Goal: Information Seeking & Learning: Learn about a topic

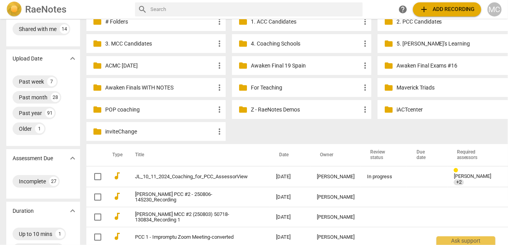
scroll to position [44, 0]
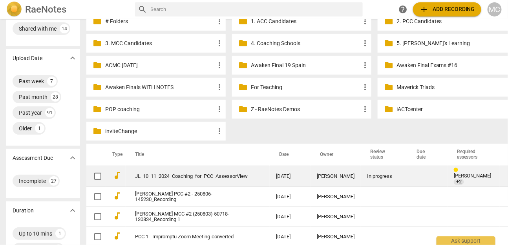
click at [206, 175] on link "JL_10_11_2024_Coaching_for_PCC_AssessorView" at bounding box center [191, 177] width 113 height 6
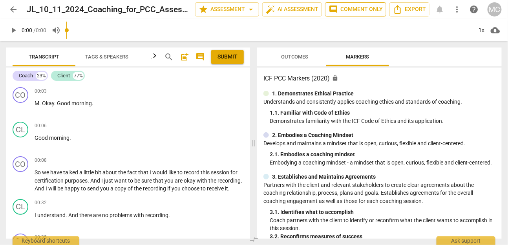
click at [365, 12] on span "comment Comment only" at bounding box center [356, 9] width 54 height 9
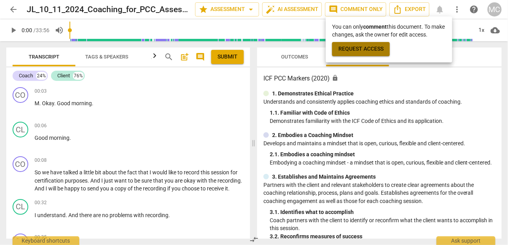
click at [368, 50] on span "Request access" at bounding box center [361, 49] width 45 height 8
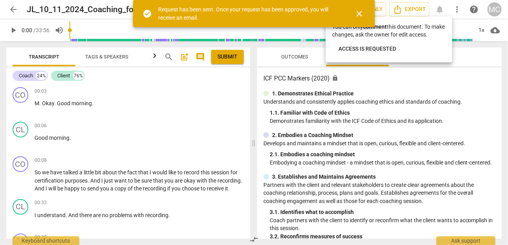
click at [10, 7] on div at bounding box center [254, 122] width 508 height 245
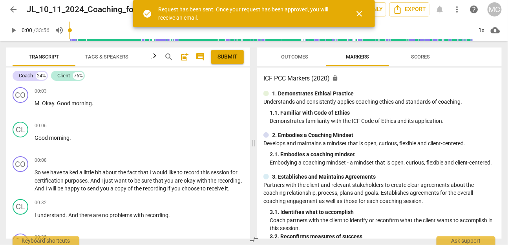
click at [10, 7] on span "arrow_back" at bounding box center [13, 9] width 9 height 9
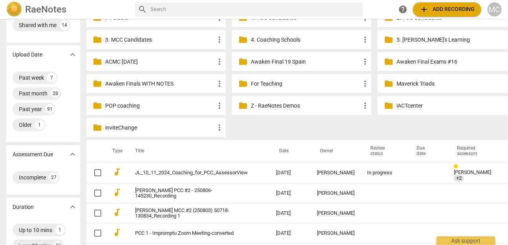
scroll to position [48, 0]
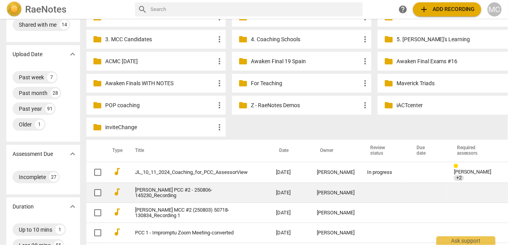
click at [158, 189] on td "Fiona PCC #2 - 250806-145230_Recording" at bounding box center [198, 193] width 144 height 20
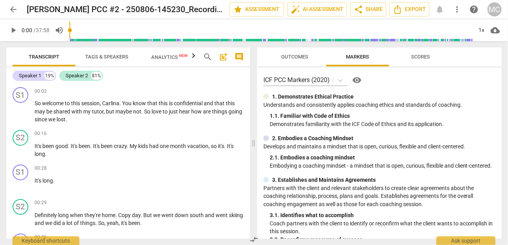
click at [13, 5] on span "arrow_back" at bounding box center [13, 9] width 9 height 9
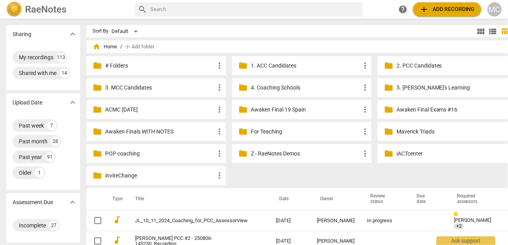
click at [495, 11] on div "MC" at bounding box center [495, 9] width 14 height 14
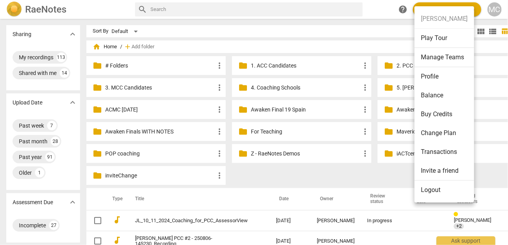
click at [438, 193] on li "Logout" at bounding box center [445, 190] width 60 height 19
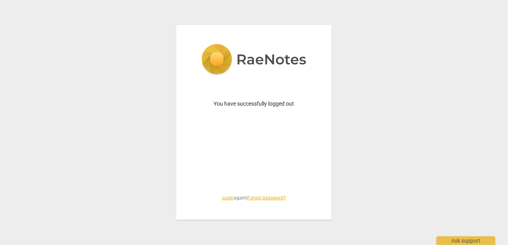
click at [224, 200] on link "Login" at bounding box center [228, 197] width 12 height 5
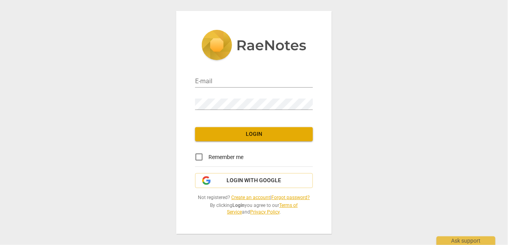
type input "matthewmcc@cintroncoaching.com"
click at [246, 136] on span "Login" at bounding box center [254, 134] width 105 height 8
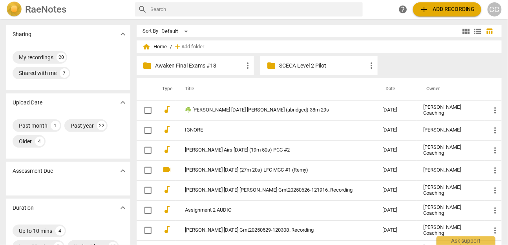
click at [199, 69] on p "Awaken Final Exams #18" at bounding box center [200, 66] width 88 height 8
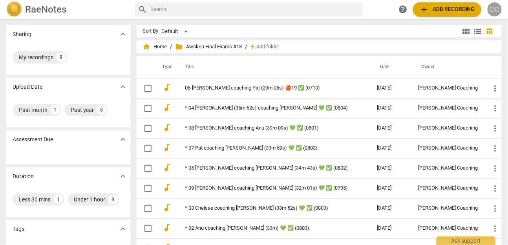
click at [495, 12] on div "CC" at bounding box center [495, 9] width 14 height 14
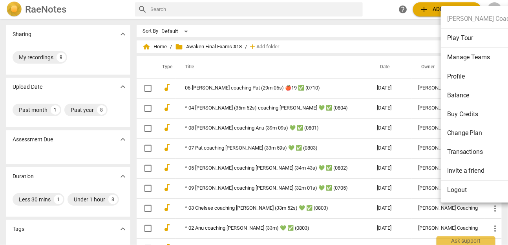
click at [397, 40] on div at bounding box center [254, 122] width 508 height 245
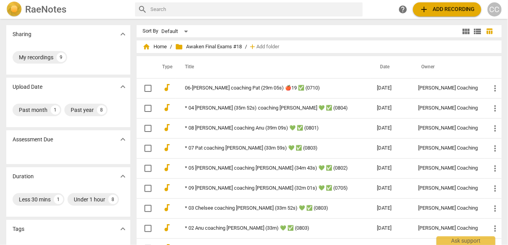
click at [493, 13] on div "CC" at bounding box center [495, 9] width 14 height 14
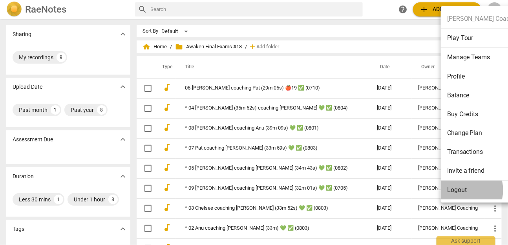
click at [461, 190] on li "Logout" at bounding box center [485, 190] width 88 height 19
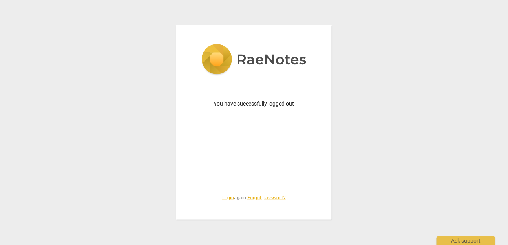
click at [224, 200] on link "Login" at bounding box center [228, 197] width 12 height 5
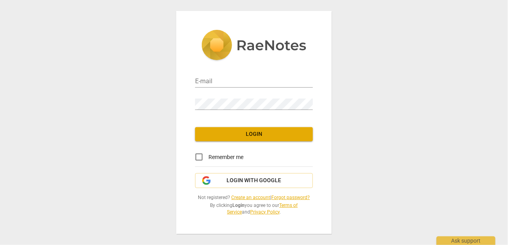
type input "matthewmcc@cintroncoaching.com"
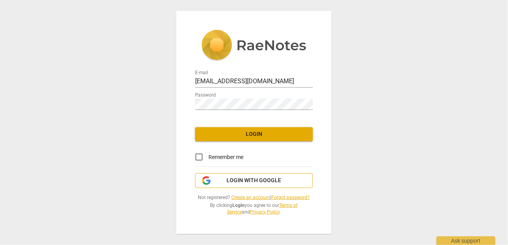
click at [249, 178] on span "Login with Google" at bounding box center [254, 181] width 55 height 8
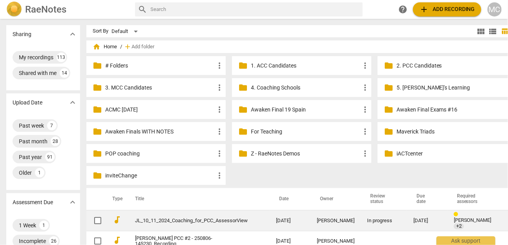
click at [169, 218] on link "JL_10_11_2024_Coaching_for_PCC_AssessorView" at bounding box center [191, 221] width 113 height 6
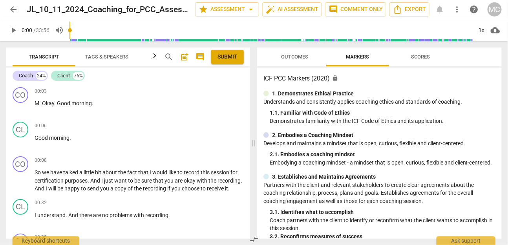
click at [11, 8] on span "arrow_back" at bounding box center [13, 9] width 9 height 9
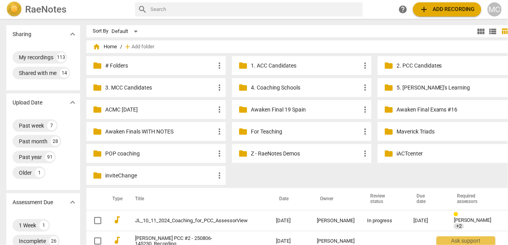
click at [257, 110] on p "Awaken Final 19 Spain" at bounding box center [306, 110] width 110 height 8
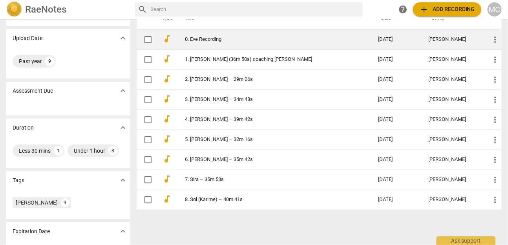
scroll to position [78, 0]
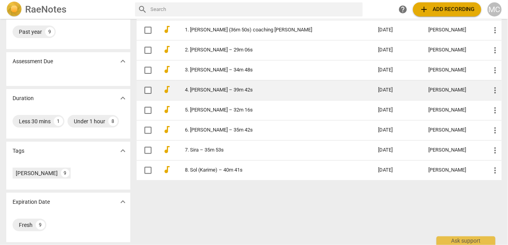
click at [198, 87] on link "4. Emma – 39m 42s" at bounding box center [267, 90] width 165 height 6
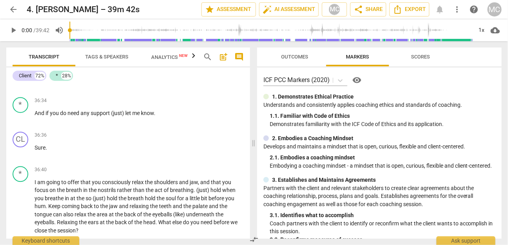
scroll to position [5362, 0]
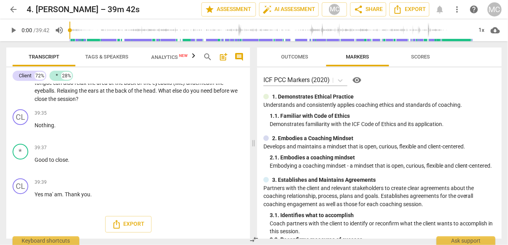
click at [11, 10] on span "arrow_back" at bounding box center [13, 9] width 9 height 9
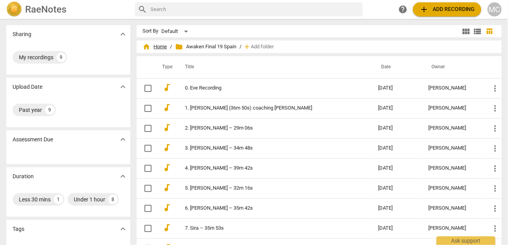
click at [156, 46] on span "home Home" at bounding box center [155, 47] width 24 height 8
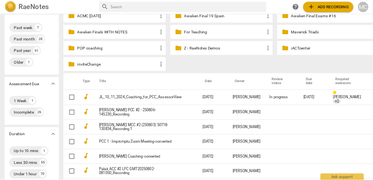
scroll to position [90, 0]
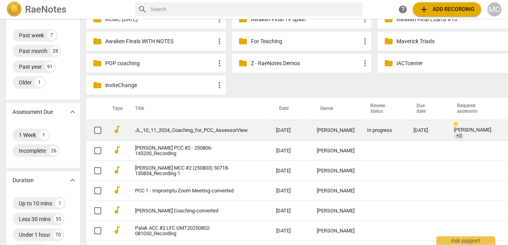
click at [180, 130] on link "JL_10_11_2024_Coaching_for_PCC_AssessorView" at bounding box center [191, 131] width 113 height 6
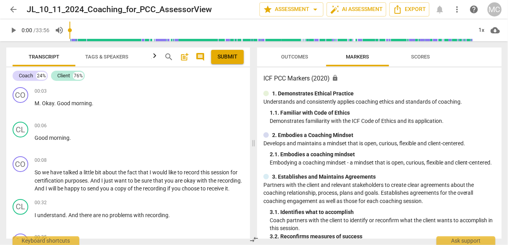
click at [170, 58] on span "search" at bounding box center [168, 56] width 9 height 9
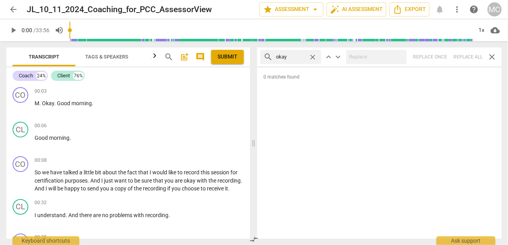
type input "okay"
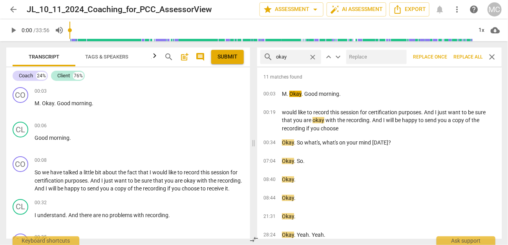
click at [375, 53] on input "text" at bounding box center [375, 57] width 58 height 13
type input "OK"
click at [473, 57] on span "Replace all" at bounding box center [468, 57] width 29 height 7
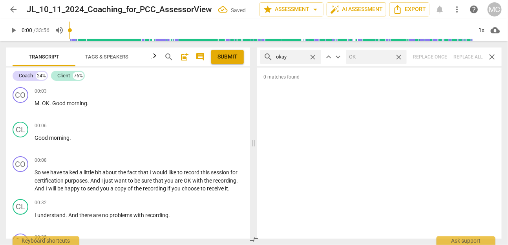
click at [400, 57] on span "close" at bounding box center [399, 57] width 8 height 8
click at [310, 56] on span "close" at bounding box center [313, 57] width 8 height 8
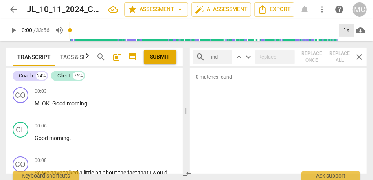
click at [346, 28] on div "1x" at bounding box center [346, 30] width 15 height 13
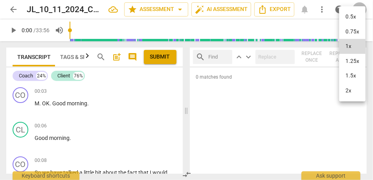
click at [353, 60] on li "1.25x" at bounding box center [352, 61] width 26 height 15
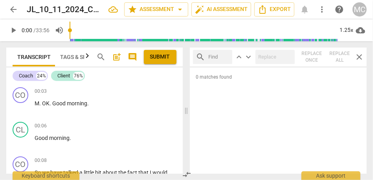
click at [13, 34] on span "play_arrow" at bounding box center [13, 30] width 9 height 9
type input "5"
drag, startPoint x: 43, startPoint y: 104, endPoint x: 20, endPoint y: 103, distance: 22.8
click at [20, 103] on div "CO play_arrow pause 00:03 + Add competency keyboard_arrow_right M . OK . Good m…" at bounding box center [94, 101] width 176 height 35
type input "5"
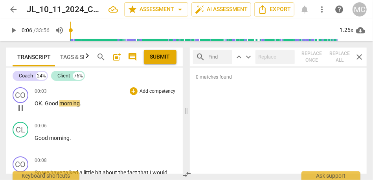
click at [44, 101] on span "." at bounding box center [43, 103] width 3 height 6
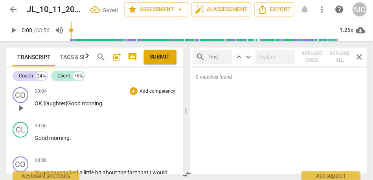
click at [78, 100] on span "Good" at bounding box center [74, 103] width 15 height 6
click at [102, 106] on span "morning" at bounding box center [92, 103] width 20 height 6
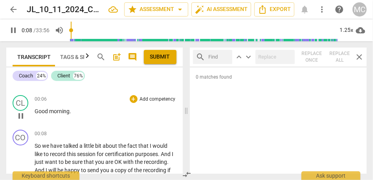
scroll to position [32, 0]
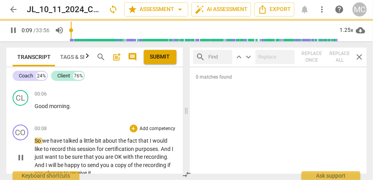
click at [41, 141] on span "So" at bounding box center [38, 140] width 7 height 6
type input "10"
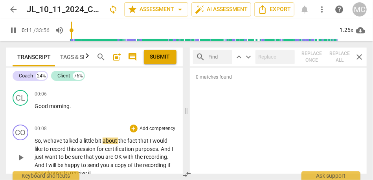
click at [44, 142] on span "we" at bounding box center [46, 140] width 7 height 6
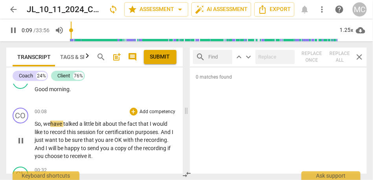
scroll to position [53, 0]
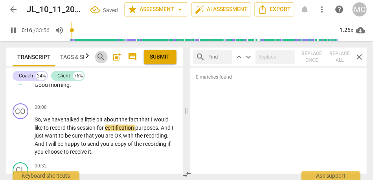
click at [101, 59] on span "search" at bounding box center [101, 56] width 9 height 9
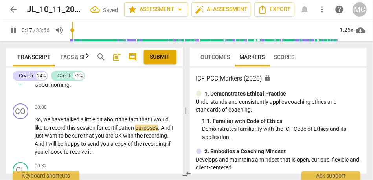
click at [99, 58] on span "search" at bounding box center [101, 56] width 9 height 9
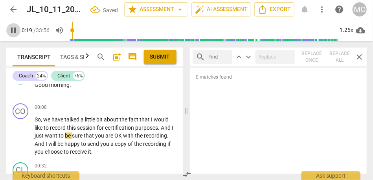
click at [16, 30] on span "pause" at bounding box center [13, 30] width 9 height 9
type input "19"
click at [209, 56] on input "text" at bounding box center [219, 57] width 20 height 13
type input ". and"
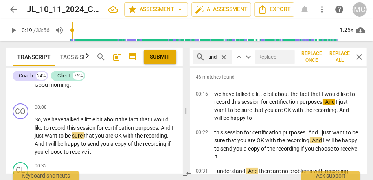
click at [274, 59] on input "text" at bounding box center [273, 57] width 36 height 13
type input ", and"
click at [341, 57] on span "Replace all" at bounding box center [340, 56] width 20 height 13
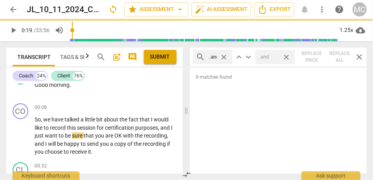
click at [289, 56] on span "close" at bounding box center [286, 57] width 8 height 8
click at [225, 56] on span "close" at bounding box center [224, 57] width 8 height 8
type input "19"
click at [214, 56] on input "text" at bounding box center [219, 57] width 20 height 13
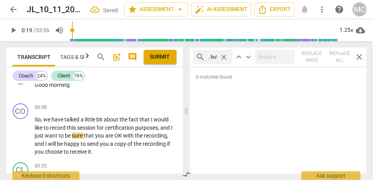
scroll to position [0, 2]
type input ". but"
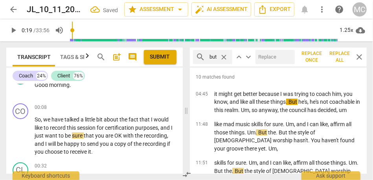
click at [269, 56] on input "text" at bounding box center [273, 57] width 36 height 13
type input ", but"
click at [340, 54] on span "Replace all" at bounding box center [340, 56] width 20 height 13
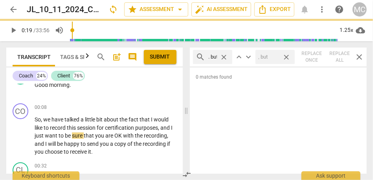
click at [288, 57] on span "close" at bounding box center [286, 57] width 8 height 8
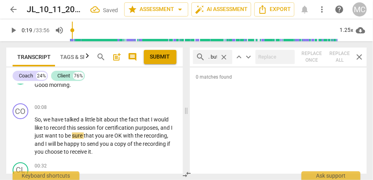
click at [225, 56] on span "close" at bounding box center [224, 57] width 8 height 8
click at [215, 57] on input "text" at bounding box center [219, 57] width 20 height 13
type input ". so"
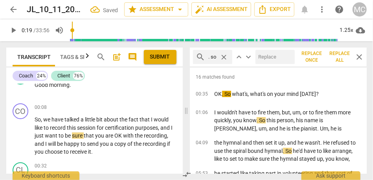
click at [272, 60] on input "text" at bounding box center [273, 57] width 36 height 13
type input ", so"
click at [335, 53] on span "Replace all" at bounding box center [340, 56] width 20 height 13
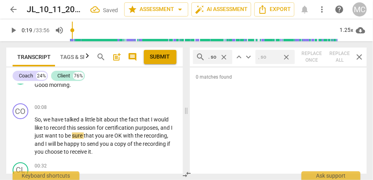
click at [286, 56] on span "close" at bounding box center [286, 57] width 8 height 8
click at [223, 56] on span "close" at bounding box center [224, 57] width 8 height 8
click at [211, 57] on input "text" at bounding box center [219, 57] width 20 height 13
type input "just"
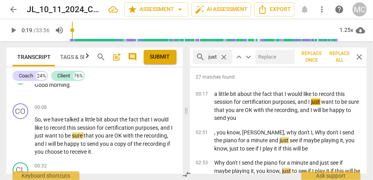
click at [269, 58] on input "text" at bounding box center [273, 57] width 36 height 13
type input "(just)"
click at [331, 57] on span "Replace all" at bounding box center [340, 56] width 20 height 13
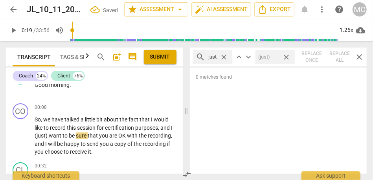
click at [286, 58] on span "close" at bounding box center [286, 57] width 8 height 8
click at [224, 58] on span "close" at bounding box center [224, 57] width 8 height 8
click at [216, 57] on input "text" at bounding box center [219, 57] width 20 height 13
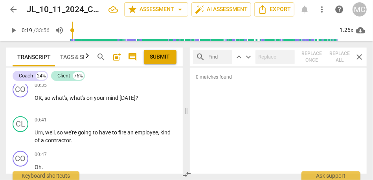
scroll to position [169, 0]
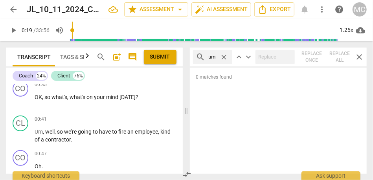
type input "um"
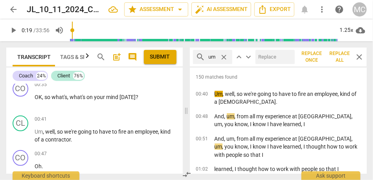
click at [273, 55] on input "text" at bounding box center [273, 57] width 36 height 13
type input "(umm)"
click at [340, 53] on span "Replace all" at bounding box center [340, 56] width 20 height 13
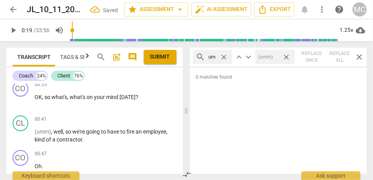
click at [286, 58] on span "close" at bounding box center [286, 57] width 8 height 8
click at [223, 57] on span "close" at bounding box center [224, 57] width 8 height 8
click at [216, 57] on input "text" at bounding box center [219, 57] width 20 height 13
type input "uh"
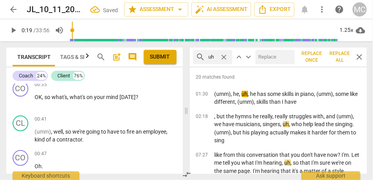
click at [268, 56] on input "text" at bounding box center [273, 57] width 36 height 13
type input "(uh)"
click at [337, 53] on span "Replace all" at bounding box center [340, 56] width 20 height 13
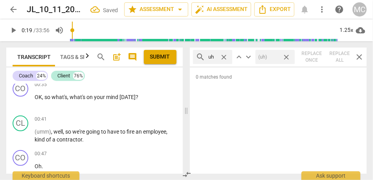
click at [287, 57] on span "close" at bounding box center [286, 57] width 8 height 8
click at [224, 59] on span "close" at bounding box center [224, 57] width 8 height 8
click at [220, 56] on input "text" at bounding box center [219, 57] width 20 height 13
type input "you know"
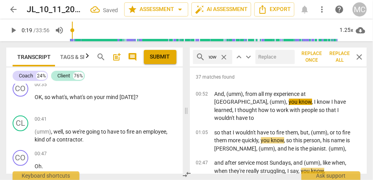
click at [276, 55] on input "text" at bounding box center [273, 57] width 36 height 13
type input "(you know)"
click at [333, 54] on span "Replace all" at bounding box center [340, 56] width 20 height 13
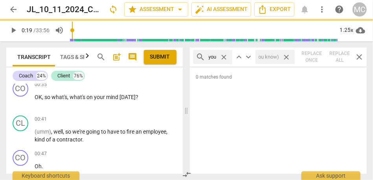
scroll to position [0, 0]
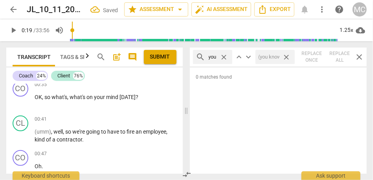
click at [286, 57] on span "close" at bounding box center [286, 57] width 8 height 8
click at [225, 57] on span "close" at bounding box center [224, 57] width 8 height 8
click at [218, 57] on input "text" at bounding box center [219, 57] width 20 height 13
type input "kind of"
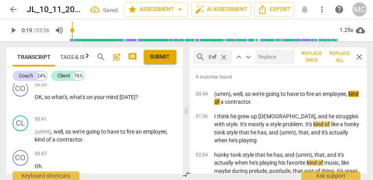
scroll to position [0, 0]
click at [266, 50] on div at bounding box center [274, 57] width 39 height 14
click at [270, 53] on input "text" at bounding box center [273, 57] width 36 height 13
type input "(kind of)"
click at [333, 55] on span "Replace all" at bounding box center [340, 56] width 20 height 13
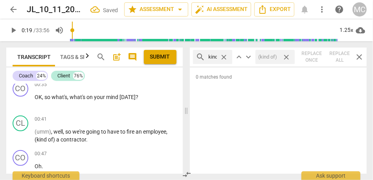
click at [281, 56] on div "(kind of) close" at bounding box center [274, 57] width 39 height 14
click at [284, 56] on span "close" at bounding box center [286, 57] width 8 height 8
click at [228, 57] on div "close" at bounding box center [226, 57] width 12 height 8
click at [227, 57] on span "close" at bounding box center [224, 57] width 8 height 8
click at [223, 57] on input "text" at bounding box center [219, 57] width 20 height 13
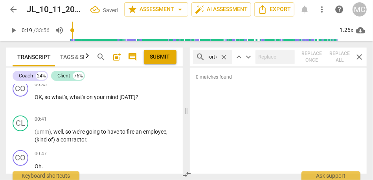
scroll to position [0, 7]
type input "sort of"
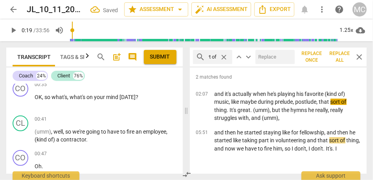
click at [272, 58] on input "text" at bounding box center [273, 57] width 36 height 13
type input "(sort of"
click at [288, 59] on span "close" at bounding box center [286, 57] width 8 height 8
click at [224, 55] on span "close" at bounding box center [224, 57] width 8 height 8
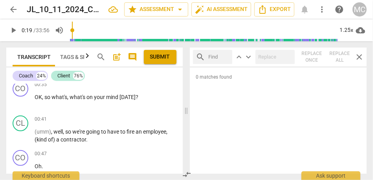
click at [217, 57] on input "text" at bounding box center [219, 57] width 20 height 13
type input "I guess"
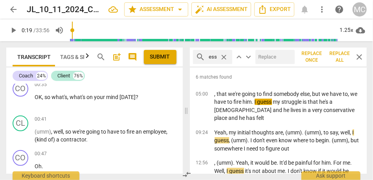
click at [273, 59] on input "text" at bounding box center [273, 57] width 36 height 13
type input "(I guess)"
click at [340, 60] on span "Replace all" at bounding box center [340, 56] width 20 height 13
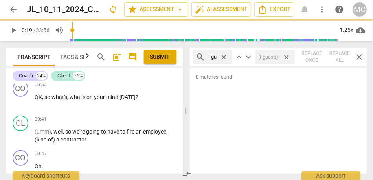
click at [286, 57] on span "close" at bounding box center [286, 57] width 8 height 8
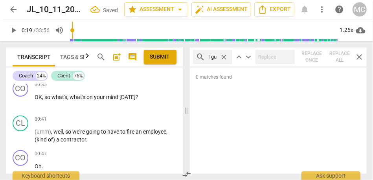
click at [223, 59] on span "close" at bounding box center [224, 57] width 8 height 8
click at [216, 59] on input "text" at bounding box center [219, 57] width 20 height 13
type input "I mean"
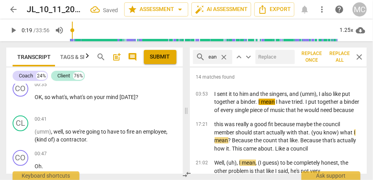
click at [266, 59] on input "text" at bounding box center [273, 57] width 36 height 13
type input "(I mean)"
click at [336, 57] on span "Replace all" at bounding box center [340, 56] width 20 height 13
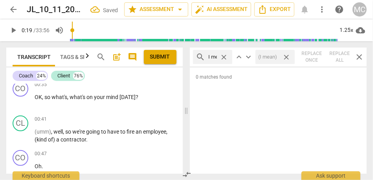
click at [286, 57] on span "close" at bounding box center [286, 57] width 8 height 8
click at [222, 59] on span "close" at bounding box center [224, 57] width 8 height 8
click at [214, 59] on input "text" at bounding box center [219, 57] width 20 height 13
type input "),"
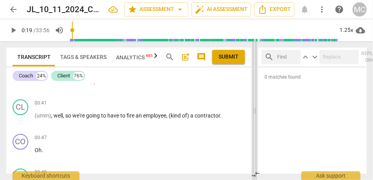
scroll to position [153, 0]
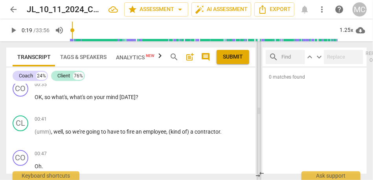
drag, startPoint x: 183, startPoint y: 104, endPoint x: 257, endPoint y: 107, distance: 73.5
click at [257, 107] on span at bounding box center [259, 110] width 5 height 139
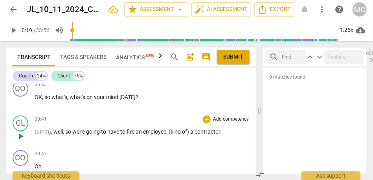
scroll to position [0, 0]
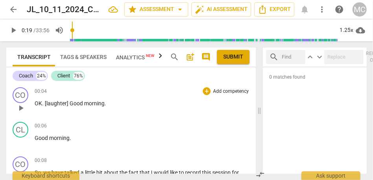
click at [65, 102] on span "[laughter]" at bounding box center [57, 103] width 25 height 6
click at [101, 103] on span "morning" at bounding box center [94, 103] width 20 height 6
type input "7"
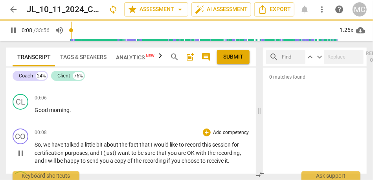
scroll to position [47, 0]
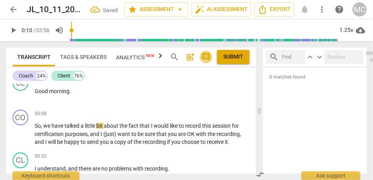
click at [209, 57] on span "comment" at bounding box center [205, 56] width 9 height 9
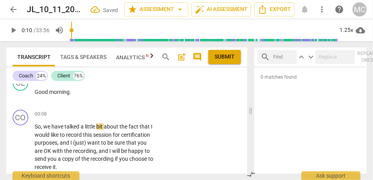
drag, startPoint x: 173, startPoint y: 108, endPoint x: 252, endPoint y: 110, distance: 79.0
click at [252, 110] on span at bounding box center [250, 110] width 5 height 139
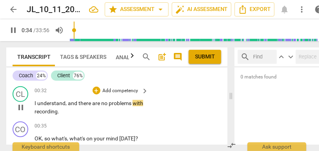
scroll to position [148, 0]
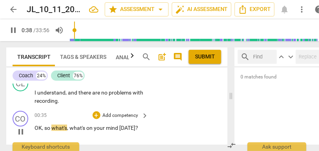
click at [70, 128] on span "what's" at bounding box center [78, 128] width 17 height 6
type input "39"
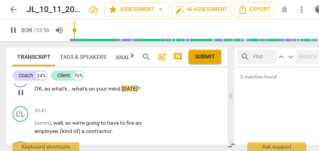
scroll to position [189, 0]
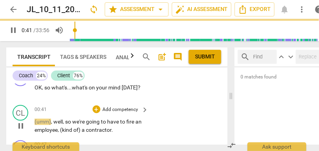
click at [55, 123] on span "well" at bounding box center [57, 122] width 9 height 6
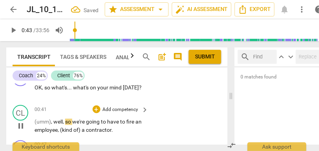
type input "43"
click at [57, 121] on span "ell" at bounding box center [59, 122] width 5 height 6
click at [74, 121] on span "we're" at bounding box center [78, 122] width 14 height 6
click at [84, 122] on span "we're" at bounding box center [78, 122] width 14 height 6
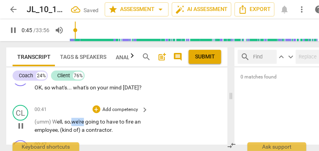
click at [84, 122] on span "we're" at bounding box center [78, 122] width 14 height 6
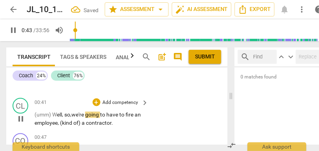
scroll to position [212, 0]
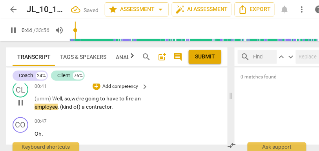
click at [70, 106] on span "(kind" at bounding box center [66, 107] width 13 height 6
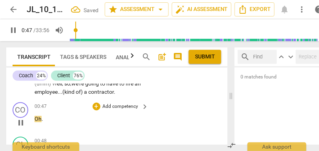
scroll to position [229, 0]
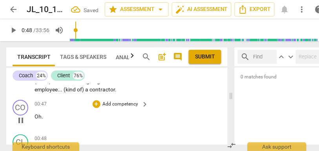
click at [36, 118] on span "Oh" at bounding box center [38, 117] width 7 height 6
type input "49"
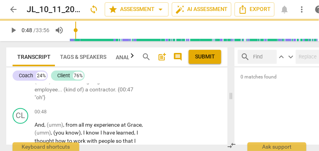
scroll to position [203, 0]
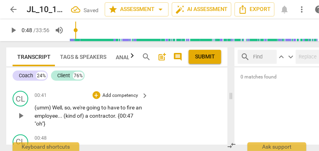
click at [118, 116] on span "." at bounding box center [116, 116] width 3 height 6
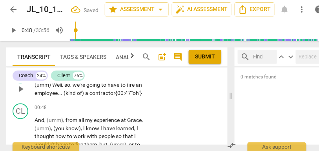
scroll to position [229, 0]
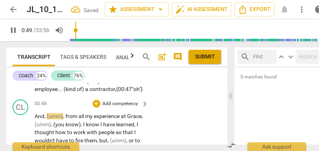
click at [36, 120] on span "And" at bounding box center [40, 117] width 10 height 6
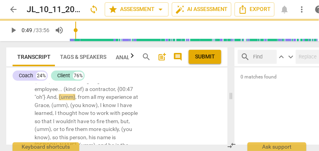
type input "50"
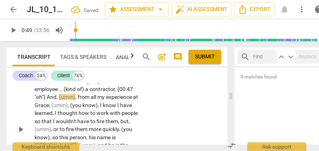
click at [48, 97] on span "And" at bounding box center [52, 97] width 10 height 6
click at [51, 97] on span "and" at bounding box center [51, 97] width 9 height 6
click at [59, 98] on span "(umm)" at bounding box center [67, 97] width 16 height 6
click at [75, 97] on span "," at bounding box center [74, 97] width 2 height 6
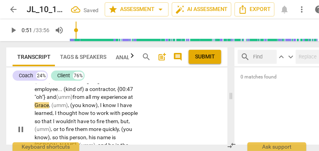
click at [57, 99] on span "(umm)" at bounding box center [64, 97] width 16 height 6
click at [80, 99] on span "from" at bounding box center [79, 97] width 13 height 6
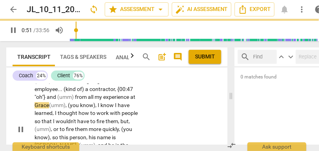
type input "53"
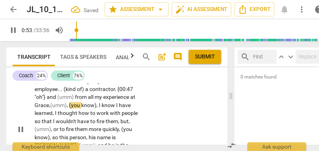
click at [71, 106] on span "(you" at bounding box center [75, 106] width 12 height 6
click at [99, 106] on span "I" at bounding box center [98, 106] width 3 height 6
type input "56"
click at [266, 58] on input "text" at bounding box center [264, 57] width 20 height 13
type input ","
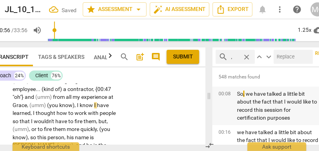
scroll to position [0, 25]
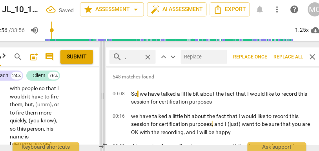
drag, startPoint x: 205, startPoint y: 95, endPoint x: 94, endPoint y: 99, distance: 111.2
click at [101, 99] on span at bounding box center [103, 96] width 5 height 110
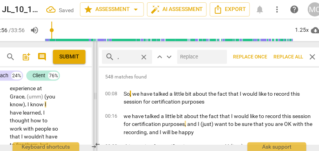
scroll to position [433, 0]
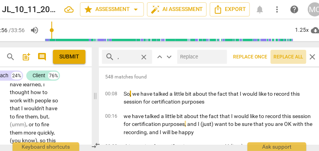
click at [288, 56] on span "Replace all" at bounding box center [288, 57] width 29 height 7
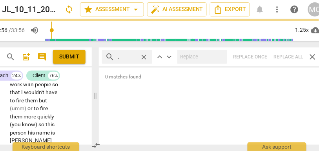
scroll to position [429, 0]
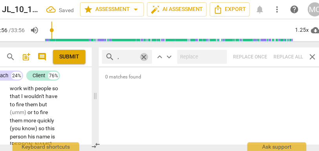
click at [146, 59] on span "close" at bounding box center [144, 57] width 8 height 8
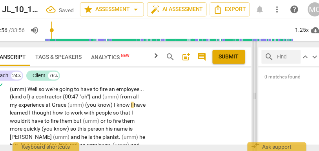
scroll to position [208, 0]
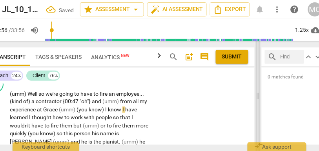
drag, startPoint x: 96, startPoint y: 96, endPoint x: 259, endPoint y: 102, distance: 163.1
click at [259, 102] on span at bounding box center [258, 96] width 5 height 110
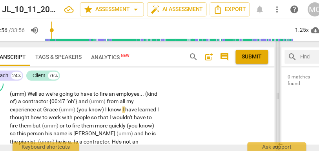
scroll to position [204, 0]
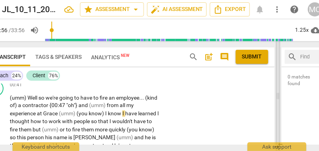
drag, startPoint x: 257, startPoint y: 97, endPoint x: 278, endPoint y: 96, distance: 21.2
click at [278, 96] on span at bounding box center [278, 96] width 5 height 110
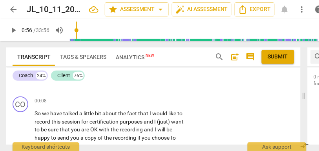
scroll to position [62, 0]
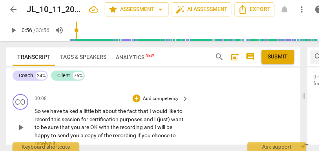
click at [42, 112] on span "we" at bounding box center [46, 111] width 8 height 6
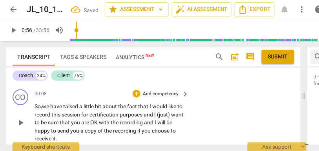
click at [50, 104] on span "we" at bounding box center [46, 106] width 8 height 6
click at [152, 114] on span "and" at bounding box center [149, 115] width 11 height 6
click at [144, 123] on span "recording" at bounding box center [132, 122] width 24 height 6
click at [153, 123] on span "and" at bounding box center [147, 122] width 11 height 6
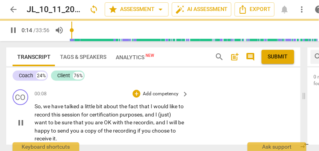
click at [195, 114] on div "CO play_arrow pause 00:08 + Add competency keyboard_arrow_right So , we have ta…" at bounding box center [153, 116] width 295 height 60
click at [152, 123] on span "recordin" at bounding box center [144, 122] width 20 height 6
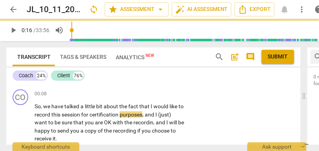
type input "17"
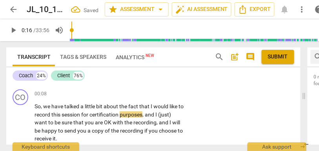
click at [160, 121] on span "and" at bounding box center [164, 122] width 11 height 6
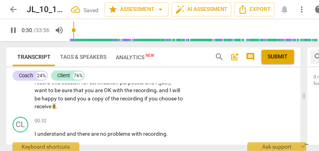
scroll to position [110, 0]
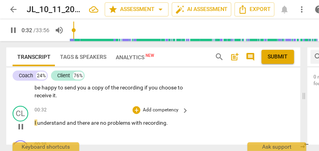
click at [67, 123] on span "and" at bounding box center [72, 123] width 11 height 6
type input "32"
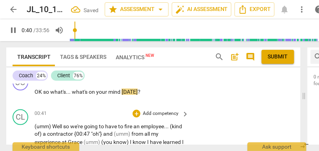
scroll to position [179, 0]
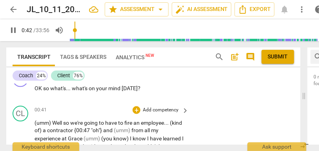
click at [64, 123] on span "so" at bounding box center [66, 123] width 7 height 6
type input "43"
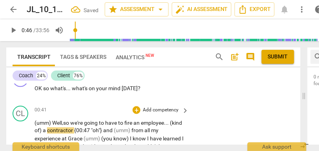
click at [77, 123] on span "we're" at bounding box center [77, 123] width 14 height 6
click at [74, 123] on span "we're" at bounding box center [77, 123] width 14 height 6
click at [73, 124] on span "we're" at bounding box center [77, 123] width 14 height 6
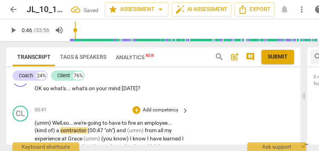
click at [80, 123] on span "we're" at bounding box center [81, 123] width 14 height 6
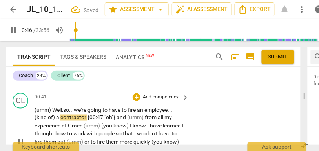
click at [88, 117] on span "{00:47" at bounding box center [96, 118] width 17 height 6
click at [85, 128] on span "(umm)" at bounding box center [93, 126] width 18 height 6
click at [147, 126] on span "know" at bounding box center [140, 126] width 15 height 6
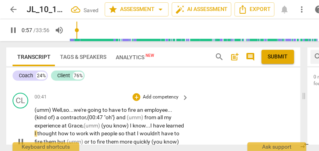
scroll to position [215, 0]
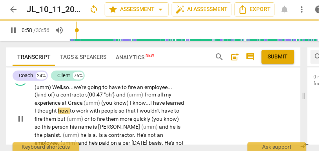
click at [166, 106] on span "learned" at bounding box center [175, 103] width 18 height 6
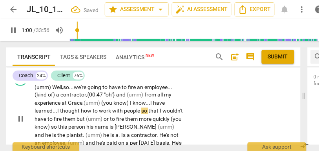
click at [62, 109] on span "thought" at bounding box center [70, 111] width 21 height 6
click at [78, 108] on span "thought" at bounding box center [70, 111] width 21 height 6
click at [90, 111] on span "how" at bounding box center [87, 111] width 12 height 6
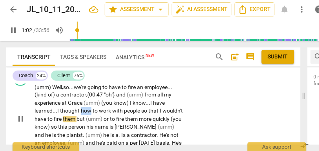
click at [90, 111] on span "how" at bounding box center [87, 111] width 12 height 6
click at [86, 121] on span "but" at bounding box center [81, 119] width 9 height 6
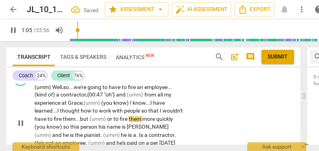
click at [114, 119] on span "or" at bounding box center [110, 119] width 6 height 6
click at [120, 120] on span "to" at bounding box center [117, 119] width 6 height 6
click at [156, 123] on span "quickly" at bounding box center [164, 119] width 17 height 6
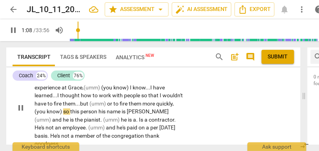
scroll to position [231, 0]
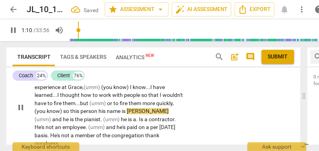
click at [107, 112] on span "his" at bounding box center [103, 111] width 8 height 6
click at [52, 117] on span "(umm)" at bounding box center [44, 120] width 18 height 6
click at [121, 119] on span "he" at bounding box center [124, 120] width 7 height 6
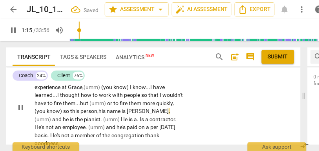
click at [137, 121] on span "." at bounding box center [138, 120] width 3 height 6
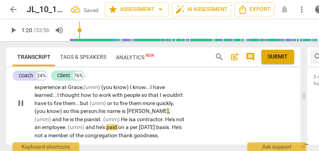
click at [65, 129] on span "." at bounding box center [66, 128] width 3 height 6
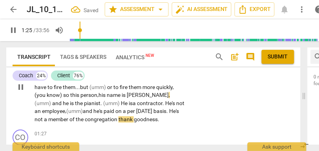
scroll to position [252, 0]
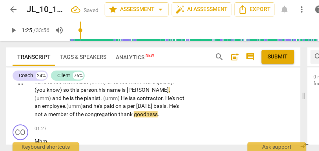
click at [119, 115] on span "congregation" at bounding box center [102, 115] width 34 height 6
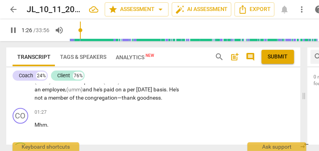
scroll to position [269, 0]
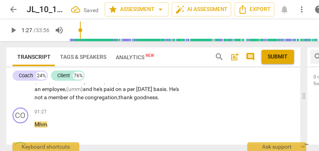
click at [122, 97] on span "thank" at bounding box center [126, 98] width 15 height 6
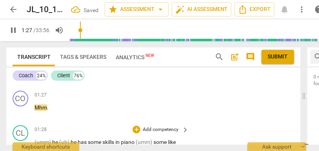
scroll to position [278, 0]
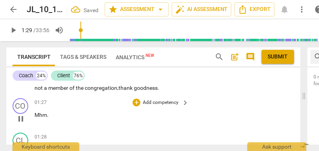
type input "90"
click at [37, 116] on span "Mhm" at bounding box center [41, 115] width 13 height 6
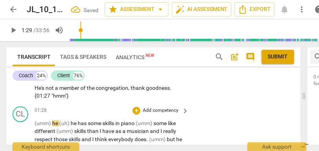
scroll to position [252, 0]
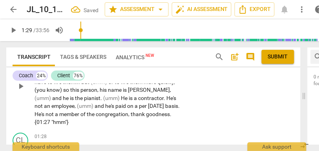
click at [51, 119] on span "{01:27" at bounding box center [43, 122] width 17 height 6
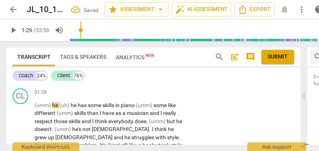
scroll to position [297, 0]
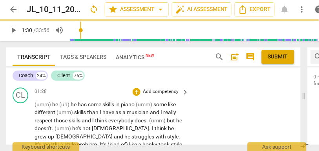
click at [43, 107] on span "(umm)" at bounding box center [44, 105] width 18 height 6
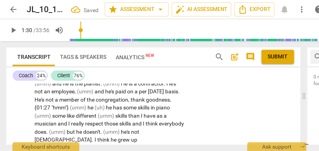
scroll to position [266, 0]
click at [146, 102] on span "goodness" at bounding box center [158, 100] width 24 height 6
click at [95, 109] on span "(uh)" at bounding box center [100, 108] width 11 height 6
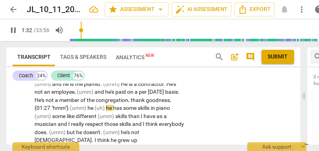
type input "93"
click at [117, 110] on span "has" at bounding box center [122, 108] width 10 height 6
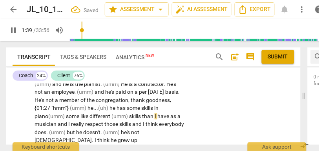
click at [48, 114] on span "piano" at bounding box center [42, 117] width 14 height 6
click at [66, 114] on span "(umm)" at bounding box center [57, 117] width 18 height 6
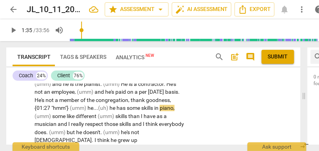
click at [67, 117] on span "like" at bounding box center [71, 117] width 9 height 6
click at [52, 114] on span "(umm)" at bounding box center [44, 117] width 18 height 6
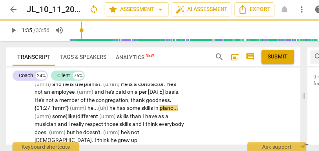
click at [160, 108] on span "piano..." at bounding box center [169, 108] width 18 height 6
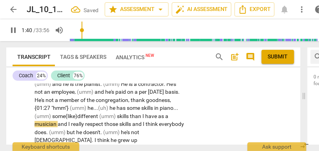
click at [58, 125] on span "and" at bounding box center [63, 124] width 11 height 6
click at [136, 125] on span "and" at bounding box center [137, 124] width 11 height 6
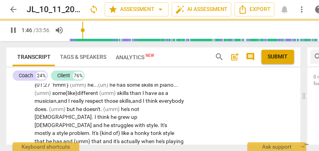
click at [67, 110] on span "(umm)" at bounding box center [58, 109] width 18 height 6
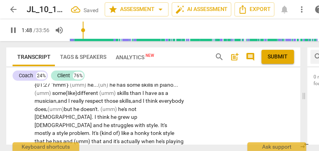
click at [73, 110] on span "but" at bounding box center [68, 109] width 9 height 6
click at [98, 109] on span "doesn't" at bounding box center [89, 109] width 17 height 6
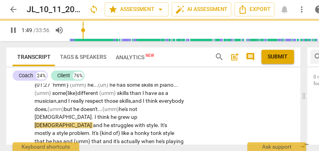
scroll to position [303, 0]
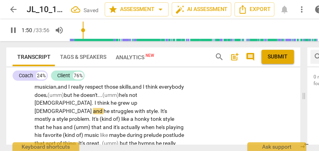
click at [104, 108] on span "and" at bounding box center [98, 111] width 11 height 6
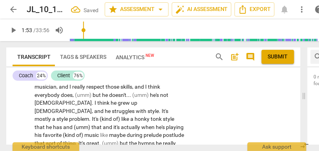
click at [160, 98] on span "not" at bounding box center [164, 95] width 8 height 6
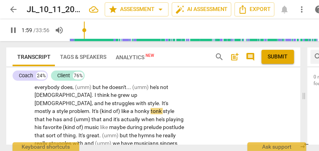
scroll to position [313, 0]
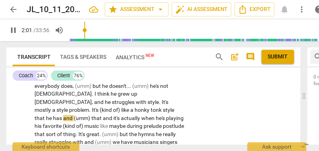
click at [53, 115] on span "he" at bounding box center [49, 118] width 7 height 6
type input "121"
click at [63, 115] on span "has" at bounding box center [58, 118] width 10 height 6
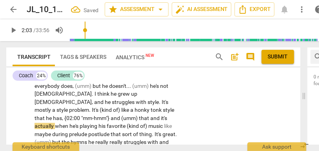
click at [111, 115] on span "and" at bounding box center [116, 118] width 11 height 6
click at [121, 115] on span "(umm)" at bounding box center [130, 118] width 18 height 6
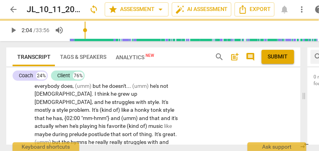
click at [150, 115] on span "that" at bounding box center [155, 118] width 11 height 6
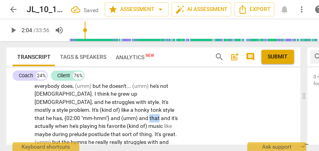
click at [150, 115] on span "that" at bounding box center [155, 118] width 11 height 6
click at [161, 115] on span "and" at bounding box center [166, 118] width 11 height 6
click at [151, 107] on span "tonk" at bounding box center [157, 110] width 12 height 6
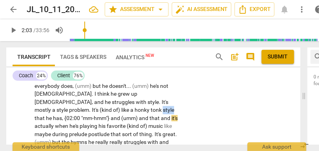
click at [151, 107] on span "tonk" at bounding box center [157, 110] width 12 height 6
click at [111, 115] on span "and" at bounding box center [116, 118] width 11 height 6
click at [121, 115] on span "(umm) and" at bounding box center [135, 118] width 28 height 6
click at [125, 115] on span "(umm) and" at bounding box center [139, 118] width 28 height 6
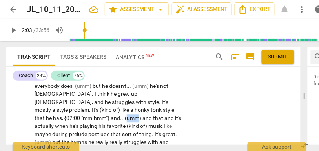
click at [125, 115] on span "(umm) and" at bounding box center [139, 118] width 28 height 6
click at [165, 115] on span "and" at bounding box center [170, 118] width 11 height 6
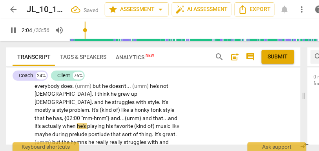
click at [168, 115] on span "and" at bounding box center [172, 118] width 9 height 6
click at [42, 123] on span "it's" at bounding box center [38, 126] width 7 height 6
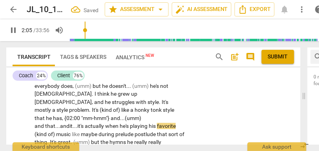
click at [77, 123] on span "and it..." at bounding box center [68, 126] width 17 height 6
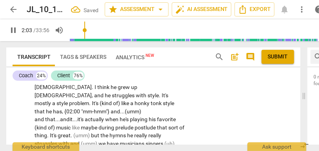
scroll to position [322, 0]
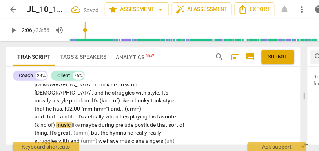
click at [48, 122] on span "(kind" at bounding box center [41, 125] width 13 height 6
click at [130, 114] on span "playing" at bounding box center [139, 117] width 19 height 6
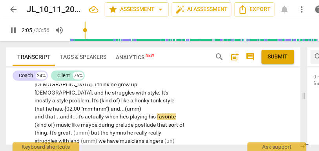
click at [48, 122] on span "(kind" at bounding box center [41, 125] width 13 height 6
click at [54, 122] on span "of)" at bounding box center [50, 125] width 8 height 6
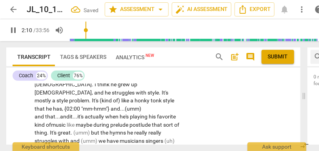
click at [51, 122] on span "of" at bounding box center [48, 125] width 5 height 6
click at [76, 122] on span "like" at bounding box center [71, 125] width 9 height 6
click at [93, 122] on span "during" at bounding box center [101, 125] width 17 height 6
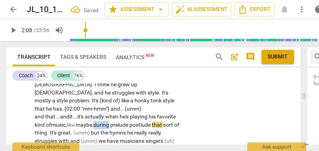
click at [93, 122] on span "during" at bounding box center [101, 125] width 17 height 6
click at [130, 122] on span "postlude" at bounding box center [141, 125] width 22 height 6
click at [131, 122] on span "postlude" at bounding box center [142, 125] width 22 height 6
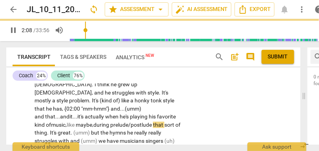
click at [153, 122] on span "that" at bounding box center [158, 125] width 11 height 6
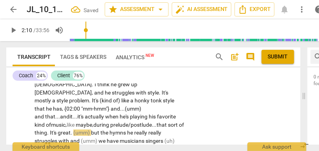
click at [50, 130] on span "." at bounding box center [48, 133] width 3 height 6
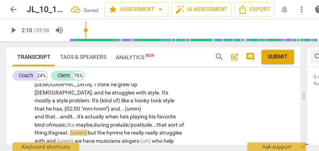
click at [48, 130] on span "thing," at bounding box center [42, 133] width 14 height 6
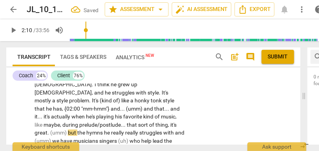
click at [50, 130] on span "." at bounding box center [49, 133] width 3 height 6
type input "131"
click at [170, 122] on span "it's" at bounding box center [173, 125] width 6 height 6
click at [104, 130] on span "he" at bounding box center [106, 133] width 7 height 6
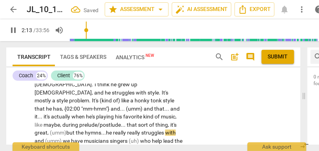
click at [118, 130] on span "really" at bounding box center [120, 133] width 14 height 6
click at [127, 130] on span "really" at bounding box center [120, 133] width 14 height 6
click at [127, 130] on span "really," at bounding box center [120, 133] width 14 height 6
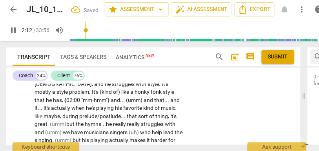
scroll to position [332, 0]
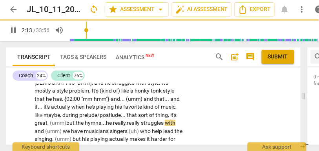
click at [176, 120] on span "with" at bounding box center [170, 123] width 11 height 6
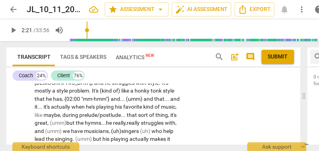
click at [154, 128] on span "who" at bounding box center [158, 131] width 12 height 6
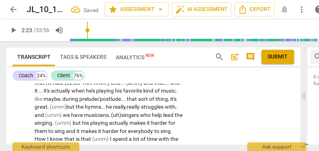
click at [161, 112] on span "help" at bounding box center [157, 115] width 11 height 6
click at [172, 112] on span "lead" at bounding box center [168, 115] width 11 height 6
click at [175, 112] on span "lead" at bounding box center [168, 115] width 11 height 6
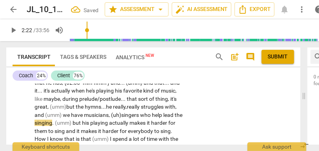
click at [172, 112] on span "lead" at bounding box center [168, 115] width 11 height 6
click at [175, 112] on span "lead" at bounding box center [168, 115] width 11 height 6
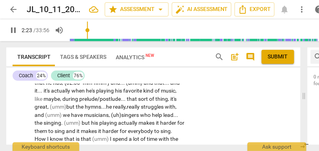
click at [64, 120] on span "(umm)" at bounding box center [73, 123] width 18 height 6
type input "146"
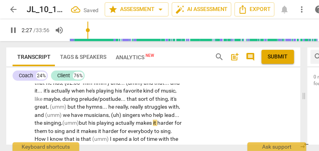
click at [79, 120] on span "but" at bounding box center [83, 123] width 9 height 6
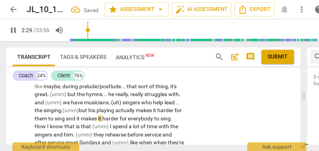
click at [67, 115] on span "and" at bounding box center [71, 118] width 11 height 6
click at [80, 115] on span "it" at bounding box center [79, 118] width 4 height 6
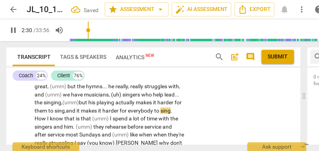
scroll to position [376, 0]
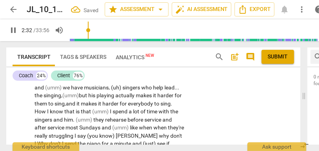
click at [75, 108] on span "that" at bounding box center [69, 111] width 11 height 6
click at [99, 108] on span "(umm)" at bounding box center [105, 111] width 18 height 6
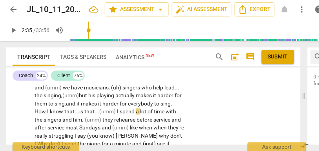
click at [94, 108] on span "that..." at bounding box center [91, 111] width 15 height 6
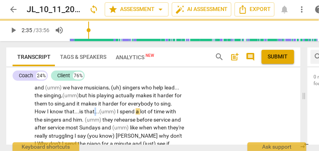
click at [94, 108] on span "that..." at bounding box center [91, 111] width 15 height 6
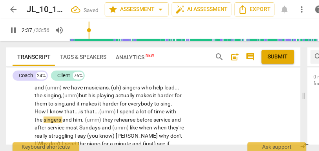
click at [104, 117] on span "they" at bounding box center [109, 120] width 12 height 6
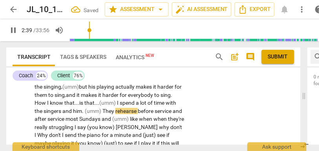
scroll to position [386, 0]
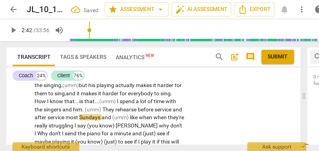
click at [141, 106] on span "before" at bounding box center [146, 109] width 17 height 6
click at [77, 114] on span "most" at bounding box center [73, 117] width 14 height 6
click at [112, 114] on span "and" at bounding box center [107, 117] width 11 height 6
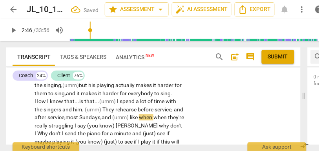
click at [102, 114] on span "Sundays," at bounding box center [90, 117] width 22 height 6
click at [126, 114] on span "(umm)" at bounding box center [121, 117] width 18 height 6
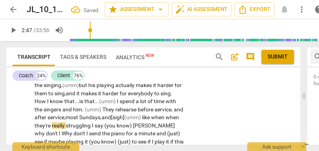
click at [142, 114] on span "(umm)" at bounding box center [134, 117] width 18 height 6
click at [153, 117] on span "when..." at bounding box center [162, 117] width 18 height 6
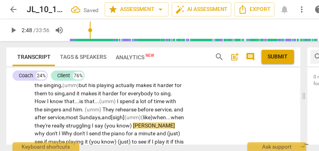
click at [66, 127] on span "struggling" at bounding box center [79, 126] width 26 height 6
click at [133, 125] on span "[PERSON_NAME]" at bounding box center [154, 126] width 42 height 6
click at [134, 125] on span "[PERSON_NAME]" at bounding box center [155, 126] width 42 height 6
click at [134, 126] on span "[PERSON_NAME]" at bounding box center [155, 126] width 42 height 6
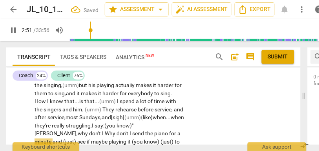
click at [89, 130] on span "why" at bounding box center [83, 133] width 11 height 6
click at [117, 130] on span "Why" at bounding box center [111, 133] width 12 height 6
click at [108, 130] on span "I..." at bounding box center [105, 133] width 6 height 6
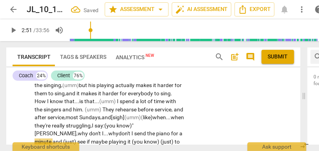
click at [119, 130] on span "why" at bounding box center [113, 133] width 10 height 6
drag, startPoint x: 56, startPoint y: 134, endPoint x: 35, endPoint y: 134, distance: 21.2
click at [89, 130] on span "why" at bounding box center [83, 133] width 11 height 6
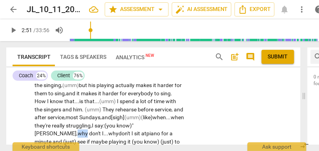
click at [89, 130] on span "why" at bounding box center [83, 133] width 11 height 6
click at [63, 139] on span "and" at bounding box center [58, 142] width 11 height 6
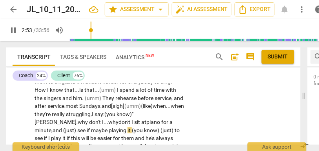
scroll to position [398, 0]
click at [109, 127] on span "maybe" at bounding box center [100, 130] width 18 height 6
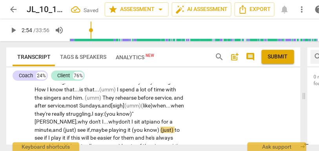
click at [109, 127] on span "maybe" at bounding box center [100, 130] width 18 height 6
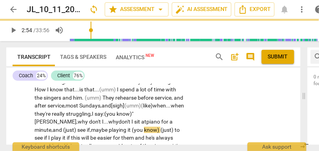
click at [128, 127] on span "playing" at bounding box center [118, 130] width 19 height 6
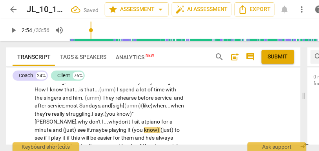
click at [128, 127] on span "playing" at bounding box center [118, 130] width 19 height 6
click at [44, 135] on span "see" at bounding box center [39, 138] width 9 height 6
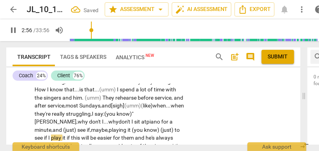
click at [144, 127] on span "(you" at bounding box center [138, 130] width 12 height 6
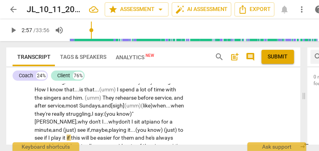
click at [44, 135] on span "see" at bounding box center [39, 138] width 9 height 6
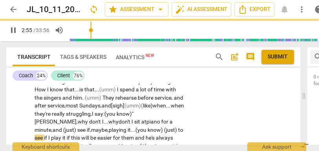
scroll to position [407, 0]
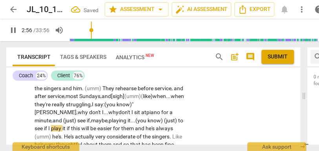
click at [67, 125] on span "it" at bounding box center [64, 128] width 4 height 6
click at [85, 125] on span "this" at bounding box center [80, 128] width 10 height 6
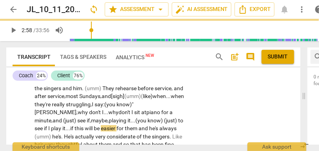
click at [48, 125] on span "if" at bounding box center [46, 128] width 4 height 6
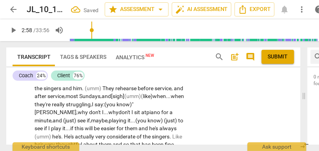
click at [70, 125] on span "it..." at bounding box center [66, 128] width 8 height 6
click at [139, 130] on span "and" at bounding box center [144, 128] width 11 height 6
click at [52, 134] on span "(umm)" at bounding box center [44, 137] width 18 height 6
click at [75, 134] on span "He's" at bounding box center [69, 137] width 11 height 6
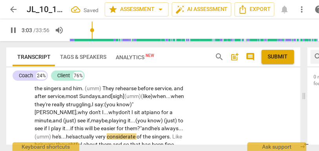
click at [66, 134] on span "he's..." at bounding box center [59, 137] width 14 height 6
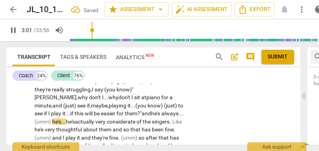
scroll to position [427, 0]
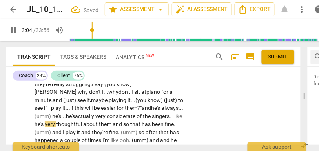
click at [172, 117] on span "Like" at bounding box center [177, 116] width 10 height 6
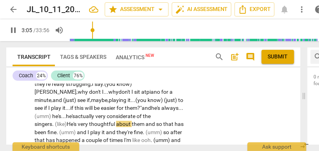
click at [117, 129] on span "and" at bounding box center [111, 132] width 11 height 6
click at [188, 123] on div "CL play_arrow pause 00:41 + Add competency keyboard_arrow_right (umm) Well , so…" at bounding box center [153, 154] width 295 height 599
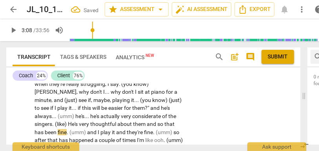
click at [79, 121] on span "He's" at bounding box center [73, 124] width 11 height 6
click at [147, 121] on span "and" at bounding box center [152, 124] width 11 height 6
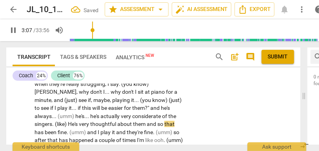
type input "187"
click at [165, 121] on span "that" at bounding box center [170, 124] width 10 height 6
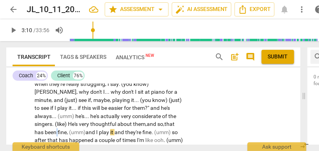
click at [58, 129] on span "been" at bounding box center [51, 132] width 13 height 6
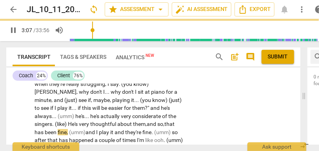
scroll to position [448, 0]
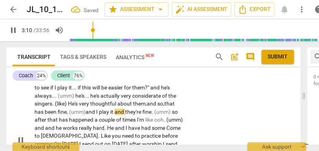
click at [115, 109] on span "and" at bounding box center [120, 112] width 11 height 6
click at [154, 109] on span "(umm)" at bounding box center [163, 112] width 18 height 6
click at [152, 109] on span ".," at bounding box center [153, 112] width 3 height 6
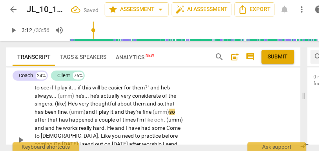
click at [153, 109] on span "(umm)" at bounding box center [161, 112] width 16 height 6
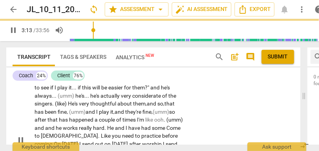
click at [48, 117] on span "after" at bounding box center [41, 120] width 13 height 6
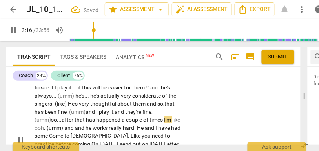
click at [150, 117] on span "times" at bounding box center [157, 120] width 15 height 6
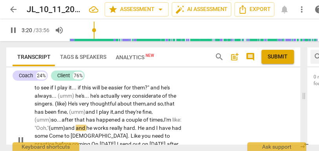
click at [76, 125] on span "and" at bounding box center [81, 128] width 11 height 6
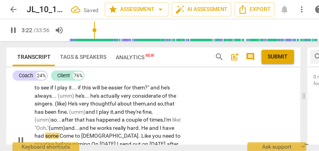
click at [138, 117] on span "like: "" at bounding box center [108, 124] width 147 height 15
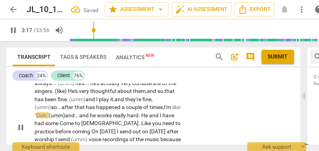
scroll to position [465, 0]
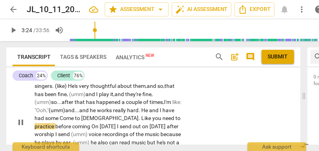
click at [60, 115] on span "some" at bounding box center [52, 118] width 15 height 6
click at [144, 115] on span "Like" at bounding box center [149, 118] width 11 height 6
click at [152, 115] on span "you" at bounding box center [157, 118] width 10 height 6
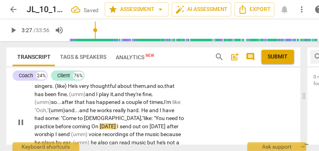
click at [92, 123] on span "On" at bounding box center [96, 126] width 8 height 6
click at [72, 123] on span "before" at bounding box center [63, 126] width 17 height 6
click at [203, 105] on div "CL play_arrow pause 00:41 + Add competency keyboard_arrow_right (umm) Well , so…" at bounding box center [153, 116] width 295 height 599
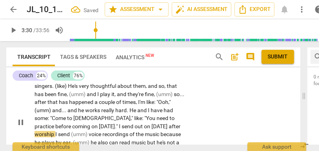
drag, startPoint x: 60, startPoint y: 119, endPoint x: 63, endPoint y: 115, distance: 4.5
click at [144, 123] on span "on" at bounding box center [147, 126] width 7 height 6
type input "211"
click at [169, 123] on span "after" at bounding box center [175, 126] width 12 height 6
click at [55, 131] on span "worship" at bounding box center [45, 134] width 21 height 6
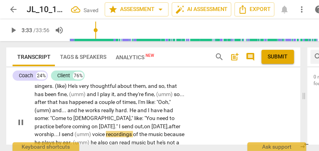
click at [59, 131] on span "worship..." at bounding box center [47, 134] width 24 height 6
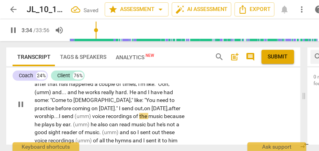
scroll to position [486, 0]
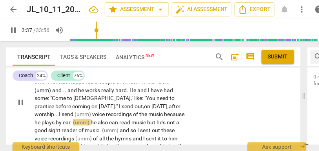
click at [98, 119] on span "he" at bounding box center [94, 122] width 7 height 6
click at [99, 119] on span "He" at bounding box center [95, 122] width 8 height 6
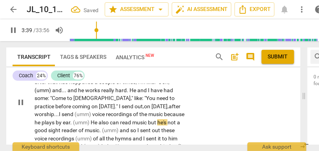
click at [148, 119] on span "but" at bounding box center [152, 122] width 9 height 6
click at [102, 127] on span "(umm)" at bounding box center [111, 130] width 18 height 6
click at [128, 127] on span "so" at bounding box center [131, 130] width 7 height 6
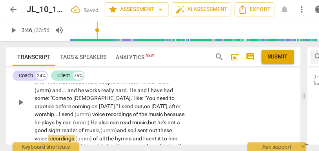
click at [128, 127] on span "so," at bounding box center [131, 130] width 7 height 6
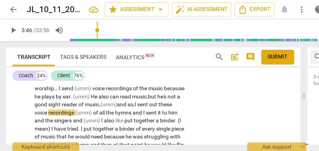
scroll to position [496, 0]
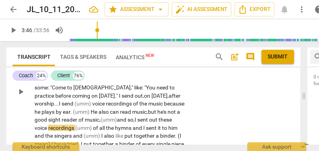
click at [128, 117] on span "so," at bounding box center [131, 120] width 7 height 6
click at [149, 117] on span "out" at bounding box center [153, 120] width 9 height 6
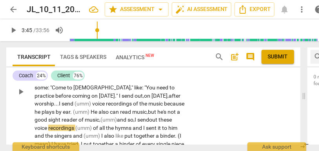
click at [137, 117] on span "send" at bounding box center [143, 120] width 12 height 6
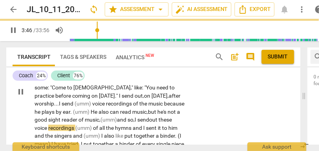
click at [169, 111] on p "(umm) Well , so . . . we're going to have to fire an employee . . . (kind of) a…" at bounding box center [110, 92] width 150 height 580
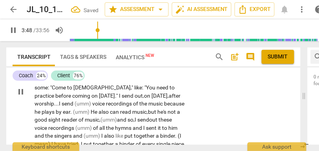
click at [133, 125] on span "and" at bounding box center [138, 128] width 11 height 6
click at [146, 125] on span "sent" at bounding box center [152, 128] width 12 height 6
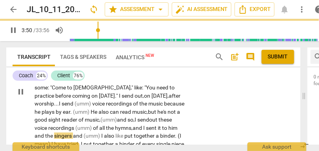
click at [73, 133] on span "and" at bounding box center [78, 136] width 11 height 6
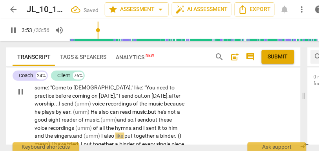
click at [115, 133] on span "like" at bounding box center [119, 136] width 9 height 6
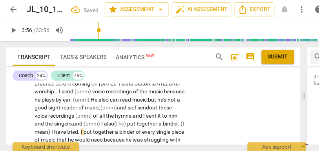
click at [163, 121] on span "binder" at bounding box center [170, 124] width 15 height 6
click at [81, 129] on span "I" at bounding box center [82, 132] width 3 height 6
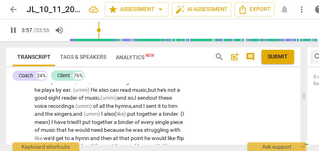
scroll to position [519, 0]
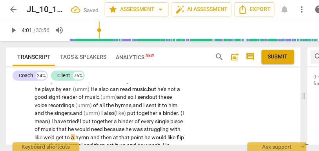
click at [170, 130] on span "with" at bounding box center [175, 129] width 11 height 6
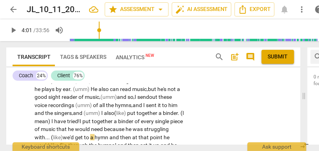
click at [63, 134] on span "like)" at bounding box center [58, 137] width 10 height 6
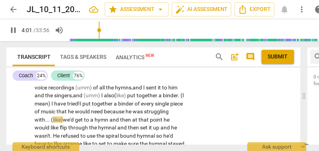
scroll to position [541, 0]
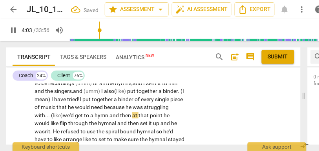
click at [120, 112] on span "and" at bounding box center [115, 115] width 11 height 6
click at [139, 112] on span "at" at bounding box center [135, 115] width 6 height 6
click at [132, 112] on span "then," at bounding box center [126, 115] width 12 height 6
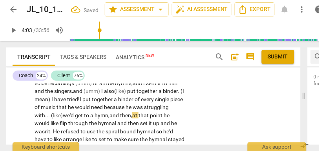
click at [132, 112] on span "then," at bounding box center [126, 115] width 12 height 6
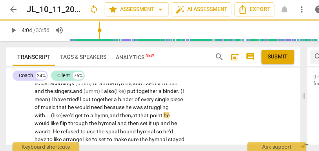
click at [164, 116] on span "he" at bounding box center [167, 115] width 6 height 6
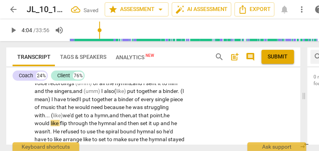
click at [51, 120] on span "would" at bounding box center [43, 123] width 16 height 6
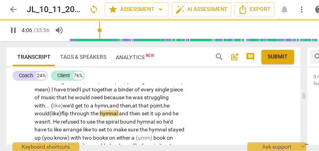
click at [130, 110] on span "and" at bounding box center [124, 113] width 11 height 6
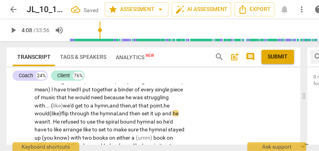
click at [150, 110] on span "set" at bounding box center [146, 113] width 9 height 6
click at [162, 114] on span "and" at bounding box center [167, 113] width 11 height 6
click at [173, 115] on span "he" at bounding box center [176, 113] width 6 height 6
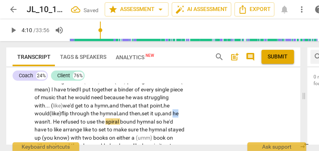
click at [173, 115] on span "he" at bounding box center [176, 113] width 6 height 6
click at [53, 119] on span "." at bounding box center [51, 122] width 3 height 6
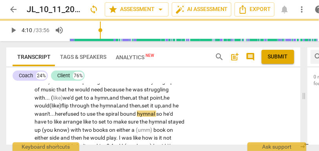
click at [120, 111] on span "spiral" at bounding box center [113, 114] width 15 height 6
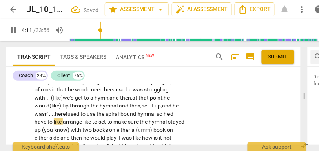
click at [137, 114] on span "hymnal" at bounding box center [146, 114] width 19 height 6
click at [63, 119] on span "like" at bounding box center [58, 122] width 9 height 6
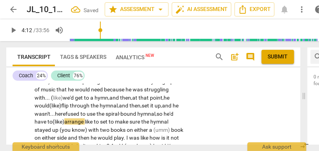
click at [164, 114] on span "he'd" at bounding box center [169, 114] width 10 height 6
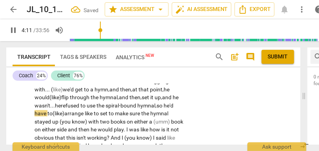
scroll to position [568, 0]
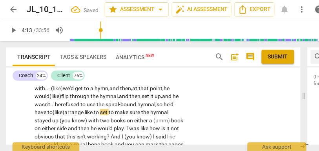
click at [85, 109] on span "arrange" at bounding box center [74, 112] width 20 height 6
click at [87, 109] on span "arrange (" at bounding box center [75, 112] width 22 height 6
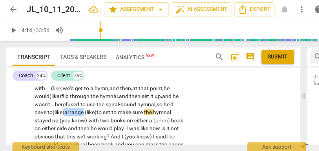
click at [87, 109] on span "arrange (" at bounding box center [75, 112] width 22 height 6
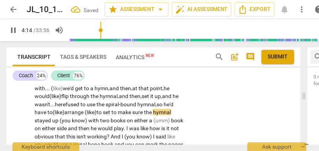
click at [118, 109] on span "to" at bounding box center [115, 112] width 6 height 6
click at [121, 109] on span "to" at bounding box center [118, 112] width 6 height 6
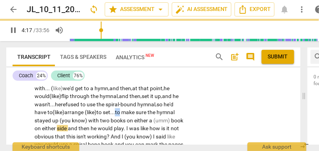
click at [121, 109] on span "to" at bounding box center [118, 112] width 6 height 6
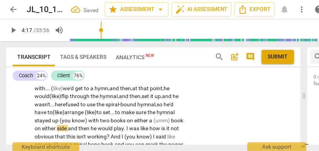
click at [127, 117] on span "books" at bounding box center [119, 120] width 16 height 6
click at [51, 124] on p "(umm) Well , so . . . we're going to have to fire an employee . . . (kind of) a…" at bounding box center [110, 20] width 150 height 580
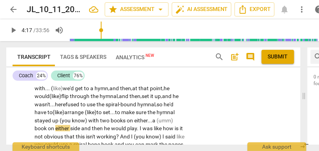
click at [157, 119] on span "(umm)" at bounding box center [165, 120] width 16 height 6
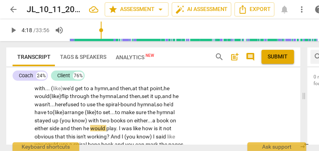
click at [71, 125] on span "and" at bounding box center [65, 128] width 11 height 6
click at [84, 125] on span "then" at bounding box center [78, 128] width 12 height 6
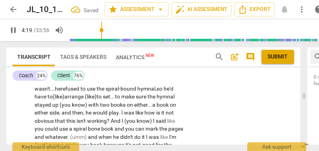
scroll to position [585, 0]
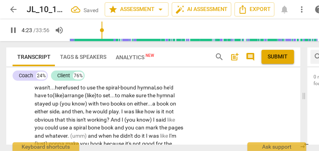
click at [145, 113] on span "how" at bounding box center [151, 111] width 12 height 6
click at [122, 117] on span "And" at bounding box center [116, 120] width 11 height 6
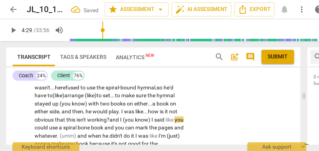
click at [120, 117] on span "nd" at bounding box center [116, 120] width 7 height 6
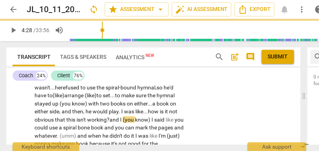
click at [135, 117] on span "(you" at bounding box center [129, 120] width 12 height 6
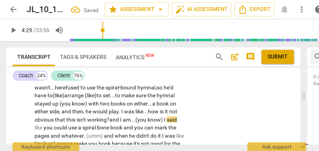
click at [167, 120] on span "said" at bounding box center [172, 120] width 10 height 6
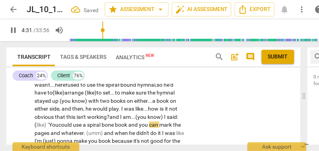
click at [83, 122] on span "use" at bounding box center [78, 125] width 10 height 6
click at [115, 122] on span "bone" at bounding box center [108, 125] width 13 height 6
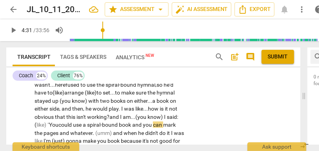
click at [132, 126] on span "and" at bounding box center [137, 125] width 11 height 6
click at [60, 130] on span "pages" at bounding box center [52, 133] width 16 height 6
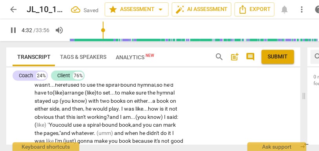
scroll to position [599, 0]
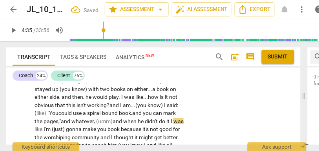
click at [167, 123] on span "it" at bounding box center [169, 121] width 4 height 6
click at [145, 122] on span "didn't" at bounding box center [152, 121] width 14 height 6
click at [174, 121] on span "was" at bounding box center [179, 121] width 10 height 6
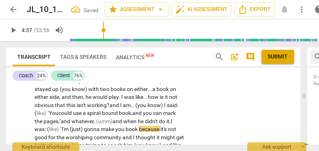
click at [101, 128] on span "make" at bounding box center [108, 129] width 15 height 6
click at [84, 129] on span "going to" at bounding box center [94, 129] width 20 height 6
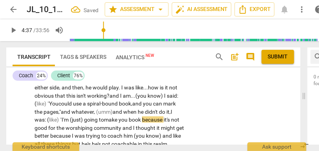
click at [84, 120] on span "going to" at bounding box center [94, 120] width 20 height 6
click at [129, 120] on span "book" at bounding box center [135, 120] width 13 height 6
click at [119, 119] on span "you a" at bounding box center [125, 120] width 12 height 6
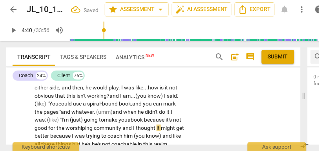
click at [123, 128] on span "and" at bounding box center [128, 128] width 11 height 6
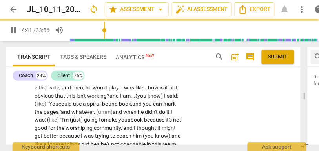
scroll to position [625, 0]
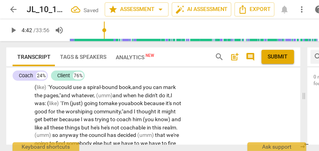
click at [137, 112] on span "thought" at bounding box center [147, 111] width 21 height 6
click at [133, 118] on span "him" at bounding box center [138, 119] width 10 height 6
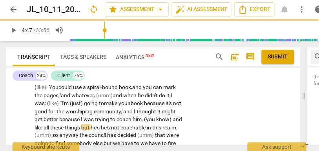
click at [173, 119] on span "and" at bounding box center [177, 119] width 9 height 6
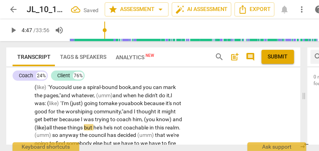
click at [46, 125] on span "like)" at bounding box center [42, 128] width 10 height 6
click at [68, 128] on span "things" at bounding box center [76, 128] width 16 height 6
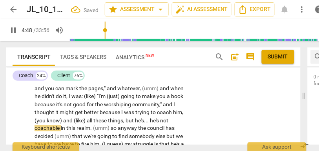
scroll to position [634, 0]
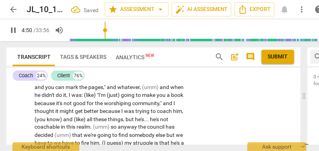
click at [90, 124] on span "." at bounding box center [91, 127] width 3 height 6
type input "291"
click at [115, 124] on span "anyway" at bounding box center [125, 127] width 20 height 6
click at [135, 124] on span "the" at bounding box center [139, 127] width 9 height 6
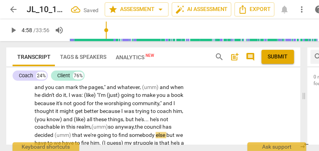
click at [84, 132] on span "that" at bounding box center [77, 135] width 11 height 6
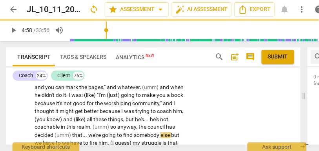
click at [55, 132] on span "decided" at bounding box center [45, 135] width 20 height 6
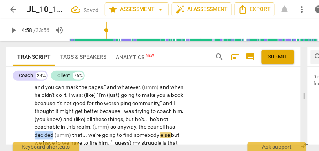
click at [55, 132] on span "decided" at bounding box center [45, 135] width 20 height 6
click at [88, 132] on span "we're" at bounding box center [95, 135] width 14 height 6
type input "296"
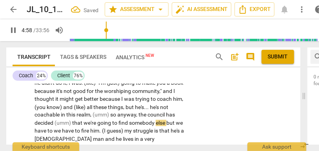
scroll to position [646, 0]
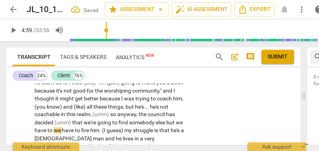
click at [156, 120] on span "else" at bounding box center [161, 123] width 11 height 6
type input "300"
click at [167, 120] on span "but" at bounding box center [171, 123] width 9 height 6
click at [62, 128] on span "we" at bounding box center [58, 131] width 8 height 6
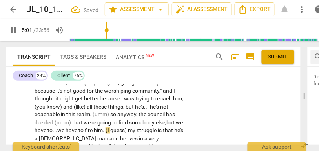
click at [128, 128] on span "my" at bounding box center [132, 131] width 9 height 6
click at [85, 128] on span "fire" at bounding box center [89, 131] width 9 height 6
click at [79, 128] on span "to" at bounding box center [82, 131] width 6 height 6
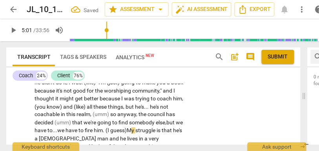
click at [103, 128] on span "." at bounding box center [104, 131] width 3 height 6
click at [94, 128] on span "him" at bounding box center [98, 131] width 9 height 6
click at [136, 128] on span "struggle" at bounding box center [146, 131] width 21 height 6
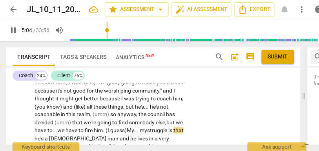
click at [174, 128] on span "that" at bounding box center [179, 131] width 10 height 6
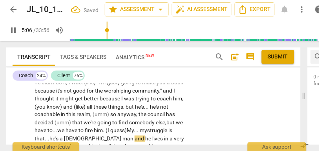
click at [60, 136] on span "he's" at bounding box center [54, 139] width 10 height 6
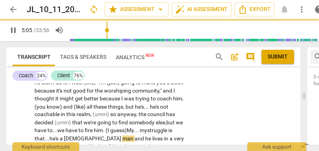
click at [123, 136] on span "man" at bounding box center [129, 139] width 12 height 6
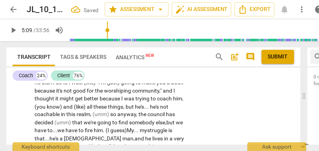
click at [92, 144] on span "and" at bounding box center [86, 147] width 11 height 6
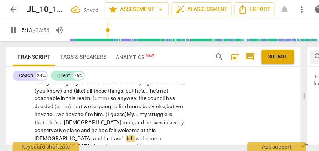
click at [104, 136] on span "and" at bounding box center [98, 139] width 11 height 6
click at [111, 136] on span "he" at bounding box center [107, 139] width 7 height 6
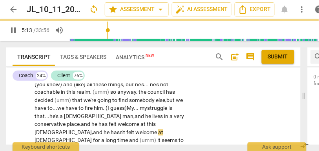
scroll to position [669, 0]
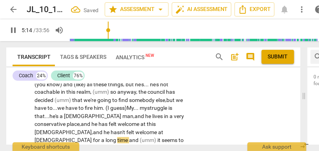
click at [129, 137] on span "and" at bounding box center [134, 140] width 11 height 6
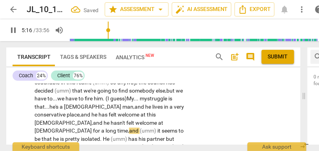
scroll to position [680, 0]
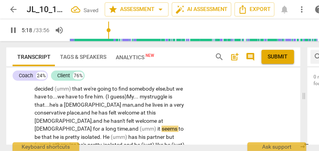
click at [129, 126] on span "and" at bounding box center [134, 129] width 11 height 6
click at [140, 126] on span "(umm)" at bounding box center [149, 129] width 18 height 6
click at [129, 126] on span "and" at bounding box center [134, 129] width 11 height 6
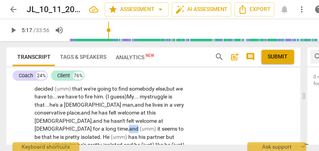
click at [129, 126] on span "and" at bounding box center [134, 129] width 11 height 6
click at [140, 126] on span "(umm)" at bounding box center [149, 129] width 18 height 6
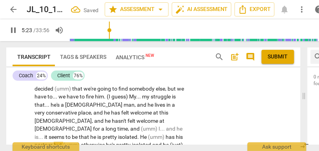
click at [63, 142] on span "but" at bounding box center [58, 145] width 9 height 6
type input "324"
click at [106, 142] on span "he's" at bounding box center [111, 145] width 10 height 6
click at [53, 142] on span "partner," at bounding box center [44, 145] width 19 height 6
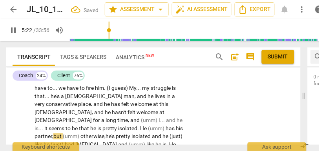
scroll to position [691, 0]
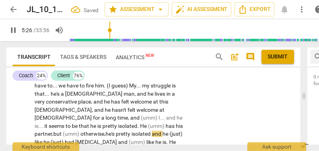
click at [152, 131] on span "and" at bounding box center [157, 134] width 11 height 6
click at [51, 139] on span "he" at bounding box center [47, 142] width 7 height 6
click at [146, 131] on span "(just) (like)" at bounding box center [109, 138] width 148 height 15
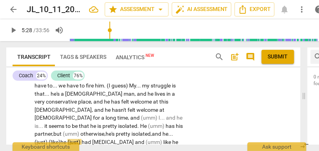
click at [60, 139] on span "(just) (like)" at bounding box center [48, 142] width 26 height 6
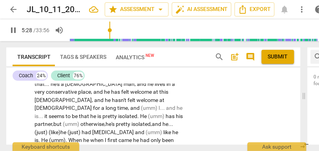
scroll to position [701, 0]
click at [92, 130] on span "[MEDICAL_DATA]" at bounding box center [113, 133] width 43 height 6
click at [146, 130] on span "(umm)" at bounding box center [155, 133] width 18 height 6
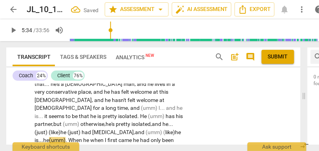
click at [92, 130] on span "cancer," at bounding box center [113, 133] width 43 height 6
click at [165, 130] on span "like)" at bounding box center [170, 133] width 10 height 6
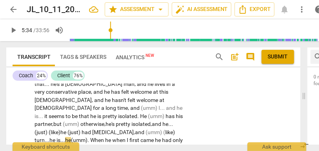
click at [57, 137] on span "he" at bounding box center [52, 140] width 7 height 6
click at [88, 137] on span "(umm)" at bounding box center [79, 140] width 16 height 6
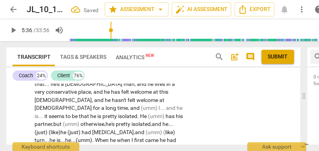
click at [95, 137] on span "When" at bounding box center [102, 140] width 15 height 6
click at [113, 137] on span "when" at bounding box center [120, 140] width 15 height 6
click at [145, 137] on span "came" at bounding box center [152, 140] width 15 height 6
click at [160, 137] on span "he" at bounding box center [163, 140] width 7 height 6
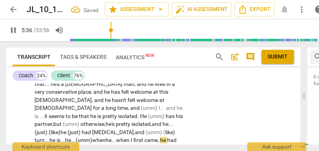
scroll to position [709, 0]
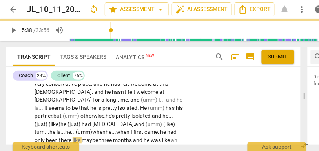
click at [73, 137] on span "like" at bounding box center [77, 140] width 9 height 6
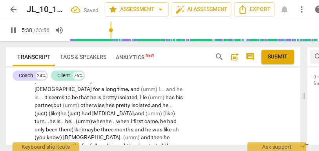
scroll to position [723, 0]
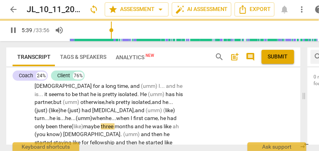
click at [135, 124] on span "and" at bounding box center [140, 127] width 11 height 6
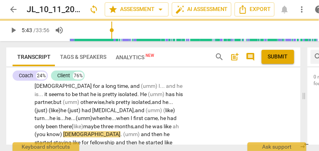
click at [164, 124] on span "like" at bounding box center [168, 127] width 9 height 6
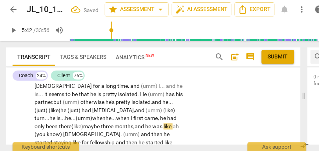
click at [173, 124] on span "ah" at bounding box center [176, 127] width 6 height 6
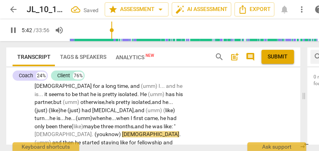
click at [122, 132] on span "[DEMOGRAPHIC_DATA]" at bounding box center [150, 135] width 57 height 6
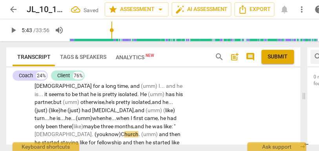
click at [106, 132] on span "know) C" at bounding box center [115, 135] width 19 height 6
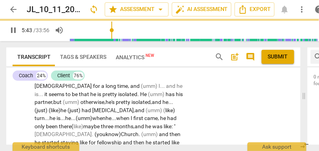
click at [141, 132] on span "(umm)" at bounding box center [150, 135] width 18 height 6
click at [95, 132] on span "Ehh." at bounding box center [65, 135] width 60 height 6
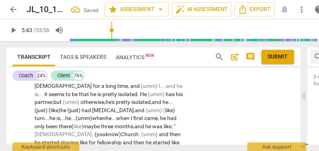
click at [139, 132] on span "." at bounding box center [140, 135] width 3 height 6
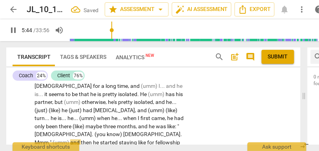
click at [50, 140] on span "." at bounding box center [49, 143] width 1 height 6
type input "345"
click at [79, 140] on span "and" at bounding box center [74, 143] width 11 height 6
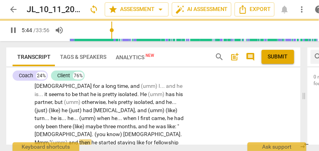
click at [92, 140] on span "then" at bounding box center [85, 143] width 12 height 6
click at [146, 140] on span "like" at bounding box center [141, 143] width 9 height 6
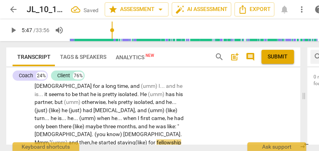
click at [148, 140] on span "like)" at bounding box center [142, 143] width 11 height 6
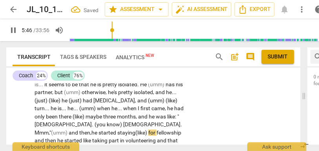
scroll to position [732, 0]
click at [45, 138] on span "and" at bounding box center [40, 141] width 11 height 6
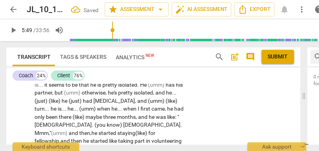
click at [85, 138] on span "he" at bounding box center [86, 141] width 7 height 6
click at [113, 138] on span "like" at bounding box center [113, 141] width 9 height 6
click at [153, 138] on span "volunteering" at bounding box center [168, 141] width 30 height 6
click at [120, 147] on span "and" at bounding box center [123, 150] width 11 height 6
click at [143, 147] on span "we" at bounding box center [144, 150] width 8 height 6
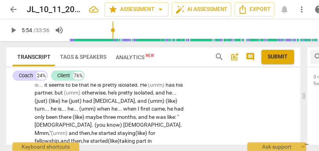
click at [143, 147] on span "we" at bounding box center [144, 150] width 8 height 6
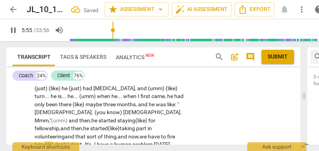
click at [44, 142] on span "him" at bounding box center [40, 145] width 10 height 6
click at [68, 142] on span "I" at bounding box center [67, 145] width 3 height 6
click at [42, 142] on span "him, [sigh]" at bounding box center [47, 145] width 25 height 6
click at [64, 142] on span "so" at bounding box center [62, 145] width 6 height 6
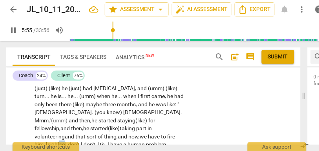
click at [64, 142] on span "so" at bounding box center [62, 145] width 6 height 6
click at [68, 142] on span "I" at bounding box center [66, 145] width 3 height 6
click at [37, 142] on span "him, [sigh]" at bounding box center [47, 145] width 25 height 6
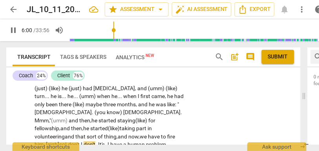
click at [81, 142] on span "don't" at bounding box center [74, 145] width 13 height 6
click at [83, 142] on span "don't..." at bounding box center [76, 145] width 16 height 6
click at [102, 142] on span "." at bounding box center [100, 145] width 3 height 6
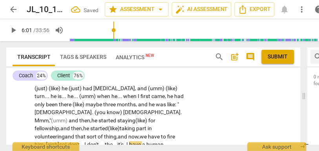
click at [134, 142] on span "have" at bounding box center [135, 145] width 13 height 6
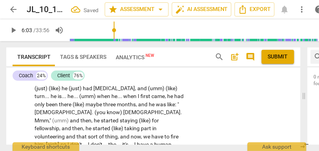
click at [55, 150] on span "problem" at bounding box center [45, 153] width 21 height 6
type input "364"
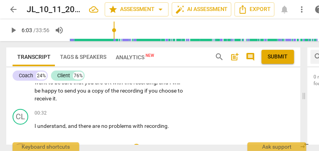
scroll to position [0, 0]
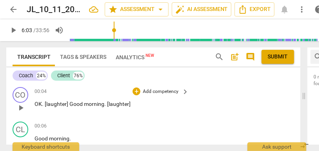
click at [167, 93] on p "Add competency" at bounding box center [160, 91] width 37 height 7
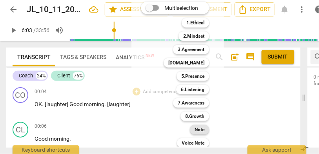
click at [205, 127] on b "Note" at bounding box center [200, 129] width 10 height 9
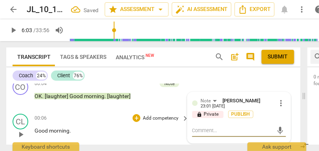
scroll to position [10, 0]
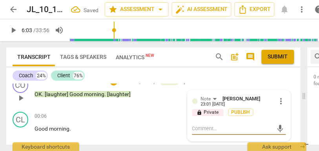
click at [277, 99] on span "more_vert" at bounding box center [281, 101] width 9 height 9
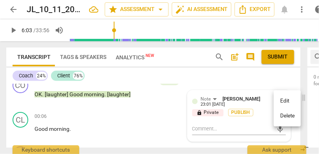
click at [217, 79] on div at bounding box center [159, 77] width 319 height 154
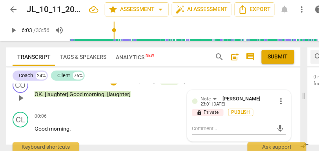
click at [214, 112] on p "lock Private" at bounding box center [207, 112] width 31 height 7
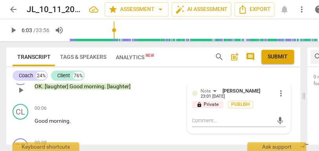
scroll to position [20, 0]
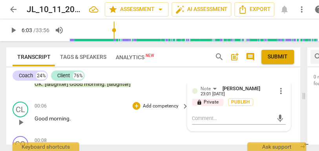
click at [152, 104] on p "Add competency" at bounding box center [160, 106] width 37 height 7
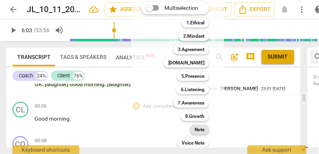
click at [194, 125] on div "Note" at bounding box center [199, 129] width 19 height 9
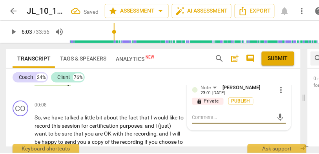
scroll to position [57, 0]
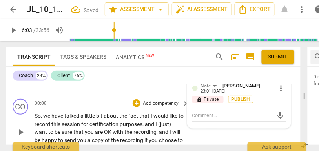
click at [161, 102] on p "Add competency" at bounding box center [160, 103] width 37 height 7
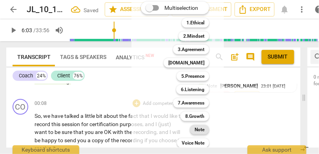
click at [196, 128] on b "Note" at bounding box center [200, 129] width 10 height 9
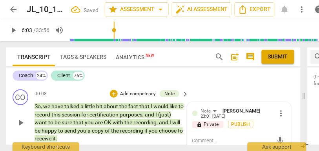
scroll to position [110, 0]
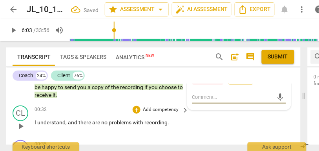
click at [162, 111] on p "Add competency" at bounding box center [160, 109] width 37 height 7
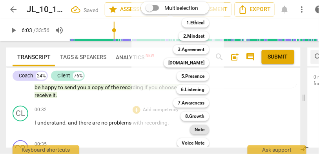
click at [196, 130] on b "Note" at bounding box center [200, 129] width 10 height 9
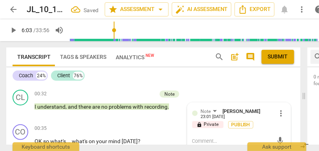
scroll to position [152, 0]
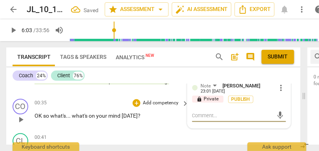
click at [157, 103] on p "Add competency" at bounding box center [160, 103] width 37 height 7
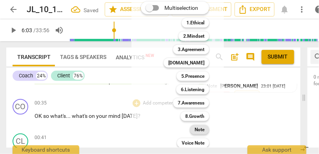
click at [193, 128] on div "Note" at bounding box center [199, 129] width 19 height 9
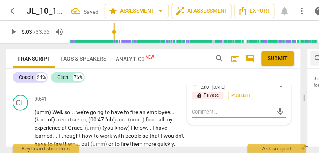
scroll to position [187, 0]
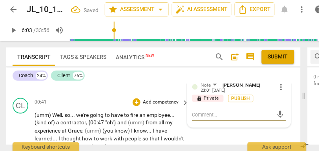
click at [153, 99] on p "Add competency" at bounding box center [160, 102] width 37 height 7
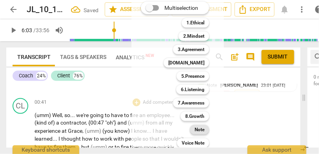
click at [195, 128] on div "Note" at bounding box center [199, 129] width 19 height 9
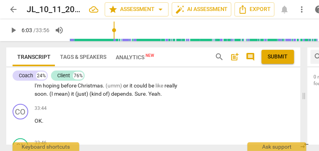
scroll to position [5956, 0]
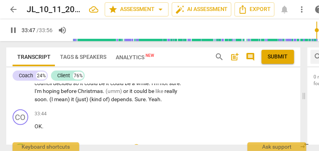
type input "2028"
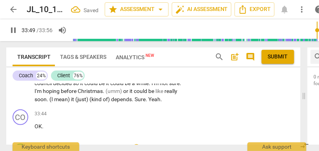
click at [158, 145] on p "Add competency" at bounding box center [160, 148] width 37 height 7
click at [164, 144] on div "+ Add competency keyboard_arrow_right" at bounding box center [160, 148] width 59 height 9
click at [165, 145] on p "Add competency" at bounding box center [160, 148] width 37 height 7
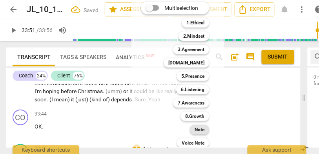
click at [203, 134] on b "Note" at bounding box center [200, 129] width 10 height 9
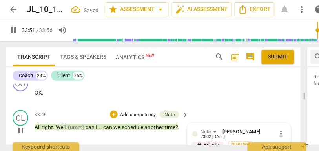
scroll to position [5991, 0]
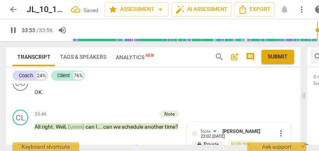
type input "2034"
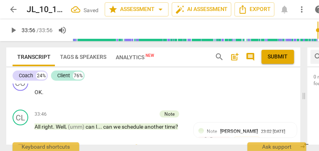
click at [156, 146] on p "Add competency" at bounding box center [160, 149] width 37 height 7
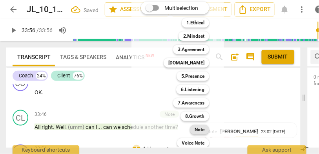
click at [200, 128] on b "Note" at bounding box center [200, 129] width 10 height 9
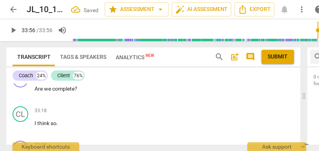
scroll to position [5838, 0]
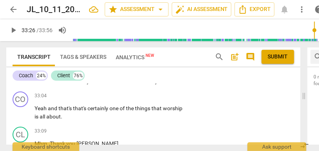
scroll to position [5749, 0]
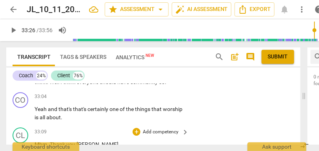
click at [59, 141] on span "Thank" at bounding box center [58, 144] width 16 height 6
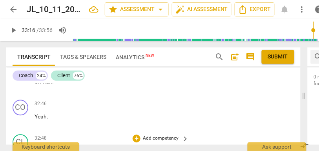
scroll to position [5665, 0]
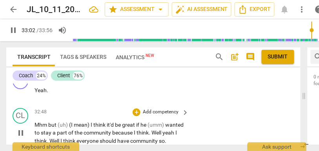
scroll to position [5692, 0]
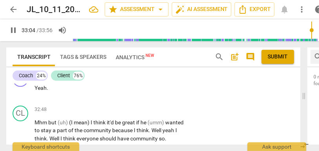
type input "1985"
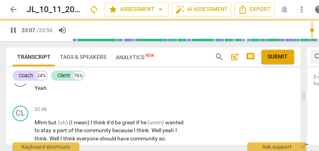
scroll to position [5712, 0]
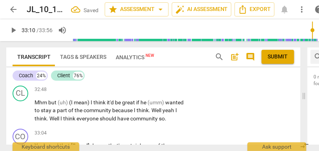
type input "1991"
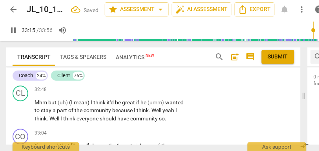
click at [66, 125] on div "CO play_arrow pause 00:04 + Add competency Note keyboard_arrow_right OK . [laug…" at bounding box center [153, 114] width 295 height 61
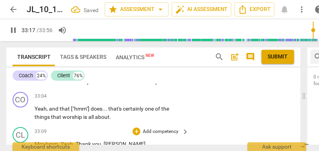
scroll to position [5723, 0]
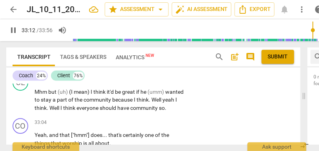
type input "1995"
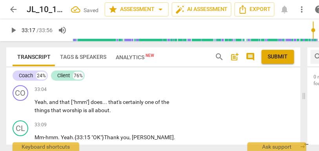
scroll to position [5736, 0]
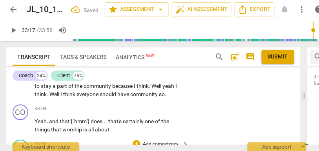
click at [148, 141] on p "Add competency" at bounding box center [160, 144] width 37 height 7
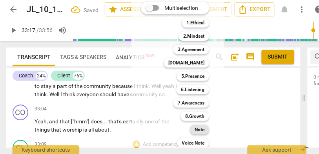
click at [198, 128] on b "Note" at bounding box center [200, 129] width 10 height 9
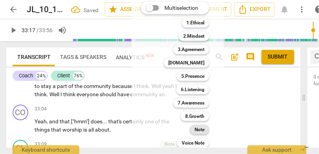
click at [192, 128] on div "Note" at bounding box center [199, 129] width 19 height 9
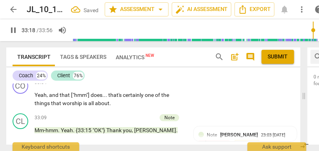
scroll to position [5784, 0]
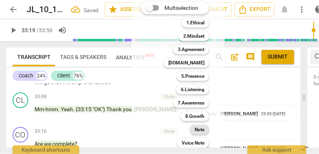
click at [196, 128] on b "Note" at bounding box center [200, 129] width 10 height 9
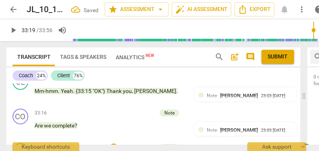
scroll to position [5801, 0]
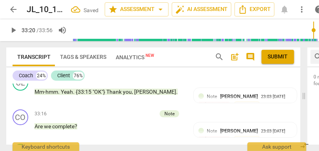
type input "2001"
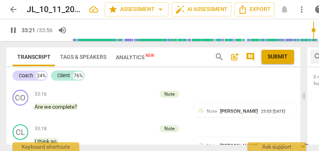
scroll to position [5823, 0]
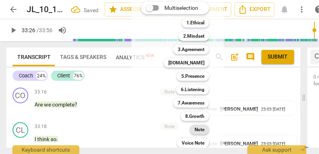
click at [197, 132] on b "Note" at bounding box center [200, 129] width 10 height 9
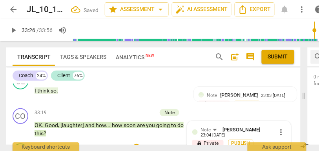
scroll to position [5873, 0]
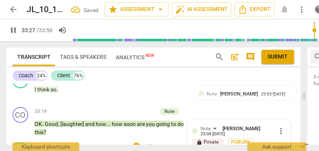
type input "2008"
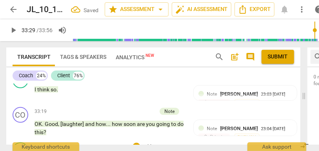
type input "2011"
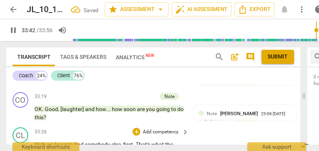
scroll to position [5888, 0]
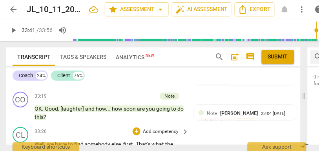
click at [211, 124] on div "CL play_arrow pause 33:26 + Add competency keyboard_arrow_right Well , we have …" at bounding box center [153, 154] width 295 height 60
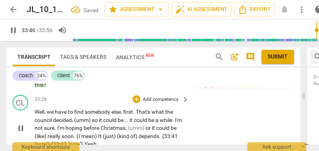
scroll to position [5910, 0]
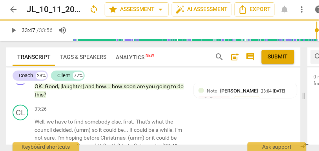
scroll to position [5876, 0]
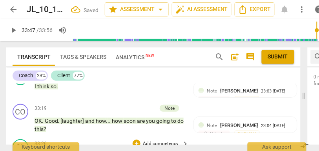
type input "2025"
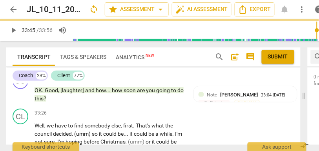
scroll to position [5955, 0]
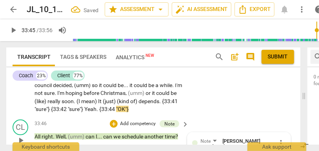
click at [280, 139] on span "more_vert" at bounding box center [281, 143] width 9 height 9
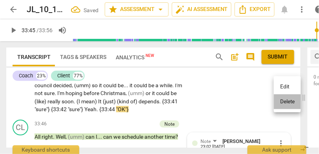
click at [282, 99] on li "Delete" at bounding box center [287, 101] width 27 height 15
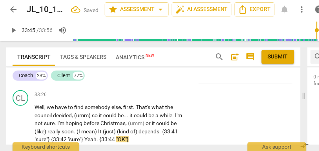
scroll to position [5921, 0]
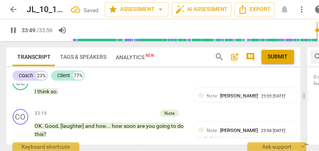
scroll to position [5870, 0]
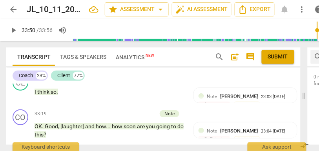
click at [149, 146] on p "Add competency" at bounding box center [160, 149] width 37 height 7
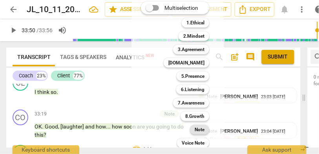
click at [200, 129] on b "Note" at bounding box center [200, 129] width 10 height 9
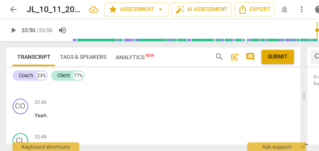
scroll to position [5663, 0]
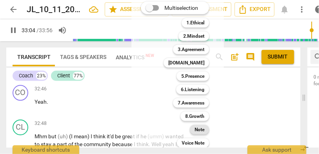
click at [197, 130] on b "Note" at bounding box center [200, 129] width 10 height 9
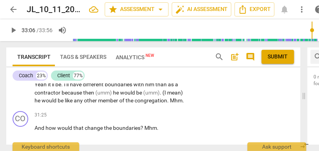
scroll to position [5251, 0]
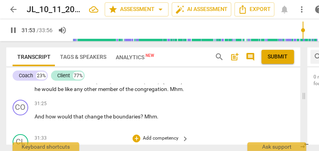
scroll to position [5272, 0]
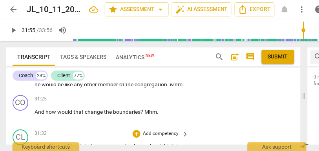
type input "1913"
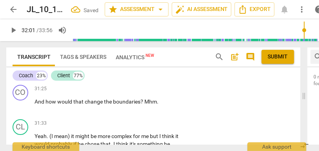
scroll to position [5279, 0]
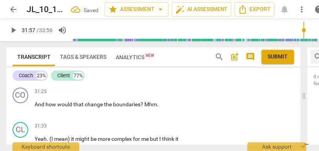
type input "1918"
drag, startPoint x: 61, startPoint y: 133, endPoint x: 50, endPoint y: 133, distance: 11.0
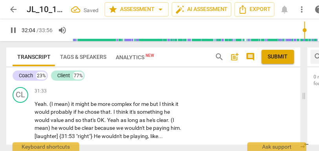
scroll to position [5317, 0]
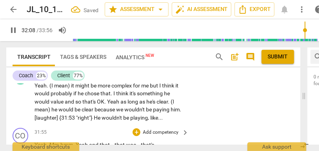
scroll to position [5334, 0]
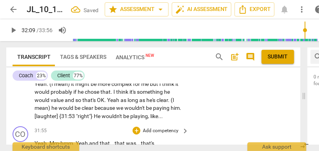
type input "1931"
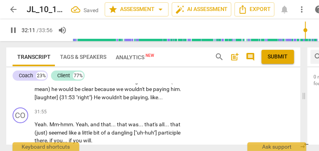
scroll to position [5355, 0]
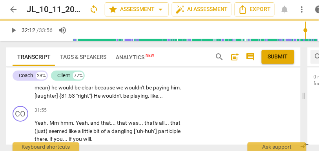
type input "1933"
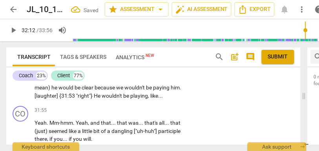
drag, startPoint x: 108, startPoint y: 101, endPoint x: 121, endPoint y: 101, distance: 13.0
type input "1934"
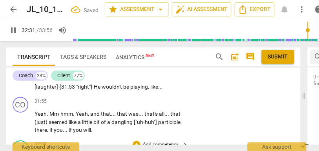
scroll to position [5364, 0]
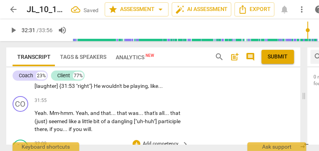
type input "1955"
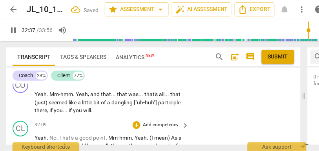
scroll to position [5393, 0]
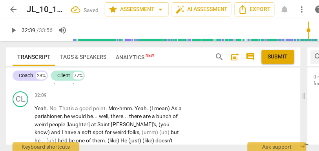
scroll to position [5410, 0]
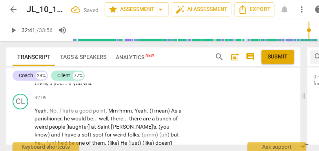
click at [103, 148] on span "whatever" at bounding box center [114, 151] width 22 height 6
type input "1959"
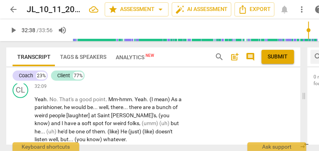
scroll to position [5424, 0]
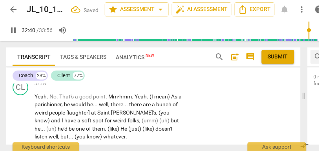
type input "1961"
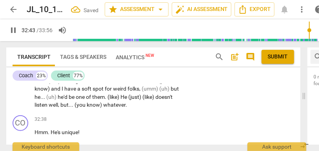
scroll to position [5435, 0]
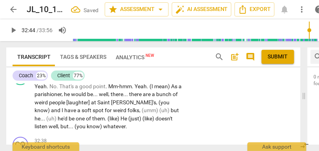
type input "1965"
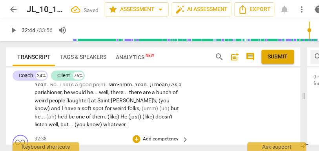
scroll to position [5443, 0]
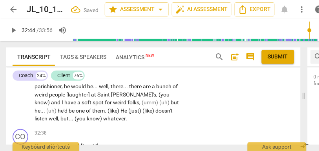
click
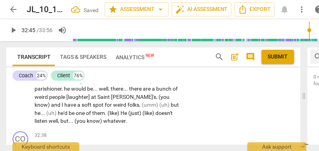
scroll to position [5439, 0]
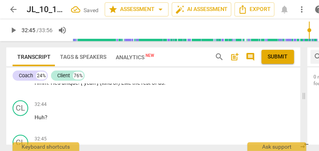
type input "1965"
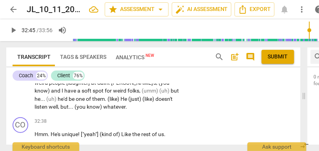
scroll to position [5454, 0]
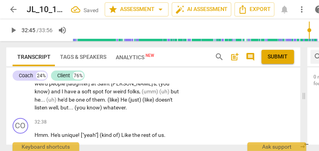
drag, startPoint x: 49, startPoint y: 104, endPoint x: 26, endPoint y: 104, distance: 22.8
type input "1970"
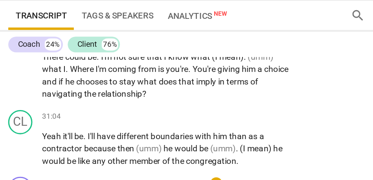
scroll to position [5021, 0]
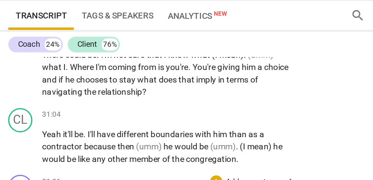
type input "1885"
type input "1886"
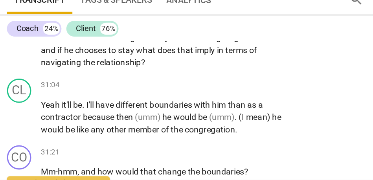
scroll to position [0, 0]
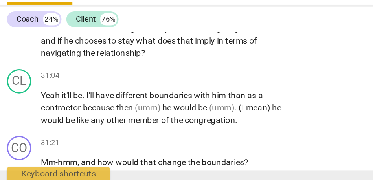
type input "1892"
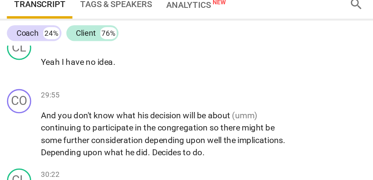
scroll to position [4887, 0]
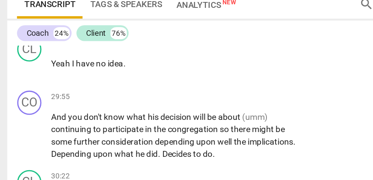
type input "1839"
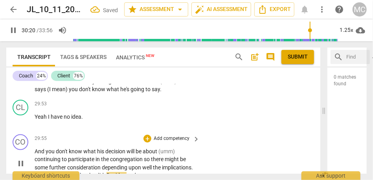
scroll to position [4866, 0]
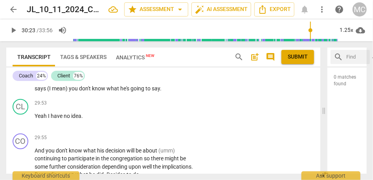
type input "1823"
type input "1828"
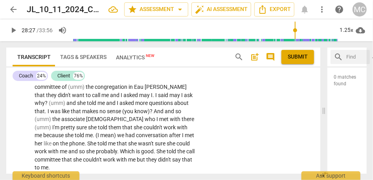
scroll to position [4471, 0]
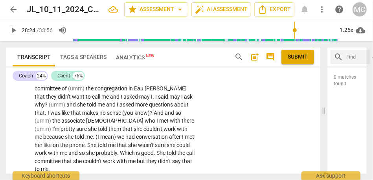
type input "1705"
type input "1706"
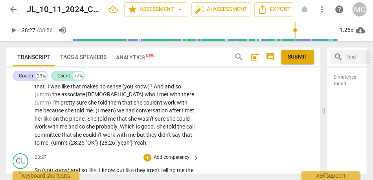
scroll to position [4466, 0]
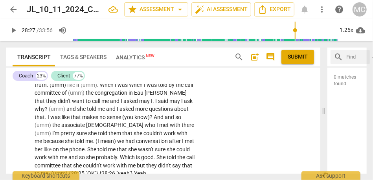
click at [12, 29] on span "play_arrow" at bounding box center [13, 30] width 9 height 9
click at [158, 162] on span "didn't" at bounding box center [165, 165] width 14 height 6
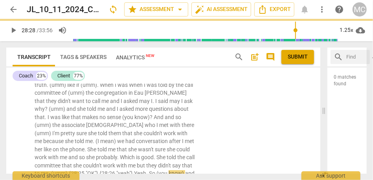
type input "1708"
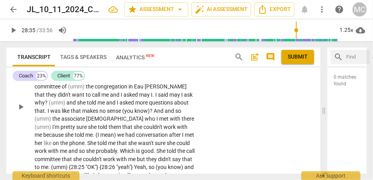
scroll to position [4473, 0]
click at [184, 164] on span "and" at bounding box center [188, 167] width 9 height 6
type input "1716"
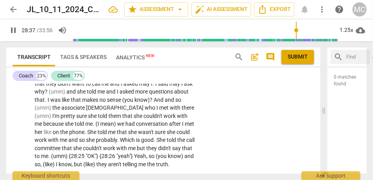
scroll to position [4486, 0]
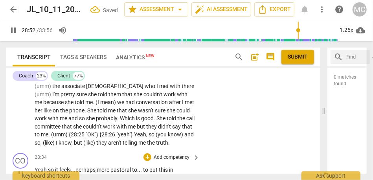
scroll to position [4508, 0]
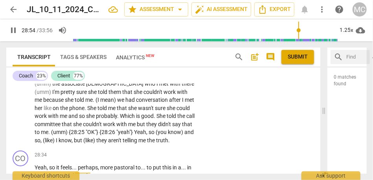
type input "1735"
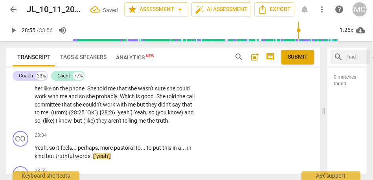
scroll to position [4528, 0]
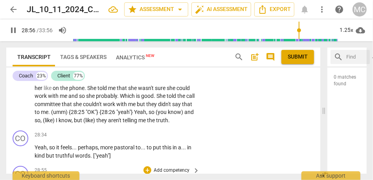
click at [35, 180] on span "And" at bounding box center [40, 183] width 11 height 6
type input "1737"
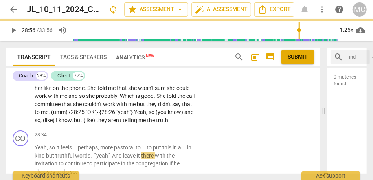
scroll to position [4508, 0]
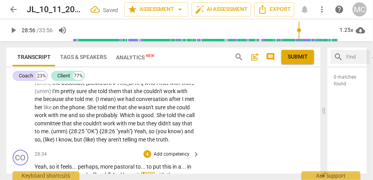
click at [93, 172] on span "["yeah"]" at bounding box center [102, 175] width 19 height 6
click at [112, 172] on span "And" at bounding box center [114, 175] width 11 height 6
click at [104, 172] on span "["yeah"]" at bounding box center [101, 175] width 18 height 6
click at [147, 172] on span "there" at bounding box center [144, 175] width 14 height 6
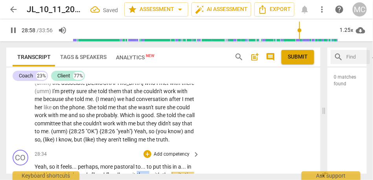
click at [147, 172] on span "there" at bounding box center [144, 175] width 14 height 6
click at [154, 172] on span "with" at bounding box center [156, 175] width 12 height 6
click at [145, 180] on span "congregation" at bounding box center [162, 183] width 34 height 6
type input "1748"
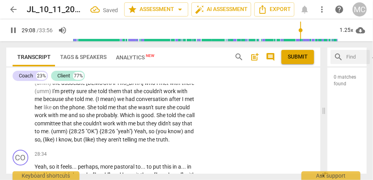
scroll to position [4529, 0]
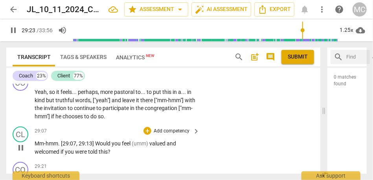
scroll to position [4590, 0]
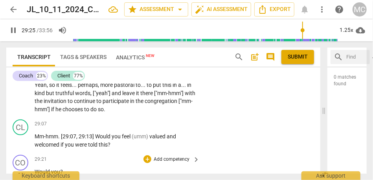
click at [46, 169] on span "Would" at bounding box center [43, 172] width 16 height 6
type input "1764"
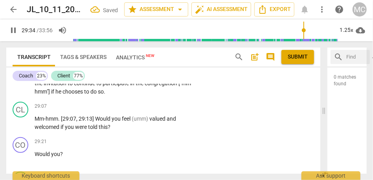
scroll to position [4609, 0]
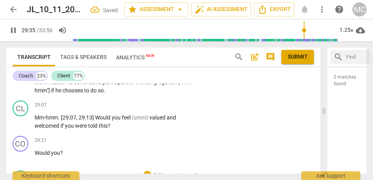
type input "1770"
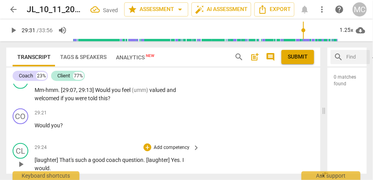
scroll to position [4636, 0]
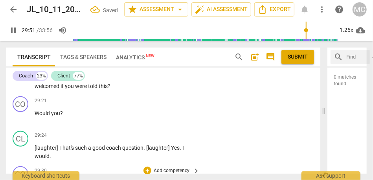
scroll to position [4656, 0]
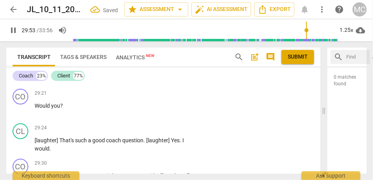
type input "1794"
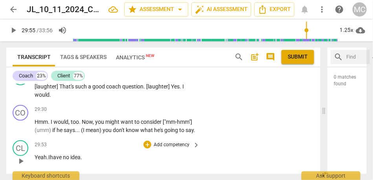
scroll to position [4665, 0]
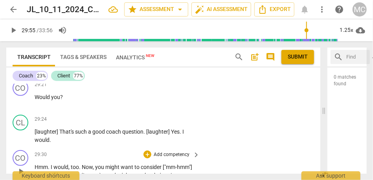
click at [129, 172] on span "know" at bounding box center [133, 175] width 15 height 6
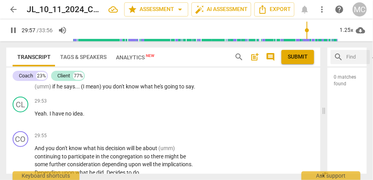
scroll to position [4752, 0]
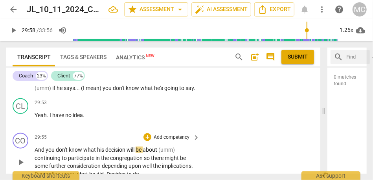
click at [35, 147] on span "And" at bounding box center [40, 150] width 11 height 6
click at [65, 147] on span "don't" at bounding box center [60, 150] width 13 height 6
click at [160, 147] on span "(umm)" at bounding box center [165, 150] width 16 height 6
type input "1801"
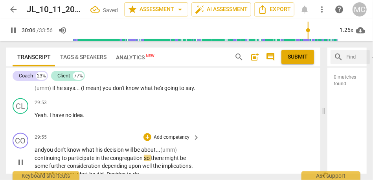
click at [145, 155] on span "so" at bounding box center [147, 158] width 7 height 6
click at [103, 163] on span "depending" at bounding box center [115, 166] width 27 height 6
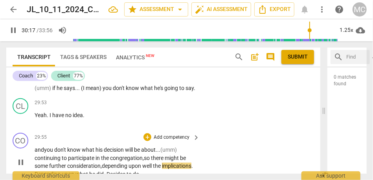
click at [134, 163] on span "upon" at bounding box center [135, 166] width 14 height 6
click at [145, 163] on span "well" at bounding box center [147, 166] width 11 height 6
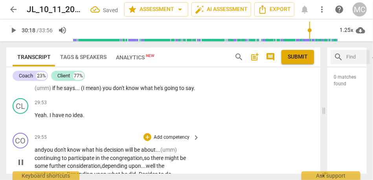
click at [159, 163] on span "the" at bounding box center [160, 166] width 8 height 6
click at [164, 163] on span "the" at bounding box center [160, 166] width 8 height 6
click at [68, 171] on span "Depending" at bounding box center [80, 174] width 27 height 6
click at [139, 171] on span "Decides" at bounding box center [146, 174] width 20 height 6
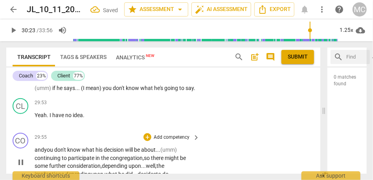
click at [173, 134] on p "Add competency" at bounding box center [171, 137] width 37 height 7
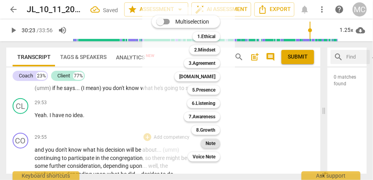
click at [214, 139] on b "Note" at bounding box center [210, 143] width 10 height 9
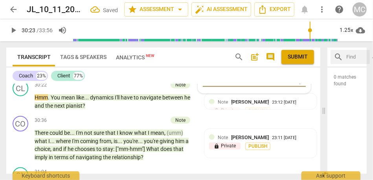
scroll to position [4868, 0]
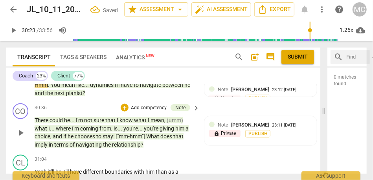
click at [134, 141] on span "relationship" at bounding box center [126, 144] width 29 height 6
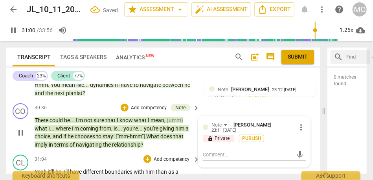
click at [47, 169] on span "Yeah" at bounding box center [41, 172] width 13 height 6
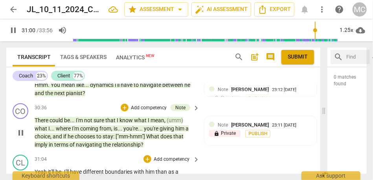
type input "1861"
click at [125, 141] on span "relationship" at bounding box center [126, 144] width 29 height 6
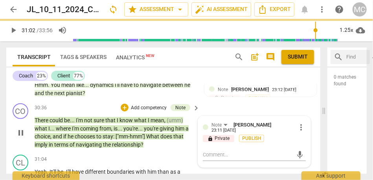
click at [125, 141] on span "relationship" at bounding box center [126, 144] width 29 height 6
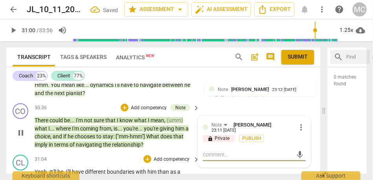
type input "1861"
click at [36, 169] on span "Yeah" at bounding box center [41, 172] width 12 height 6
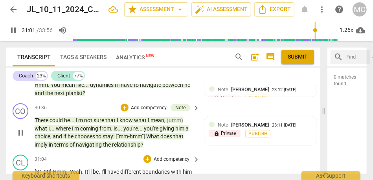
click at [215, 152] on div "CL play_arrow pause 31:04 + Add competency keyboard_arrow_right [31:00] Hmm. Ye…" at bounding box center [163, 174] width 314 height 44
click at [102, 169] on span "I'll" at bounding box center [103, 172] width 6 height 6
type input "1867"
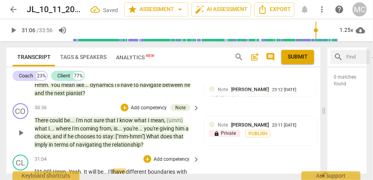
click at [77, 169] on span "Yeah" at bounding box center [75, 172] width 12 height 6
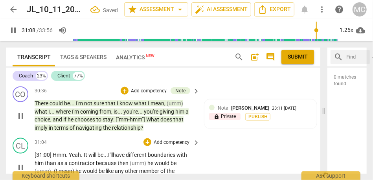
scroll to position [4886, 0]
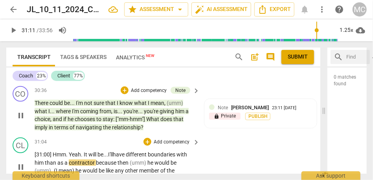
click at [47, 159] on span "than" at bounding box center [51, 162] width 13 height 6
click at [69, 159] on span "contractor" at bounding box center [82, 162] width 27 height 6
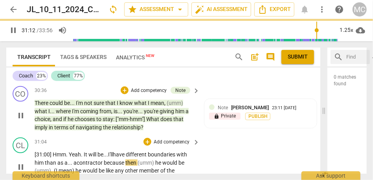
click at [103, 159] on span "contractor" at bounding box center [90, 162] width 27 height 6
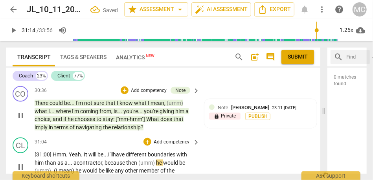
click at [137, 159] on span "then" at bounding box center [132, 162] width 12 height 6
click at [154, 159] on span "(umm)" at bounding box center [148, 162] width 18 height 6
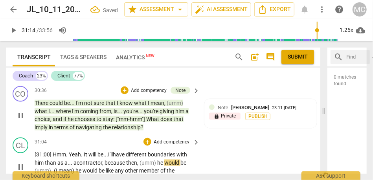
click at [166, 159] on span "would" at bounding box center [172, 162] width 16 height 6
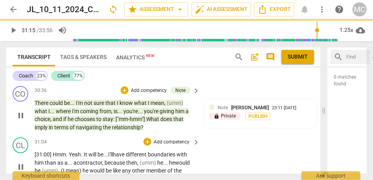
click at [42, 167] on span "(umm)" at bounding box center [50, 170] width 16 height 6
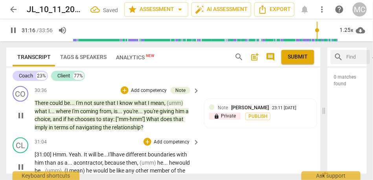
click at [66, 167] on span "(I" at bounding box center [66, 170] width 5 height 6
click at [69, 167] on span "mean)" at bounding box center [73, 170] width 17 height 6
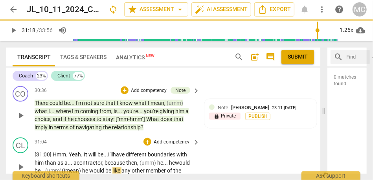
click at [53, 167] on span "(umm)" at bounding box center [53, 170] width 16 height 6
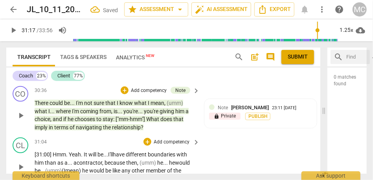
click at [62, 167] on span "(umm)" at bounding box center [53, 170] width 16 height 6
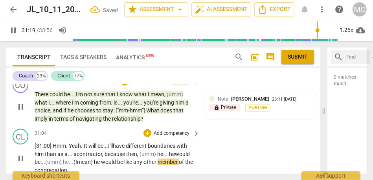
scroll to position [4895, 0]
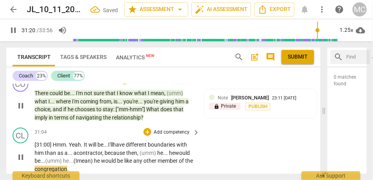
click at [232, 125] on div "CL play_arrow pause 31:04 + Add competency keyboard_arrow_right [31:00] Hmm . Y…" at bounding box center [163, 150] width 314 height 51
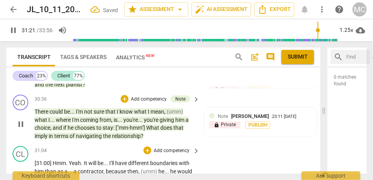
scroll to position [4870, 0]
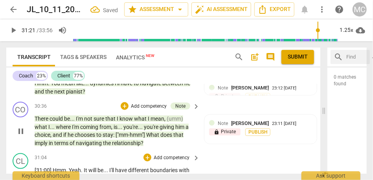
click at [161, 154] on p "Add competency" at bounding box center [171, 157] width 37 height 7
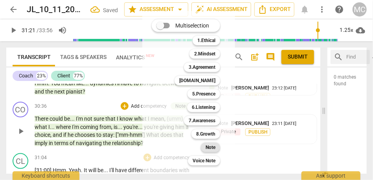
click at [208, 144] on b "Note" at bounding box center [210, 147] width 10 height 9
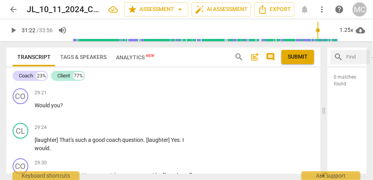
scroll to position [4656, 0]
click at [176, 160] on p "Add competency" at bounding box center [171, 163] width 37 height 7
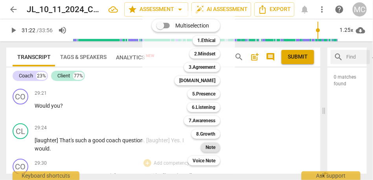
click at [205, 144] on div "Note" at bounding box center [210, 147] width 19 height 9
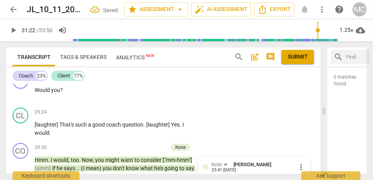
scroll to position [4679, 0]
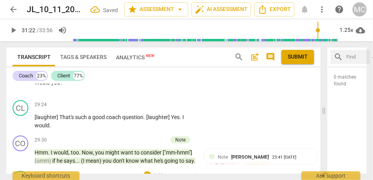
click at [170, 172] on p "Add competency" at bounding box center [171, 175] width 37 height 7
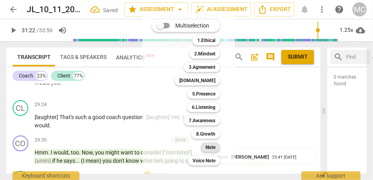
click at [207, 147] on b "Note" at bounding box center [210, 147] width 10 height 9
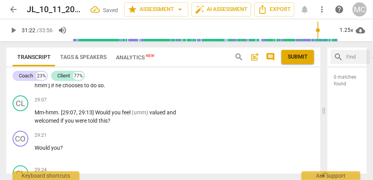
scroll to position [4614, 0]
click at [173, 167] on p "Add competency" at bounding box center [171, 170] width 37 height 7
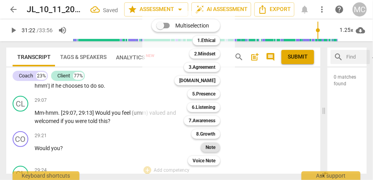
click at [205, 145] on div "Note" at bounding box center [210, 147] width 19 height 9
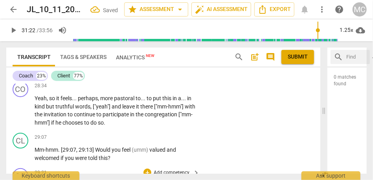
scroll to position [4575, 0]
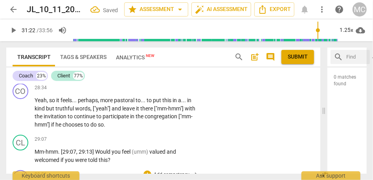
click at [166, 171] on p "Add competency" at bounding box center [171, 174] width 37 height 7
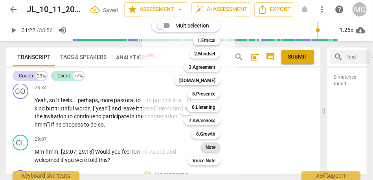
click at [206, 147] on b "Note" at bounding box center [210, 147] width 10 height 9
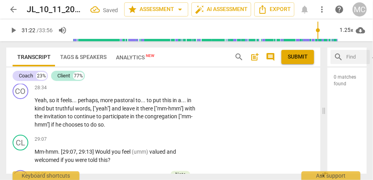
scroll to position [4540, 0]
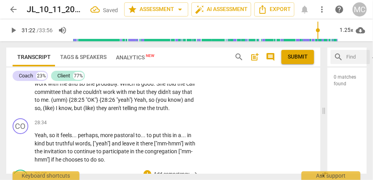
click at [169, 171] on p "Add competency" at bounding box center [171, 174] width 37 height 7
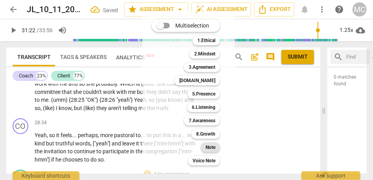
click at [207, 148] on b "Note" at bounding box center [210, 147] width 10 height 9
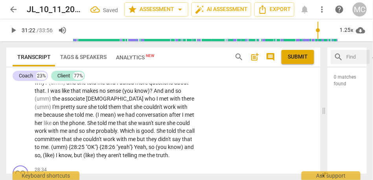
scroll to position [4489, 0]
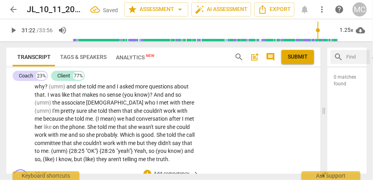
click at [168, 170] on p "Add competency" at bounding box center [171, 173] width 37 height 7
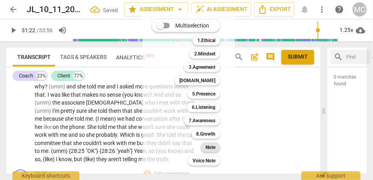
click at [210, 149] on b "Note" at bounding box center [210, 147] width 10 height 9
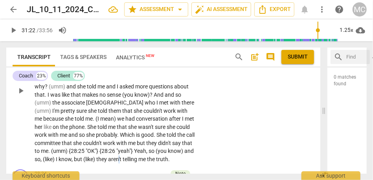
click at [108, 156] on span "aren't" at bounding box center [115, 159] width 15 height 6
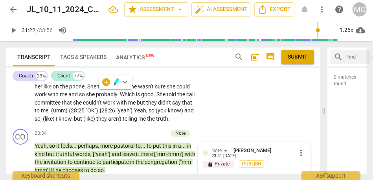
scroll to position [4532, 0]
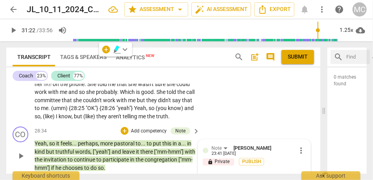
click at [131, 139] on p "Yeah , so it feels . . . perhaps , more pastoral to . . . to put this in a . . …" at bounding box center [115, 155] width 161 height 32
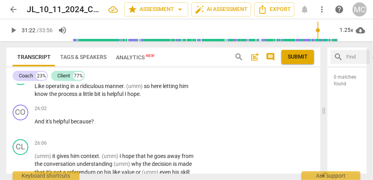
scroll to position [4190, 0]
click at [148, 177] on span "the" at bounding box center [143, 180] width 9 height 6
click at [352, 29] on div "1.25x" at bounding box center [346, 30] width 15 height 13
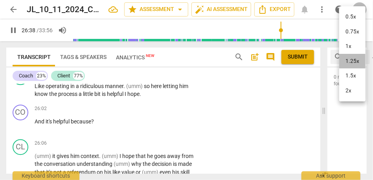
click at [352, 63] on li "1.25x" at bounding box center [352, 61] width 26 height 15
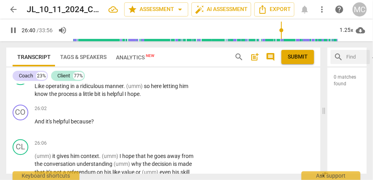
type input "1601"
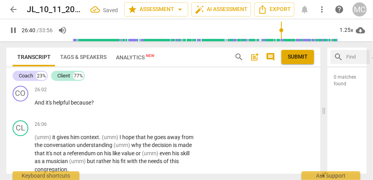
scroll to position [4216, 0]
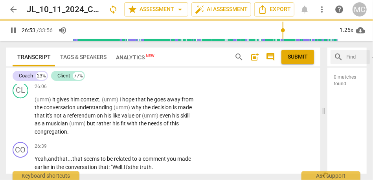
scroll to position [4253, 0]
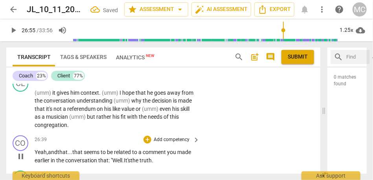
click at [112, 157] on span "that: "" at bounding box center [105, 160] width 14 height 6
click at [174, 148] on p "Yeah, and that... that seems to be related to a comment you made earlier in the…" at bounding box center [115, 156] width 161 height 16
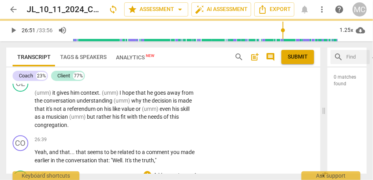
type input "1612"
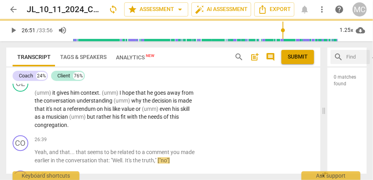
scroll to position [4219, 0]
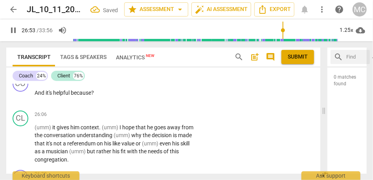
type input "1616"
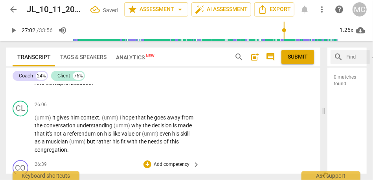
scroll to position [4233, 0]
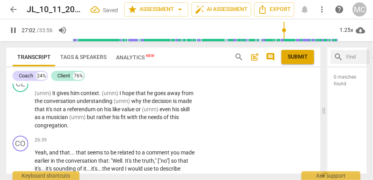
scroll to position [4259, 0]
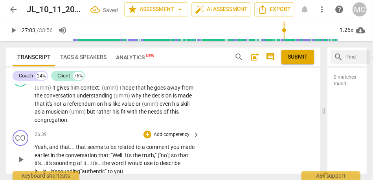
click at [123, 168] on span "you" at bounding box center [118, 171] width 9 height 6
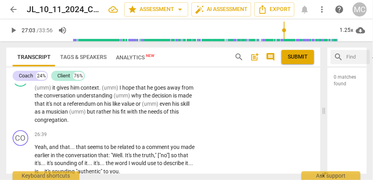
type input "1623"
click at [75, 160] on span "sounding" at bounding box center [66, 163] width 24 height 6
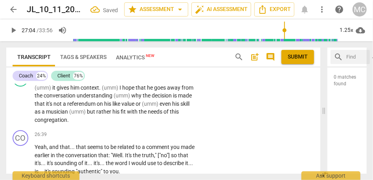
type input "1628"
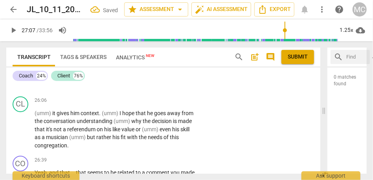
scroll to position [4232, 0]
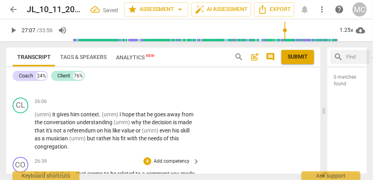
click at [165, 158] on p "Add competency" at bounding box center [171, 161] width 37 height 7
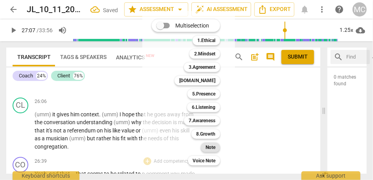
click at [213, 150] on b "Note" at bounding box center [210, 147] width 10 height 9
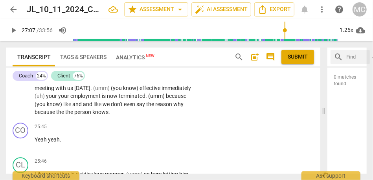
scroll to position [4099, 0]
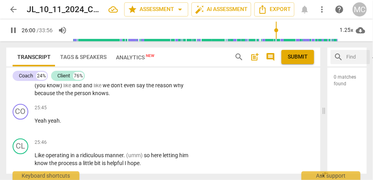
type input "1565"
click at [94, 135] on div "CL play_arrow pause 25:46 + Add competency keyboard_arrow_right Like operating …" at bounding box center [163, 152] width 314 height 35
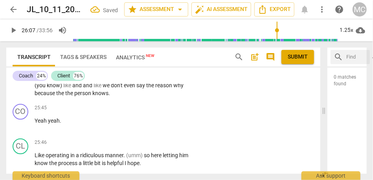
click at [174, 174] on p "Add competency" at bounding box center [171, 177] width 37 height 7
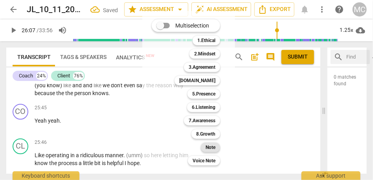
click at [205, 144] on div "Note" at bounding box center [210, 147] width 19 height 9
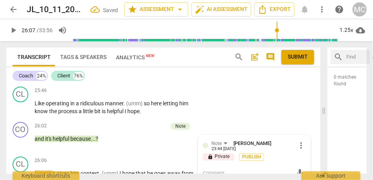
scroll to position [4178, 0]
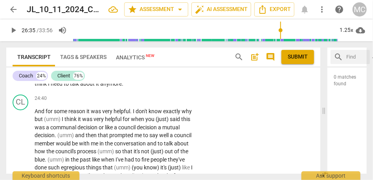
scroll to position [3998, 0]
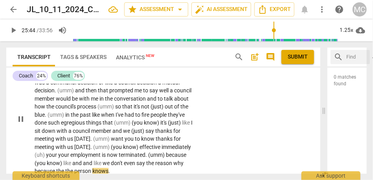
click at [66, 168] on span "the" at bounding box center [69, 171] width 9 height 6
type input "1545"
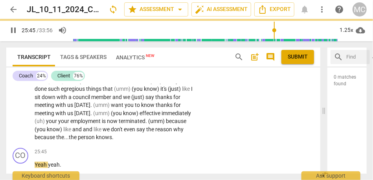
scroll to position [4057, 0]
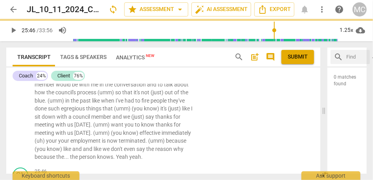
scroll to position [4023, 0]
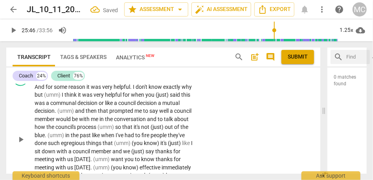
type input "1546"
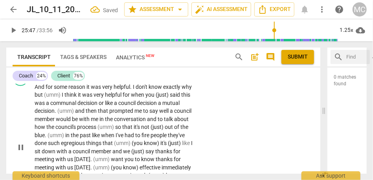
type input "1547"
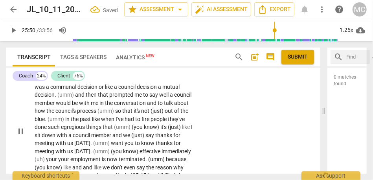
click at [115, 180] on span "(umm)" at bounding box center [124, 183] width 18 height 6
click at [149, 180] on span "here" at bounding box center [143, 183] width 12 height 6
click at [168, 180] on span "letting" at bounding box center [160, 183] width 16 height 6
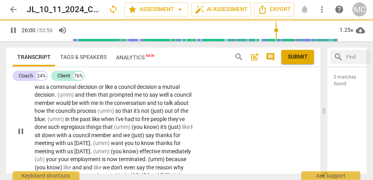
click at [185, 125] on p "And for some reason it was very helpful . I don't know exactly why but (umm) I …" at bounding box center [115, 131] width 161 height 129
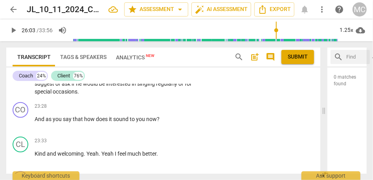
scroll to position [3757, 0]
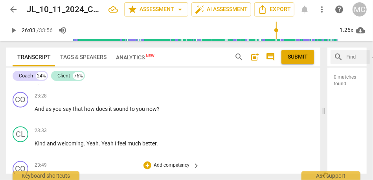
click at [124, 174] on p "Anything else that we need to talk about with respect to this ?" at bounding box center [115, 178] width 161 height 8
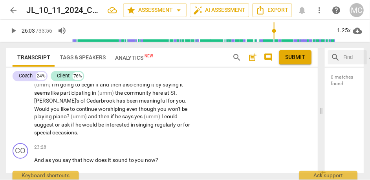
scroll to position [3702, 0]
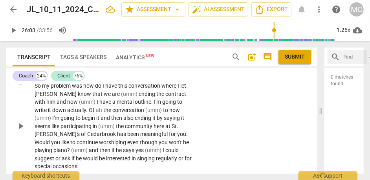
click at [156, 155] on span "regularly" at bounding box center [167, 158] width 22 height 6
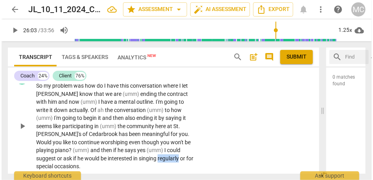
scroll to position [3648, 0]
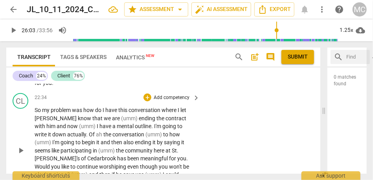
click at [156, 180] on span "regularly" at bounding box center [167, 183] width 22 height 6
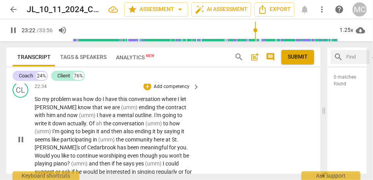
scroll to position [3660, 0]
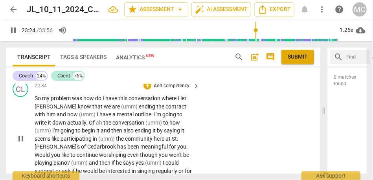
click at [178, 168] on span "or" at bounding box center [181, 171] width 6 height 6
click at [106, 168] on span "interested" at bounding box center [119, 171] width 26 height 6
click at [185, 168] on span "for" at bounding box center [188, 171] width 7 height 6
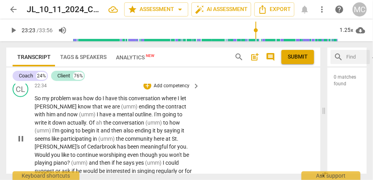
type input "1403"
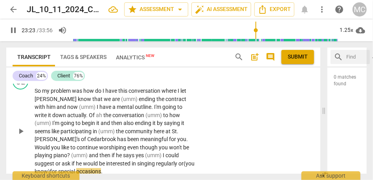
scroll to position [3669, 0]
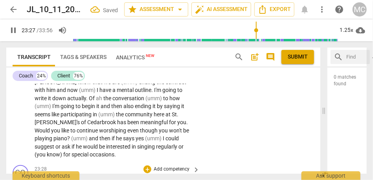
scroll to position [3688, 0]
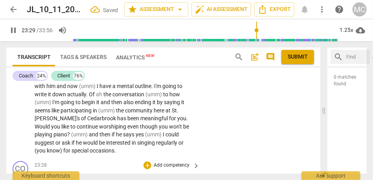
click at [83, 175] on span "how" at bounding box center [88, 178] width 12 height 6
type input "1410"
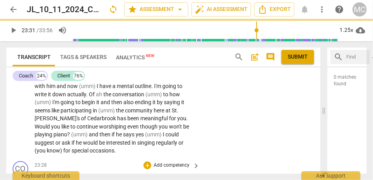
click at [173, 162] on p "Add competency" at bounding box center [171, 165] width 37 height 7
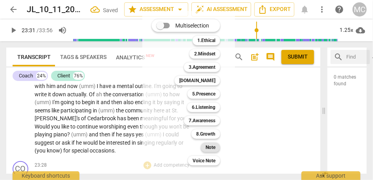
click at [206, 151] on b "Note" at bounding box center [210, 147] width 10 height 9
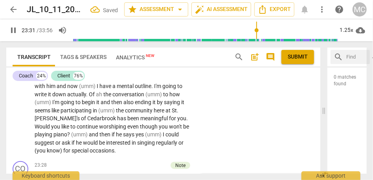
scroll to position [3712, 0]
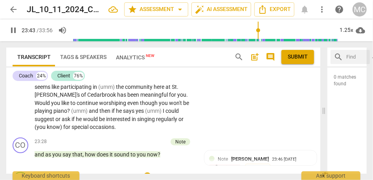
type input "1424"
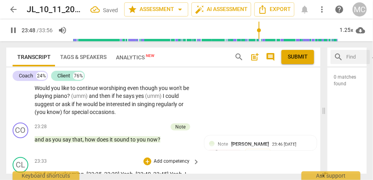
click at [44, 154] on div "CL play_arrow pause 23:33 + Add competency keyboard_arrow_right Kind and welcom…" at bounding box center [163, 171] width 314 height 35
click at [49, 179] on span "much" at bounding box center [51, 182] width 15 height 6
type input "1428"
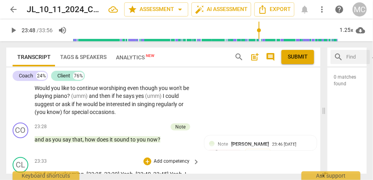
click at [170, 158] on p "Add competency" at bounding box center [171, 161] width 37 height 7
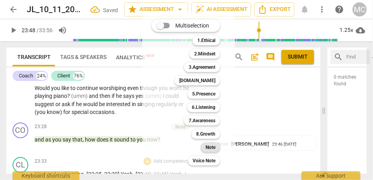
click at [214, 149] on b "Note" at bounding box center [210, 147] width 10 height 9
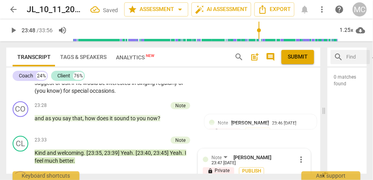
scroll to position [3748, 0]
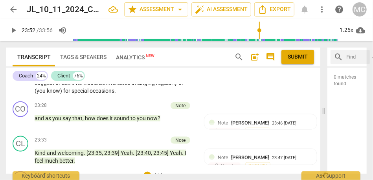
type input "1433"
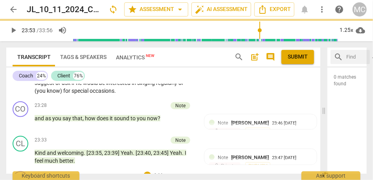
click at [165, 172] on p "Add competency" at bounding box center [171, 175] width 37 height 7
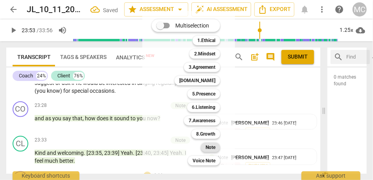
click at [207, 145] on b "Note" at bounding box center [210, 147] width 10 height 9
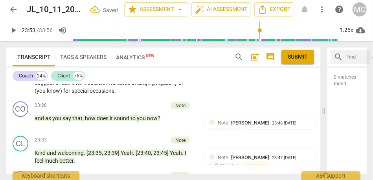
scroll to position [3772, 0]
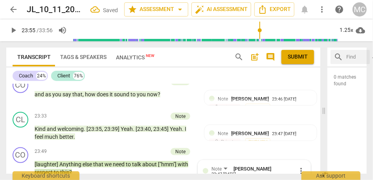
click at [55, 169] on span "to" at bounding box center [57, 172] width 6 height 6
click at [66, 169] on span "this" at bounding box center [64, 172] width 9 height 6
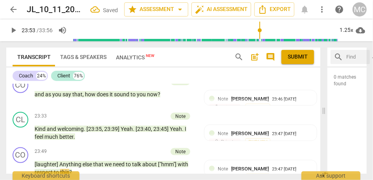
type input "1434"
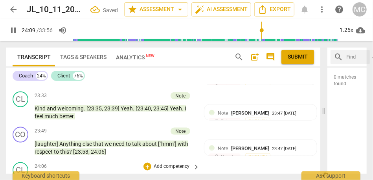
scroll to position [3793, 0]
click at [170, 163] on p "Add competency" at bounding box center [171, 166] width 37 height 7
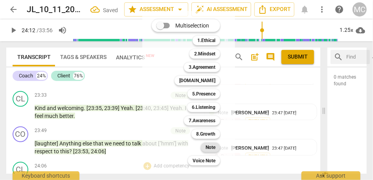
click at [211, 143] on b "Note" at bounding box center [210, 147] width 10 height 9
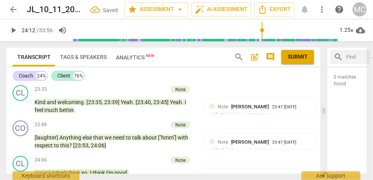
scroll to position [3799, 0]
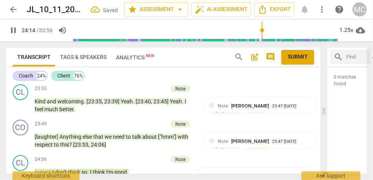
type input "1455"
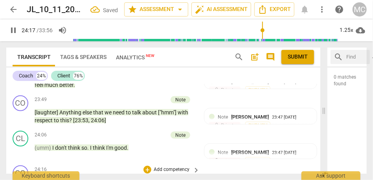
click at [36, 179] on span "Yeah," at bounding box center [41, 182] width 13 height 6
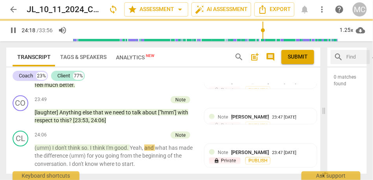
scroll to position [3789, 0]
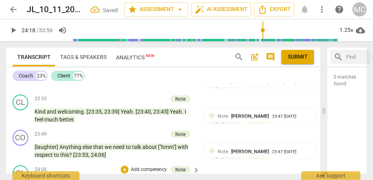
click at [109, 179] on span "I'm" at bounding box center [110, 182] width 8 height 6
click at [137, 179] on span "Yeah" at bounding box center [136, 182] width 12 height 6
type input "1457"
click at [146, 179] on span "and" at bounding box center [149, 182] width 11 height 6
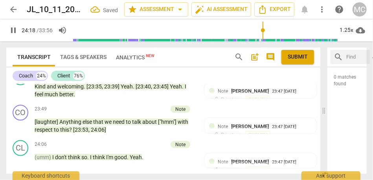
scroll to position [3816, 0]
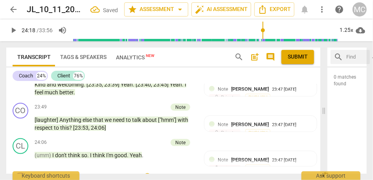
click at [63, 173] on div "24:17 + Add competency keyboard_arrow_right" at bounding box center [118, 177] width 166 height 9
click at [134, 152] on span "Yeah" at bounding box center [136, 155] width 12 height 6
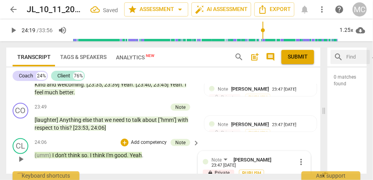
click at [134, 152] on span "Yeah" at bounding box center [136, 155] width 12 height 6
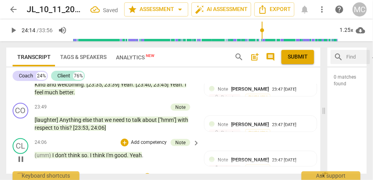
type input "1454"
click at [15, 135] on div "CL play_arrow pause 24:06 + Add competency Note keyboard_arrow_right (umm) I do…" at bounding box center [163, 152] width 314 height 35
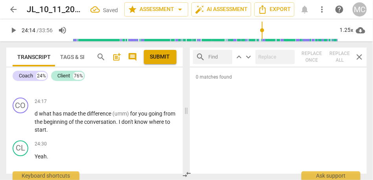
scroll to position [4137, 0]
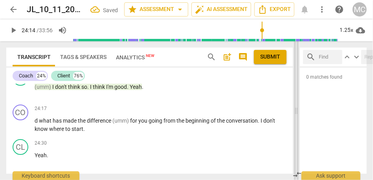
drag, startPoint x: 187, startPoint y: 109, endPoint x: 297, endPoint y: 109, distance: 110.0
click at [297, 109] on span at bounding box center [296, 110] width 5 height 139
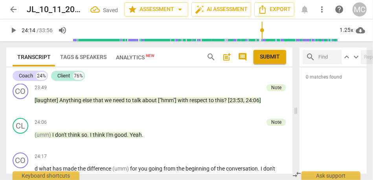
scroll to position [3192, 0]
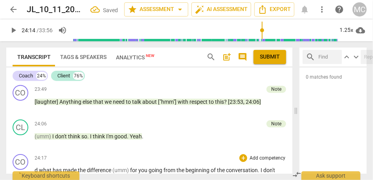
click at [35, 167] on span "d" at bounding box center [37, 170] width 4 height 6
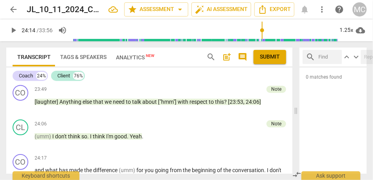
click at [134, 133] on span "Yeah" at bounding box center [136, 136] width 12 height 6
click at [189, 132] on div "Note [PERSON_NAME] 23:47 [DATE] lock Private Publish" at bounding box center [239, 146] width 100 height 29
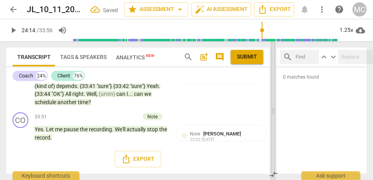
scroll to position [4012, 0]
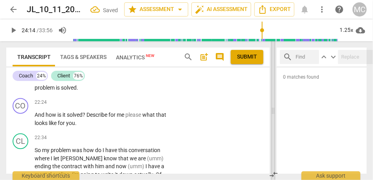
drag, startPoint x: 173, startPoint y: 108, endPoint x: 297, endPoint y: 102, distance: 124.3
click at [275, 102] on span at bounding box center [273, 110] width 5 height 139
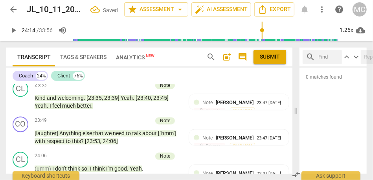
click at [137, 165] on span "Yeah" at bounding box center [136, 168] width 12 height 6
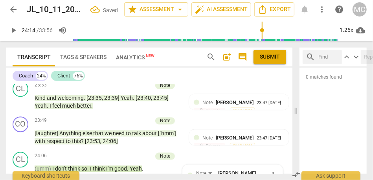
click at [137, 165] on span "Yeah" at bounding box center [136, 168] width 12 height 6
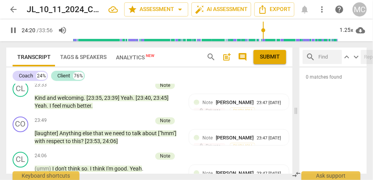
type input "1459"
drag, startPoint x: 46, startPoint y: 139, endPoint x: 33, endPoint y: 139, distance: 13.0
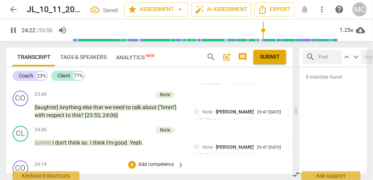
scroll to position [4046, 0]
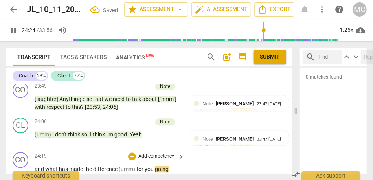
click at [155, 166] on span "going" at bounding box center [162, 169] width 14 height 6
type input "1465"
click at [132, 174] on span "I" at bounding box center [133, 177] width 3 height 6
click at [150, 174] on span "know" at bounding box center [155, 177] width 15 height 6
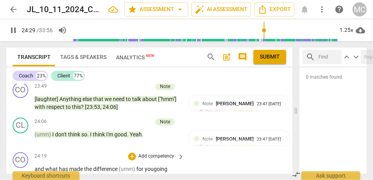
click at [75, 165] on p "and what has made the difference (umm) for you going from the beginning of the …" at bounding box center [108, 177] width 146 height 24
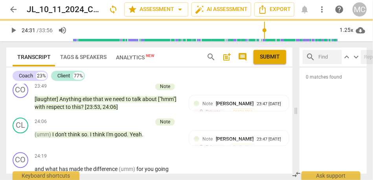
type input "1471"
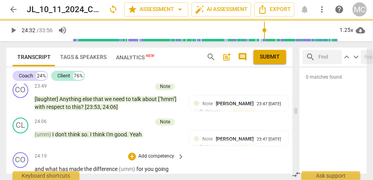
type input "1472"
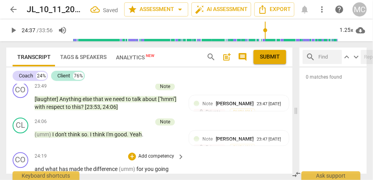
click at [65, 165] on p "and what has made the difference (umm) for you going from the beginning of the …" at bounding box center [108, 181] width 146 height 32
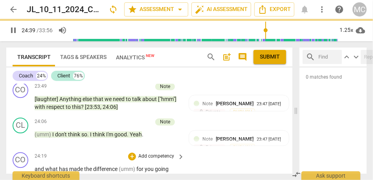
click at [217, 149] on div "CO play_arrow pause 24:19 + Add competency keyboard_arrow_right and what has ma…" at bounding box center [149, 179] width 286 height 60
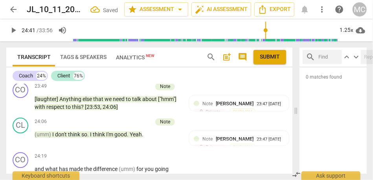
click at [146, 153] on p "Add competency" at bounding box center [155, 156] width 37 height 7
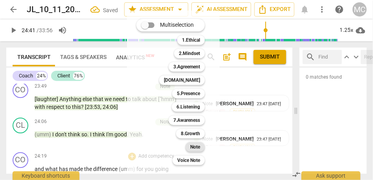
click at [197, 147] on b "Note" at bounding box center [195, 146] width 10 height 9
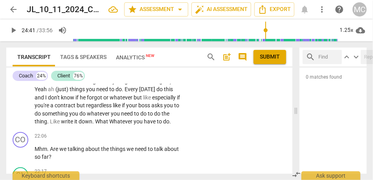
scroll to position [3704, 0]
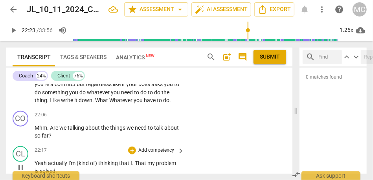
click at [51, 168] on span "solved" at bounding box center [48, 171] width 16 height 6
type input "1343"
click at [44, 168] on span "solved. [laughter]" at bounding box center [61, 171] width 42 height 6
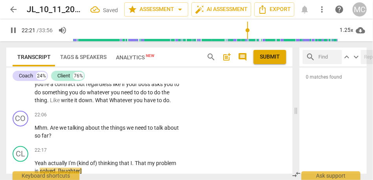
type input "1343"
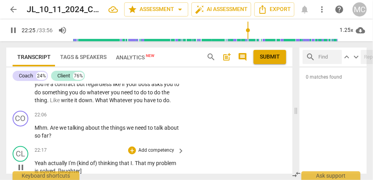
click at [71, 160] on span "I'm" at bounding box center [72, 163] width 8 height 6
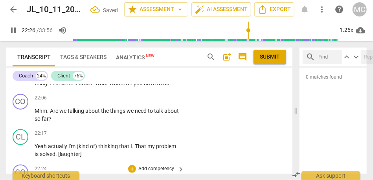
scroll to position [3745, 0]
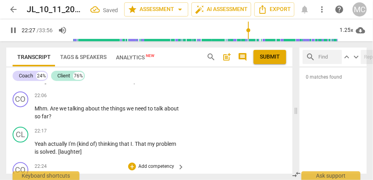
type input "1348"
click at [127, 176] on span "please" at bounding box center [133, 179] width 17 height 6
click at [142, 176] on span "please" at bounding box center [133, 179] width 17 height 6
click at [161, 163] on p "Add competency" at bounding box center [155, 166] width 37 height 7
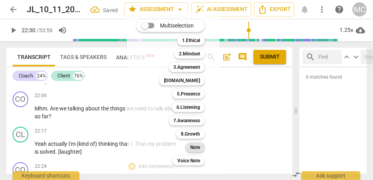
click at [198, 149] on b "Note" at bounding box center [195, 147] width 10 height 9
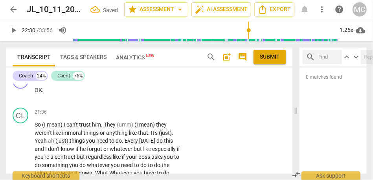
scroll to position [3651, 0]
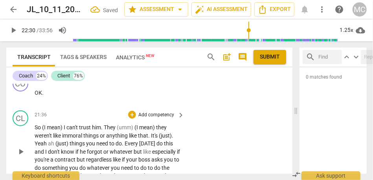
click at [97, 172] on span "What" at bounding box center [102, 175] width 14 height 6
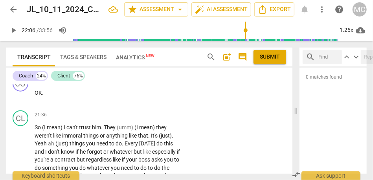
type input "1327"
click at [71, 123] on p "So (I mean) I can't trust him . They (umm) (I mean) they weren't like immoral t…" at bounding box center [108, 151] width 146 height 57
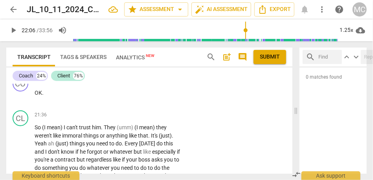
type input "1327"
click at [150, 172] on span "have" at bounding box center [150, 175] width 13 height 6
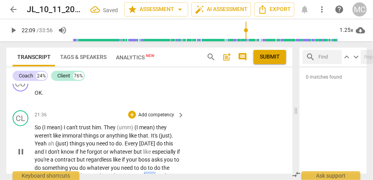
click at [150, 172] on span "have" at bounding box center [150, 175] width 13 height 6
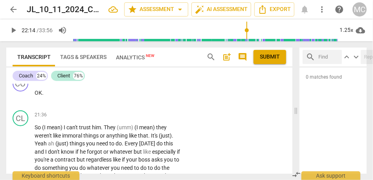
type input "1334"
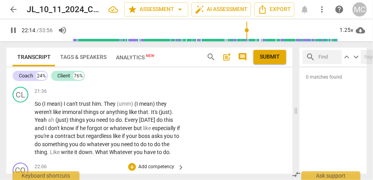
scroll to position [3674, 0]
click at [152, 163] on p "Add competency" at bounding box center [155, 166] width 37 height 7
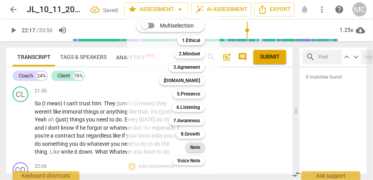
click at [192, 147] on b "Note" at bounding box center [195, 147] width 10 height 9
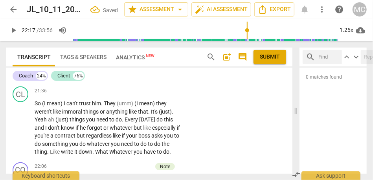
scroll to position [3689, 0]
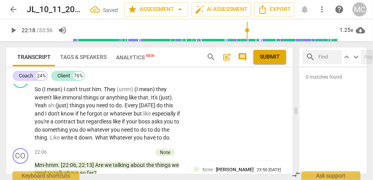
type input "1338"
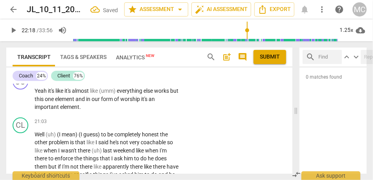
scroll to position [3532, 0]
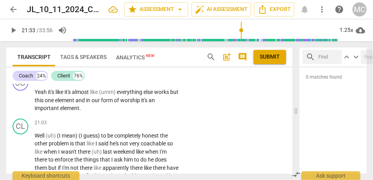
type input "1293"
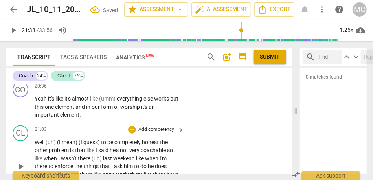
scroll to position [3535, 0]
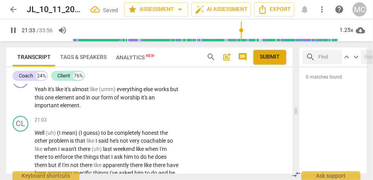
click at [15, 31] on span "pause" at bounding box center [13, 30] width 9 height 9
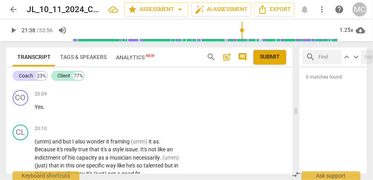
scroll to position [3423, 0]
click at [86, 171] on span "way" at bounding box center [80, 174] width 11 height 6
type input "1237"
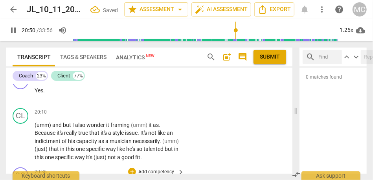
scroll to position [3444, 0]
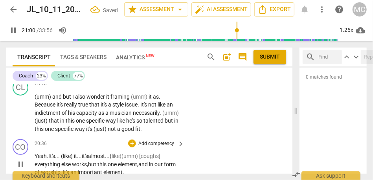
scroll to position [3468, 0]
click at [93, 169] on span "important" at bounding box center [91, 172] width 26 height 6
click at [123, 169] on span "element" at bounding box center [112, 172] width 19 height 6
click at [171, 152] on p "Yeah. It's... ( like) it... it's almost... ( like) (umm) [coughs] everything el…" at bounding box center [108, 164] width 146 height 24
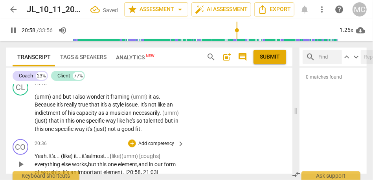
click at [200, 136] on div "CO play_arrow pause 20:36 + Add competency keyboard_arrow_right Yeah. It's... (…" at bounding box center [149, 158] width 286 height 44
click at [151, 140] on p "Add competency" at bounding box center [155, 143] width 37 height 7
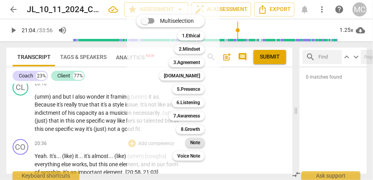
click at [195, 143] on b "Note" at bounding box center [195, 142] width 10 height 9
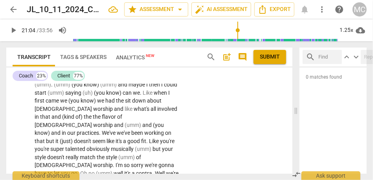
scroll to position [3025, 0]
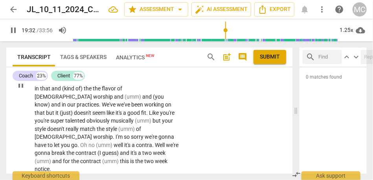
scroll to position [3062, 0]
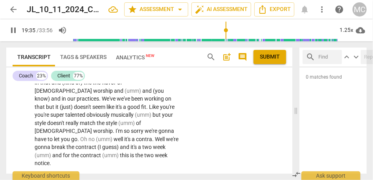
type input "1176"
click at [163, 174] on p "Add competency" at bounding box center [155, 177] width 37 height 7
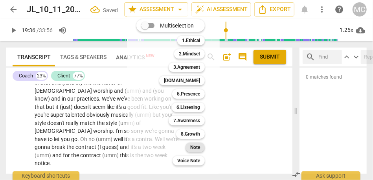
click at [201, 146] on div "Note" at bounding box center [194, 147] width 19 height 9
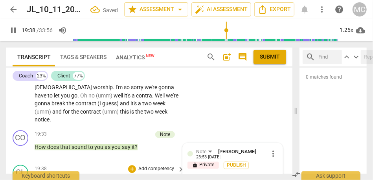
scroll to position [3107, 0]
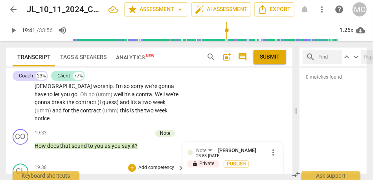
click at [154, 164] on p "Add competency" at bounding box center [155, 167] width 37 height 7
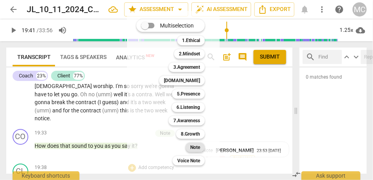
click at [197, 148] on b "Note" at bounding box center [195, 147] width 10 height 9
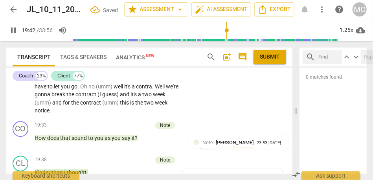
scroll to position [3121, 0]
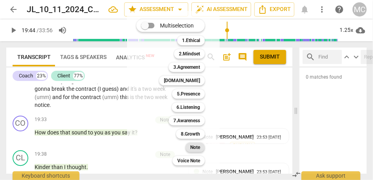
click at [194, 149] on b "Note" at bounding box center [195, 147] width 10 height 9
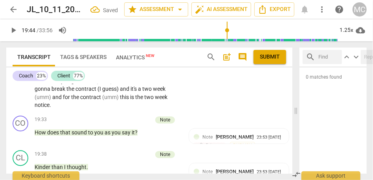
scroll to position [3141, 0]
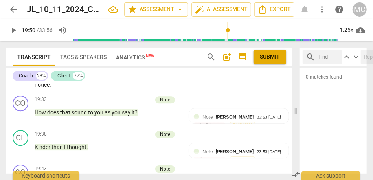
type input "1190"
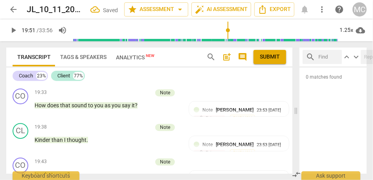
type input "1192"
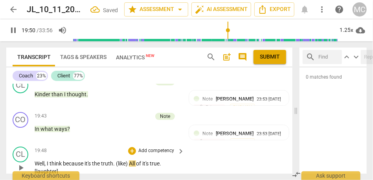
scroll to position [3202, 0]
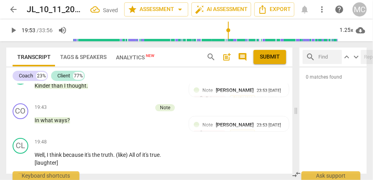
type input "1193"
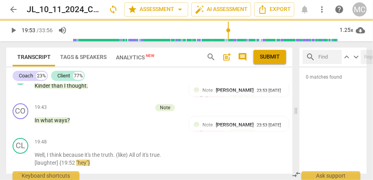
scroll to position [3167, 0]
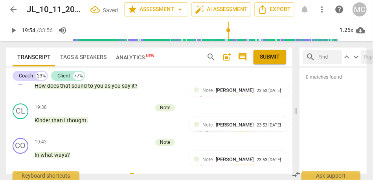
type input "1194"
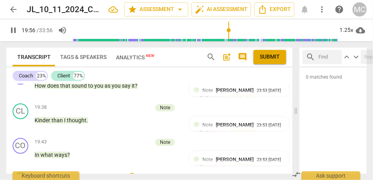
type input "1203"
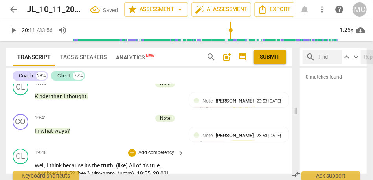
scroll to position [3190, 0]
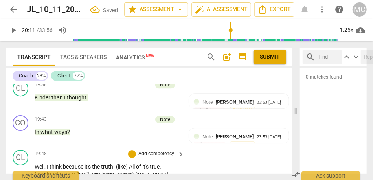
click at [13, 30] on span "pause" at bounding box center [13, 30] width 9 height 9
click at [13, 30] on span "play_arrow" at bounding box center [13, 30] width 9 height 9
click at [13, 30] on span "pause" at bounding box center [13, 30] width 9 height 9
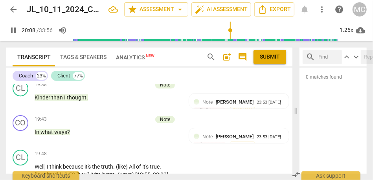
type input "1209"
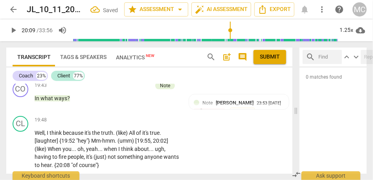
scroll to position [3224, 0]
click at [51, 161] on span "hear" at bounding box center [46, 164] width 11 height 6
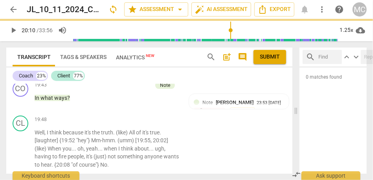
scroll to position [3190, 0]
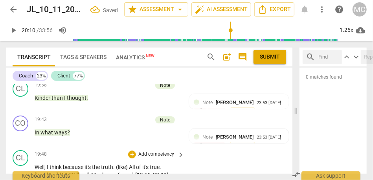
type input "1210"
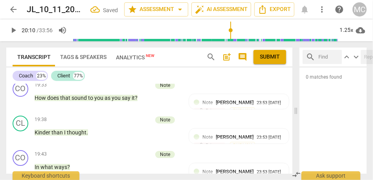
scroll to position [3208, 0]
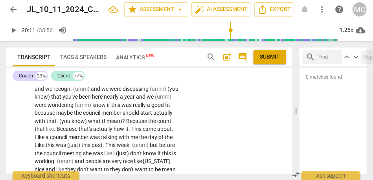
scroll to position [2809, 0]
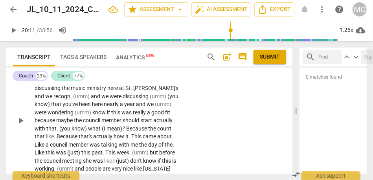
click at [106, 174] on span "to" at bounding box center [107, 177] width 6 height 6
type input "1071"
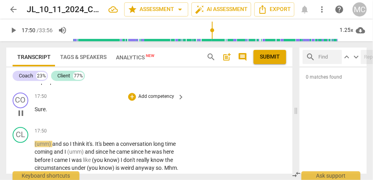
type input "1071"
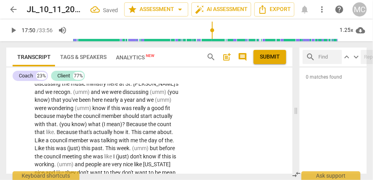
scroll to position [2810, 0]
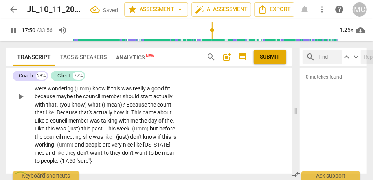
scroll to position [2833, 0]
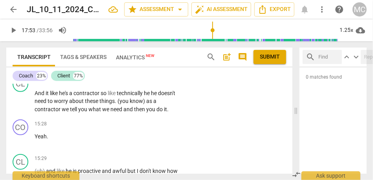
scroll to position [2482, 0]
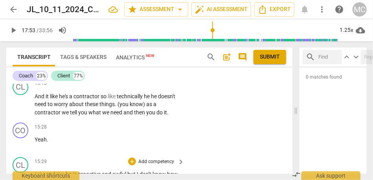
click at [73, 179] on span "conversation" at bounding box center [80, 182] width 32 height 6
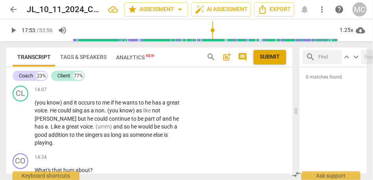
scroll to position [2324, 0]
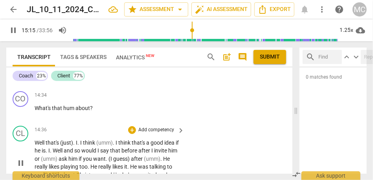
scroll to position [2342, 0]
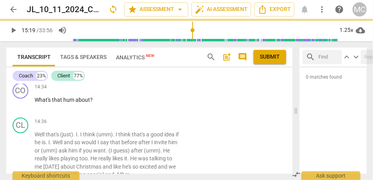
type input "920"
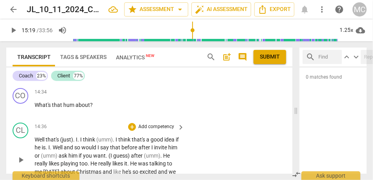
scroll to position [2346, 0]
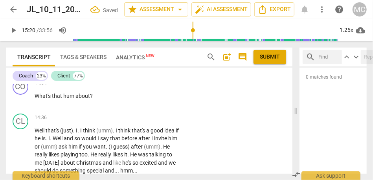
type input "920"
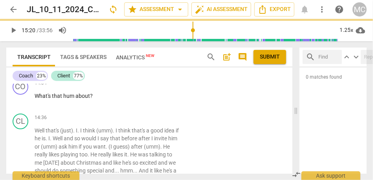
scroll to position [2326, 0]
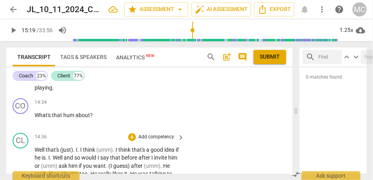
drag, startPoint x: 168, startPoint y: 133, endPoint x: 188, endPoint y: 133, distance: 19.6
click at [188, 133] on div "CL play_arrow pause 14:36 + Add competency keyboard_arrow_right Well that's (ju…" at bounding box center [149, 176] width 286 height 92
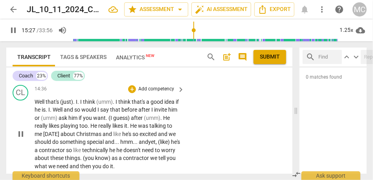
scroll to position [2383, 0]
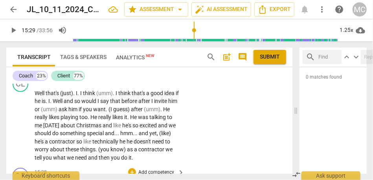
type input "929"
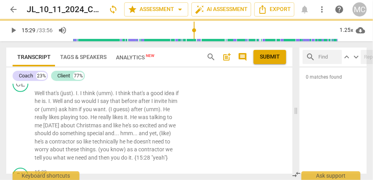
scroll to position [2356, 0]
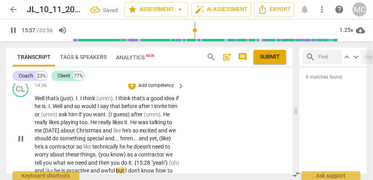
scroll to position [2383, 0]
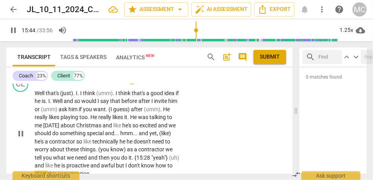
click at [90, 162] on span "proactive" at bounding box center [78, 165] width 24 height 6
drag, startPoint x: 148, startPoint y: 110, endPoint x: 162, endPoint y: 109, distance: 13.8
click at [116, 162] on span "awful" at bounding box center [108, 165] width 15 height 6
type input "939"
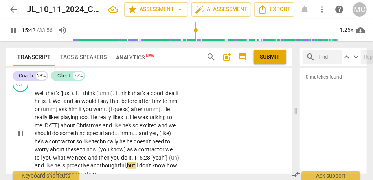
click at [90, 162] on span "proactive" at bounding box center [78, 165] width 24 height 6
click at [127, 162] on span "but" at bounding box center [131, 165] width 9 height 6
click at [136, 162] on span "I" at bounding box center [137, 165] width 3 height 6
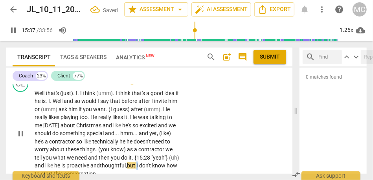
click at [136, 162] on span "I" at bounding box center [137, 165] width 3 height 6
click at [90, 162] on span "and thoughtful," at bounding box center [108, 165] width 37 height 6
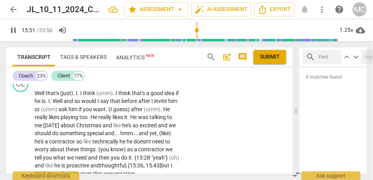
scroll to position [2412, 0]
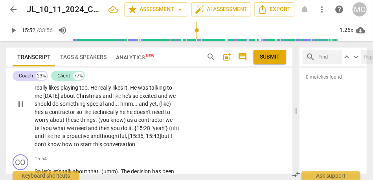
click at [103, 141] on span "conversation" at bounding box center [119, 144] width 32 height 6
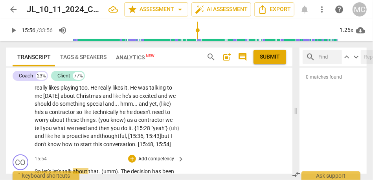
type input "957"
click at [35, 168] on span "So" at bounding box center [38, 171] width 7 height 6
click at [46, 168] on span "let's" at bounding box center [47, 171] width 10 height 6
click at [52, 168] on span "let's" at bounding box center [47, 171] width 10 height 6
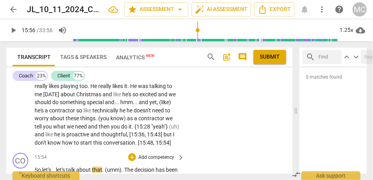
scroll to position [2411, 0]
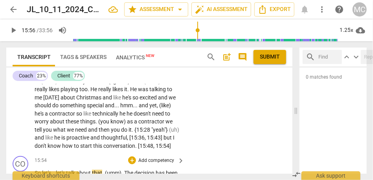
click at [63, 170] on span "let's" at bounding box center [61, 173] width 10 height 6
click at [108, 170] on span "(umm)" at bounding box center [113, 173] width 16 height 6
click at [129, 170] on span "The" at bounding box center [129, 173] width 10 height 6
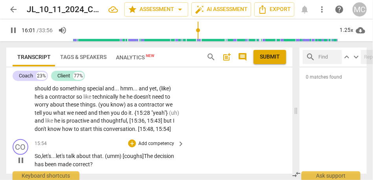
scroll to position [2428, 0]
click at [90, 161] on span "correct" at bounding box center [81, 164] width 17 height 6
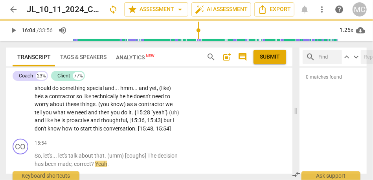
type input "965"
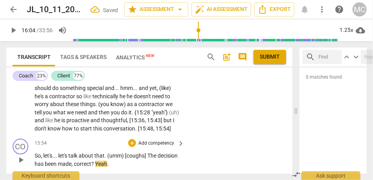
click at [107, 161] on span "Yeah" at bounding box center [101, 164] width 12 height 6
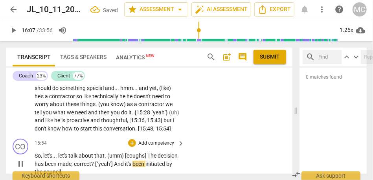
click at [125, 161] on span "And" at bounding box center [119, 164] width 11 height 6
type input "967"
click at [144, 161] on span "been" at bounding box center [137, 164] width 13 height 6
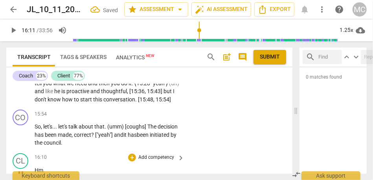
scroll to position [2443, 0]
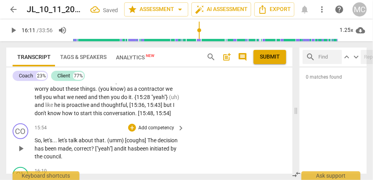
click at [44, 153] on span "the" at bounding box center [39, 156] width 9 height 6
click at [65, 136] on p "So , let's . . . let's talk about that . (umm) [coughs] The decision has been m…" at bounding box center [108, 148] width 146 height 24
click at [44, 153] on span "the" at bounding box center [39, 156] width 9 height 6
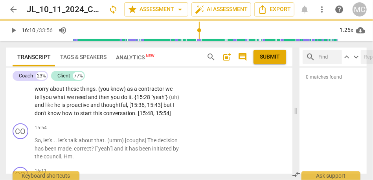
scroll to position [2409, 0]
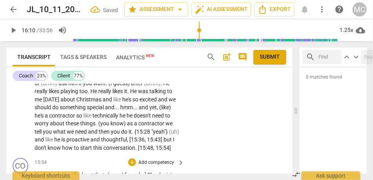
type input "970"
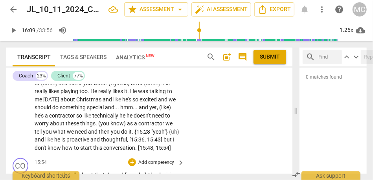
scroll to position [2432, 0]
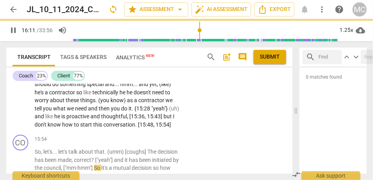
scroll to position [2413, 0]
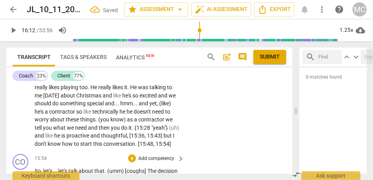
type input "973"
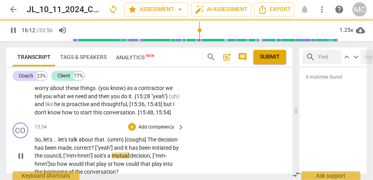
scroll to position [2450, 0]
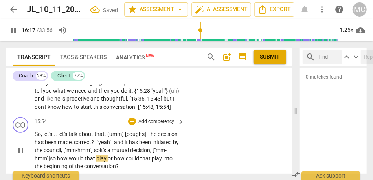
click at [114, 155] on span "or" at bounding box center [111, 158] width 6 height 6
click at [111, 155] on span "play..." at bounding box center [103, 158] width 15 height 6
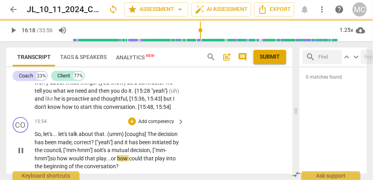
click at [129, 155] on span "how" at bounding box center [123, 158] width 12 height 6
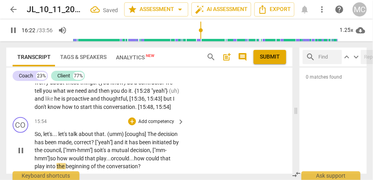
click at [229, 127] on div "CO play_arrow pause 00:04 + Add competency Note keyboard_arrow_right OK . [laug…" at bounding box center [149, 129] width 286 height 90
click at [138, 163] on span "conversation" at bounding box center [122, 166] width 32 height 6
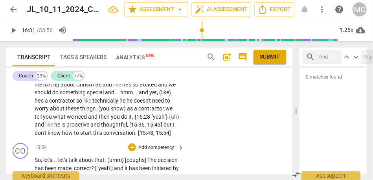
scroll to position [2406, 0]
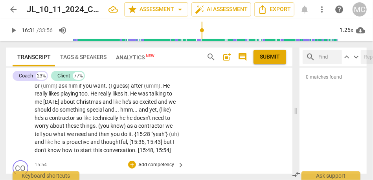
click at [158, 161] on p "Add competency" at bounding box center [155, 164] width 37 height 7
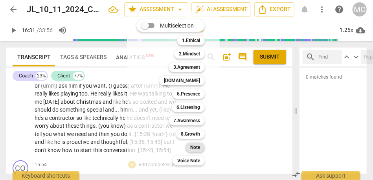
click at [192, 145] on b "Note" at bounding box center [195, 147] width 10 height 9
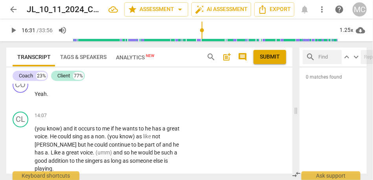
scroll to position [2245, 0]
click at [85, 158] on span "singers" at bounding box center [94, 161] width 19 height 6
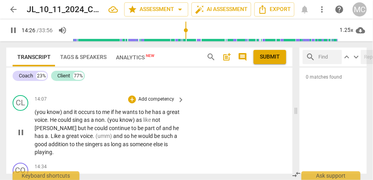
scroll to position [2263, 0]
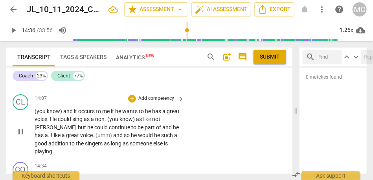
click at [111, 140] on span "long" at bounding box center [117, 143] width 12 height 6
click at [52, 148] on span "playing" at bounding box center [44, 151] width 18 height 6
type input "869"
click at [153, 140] on span "else" at bounding box center [158, 143] width 11 height 6
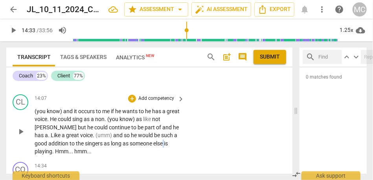
click at [153, 140] on span "else" at bounding box center [158, 143] width 11 height 6
click at [62, 148] on span "playing. Hmm... hmm..." at bounding box center [63, 151] width 57 height 6
click at [36, 148] on span "playing. Hmm... hmm..." at bounding box center [63, 151] width 57 height 6
click at [54, 148] on span "playing. Hmm... hmm..." at bounding box center [63, 151] width 57 height 6
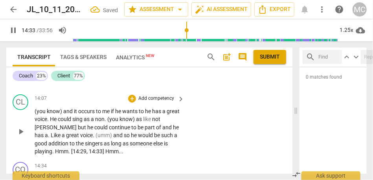
click at [110, 107] on p "(you know) and it occurs to me if he wants to he has a great voice . He could s…" at bounding box center [108, 131] width 146 height 48
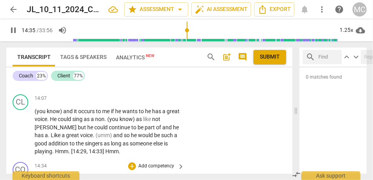
type input "876"
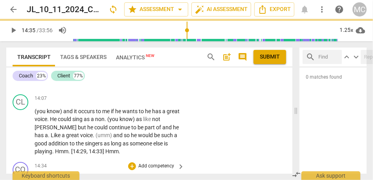
click at [73, 176] on span "hum" at bounding box center [69, 179] width 12 height 6
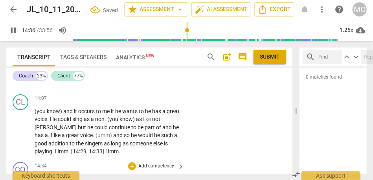
click at [146, 163] on p "Add competency" at bounding box center [155, 166] width 37 height 7
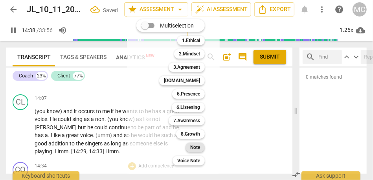
click at [199, 146] on b "Note" at bounding box center [195, 147] width 10 height 9
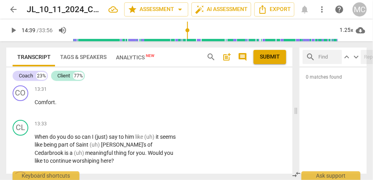
scroll to position [2081, 0]
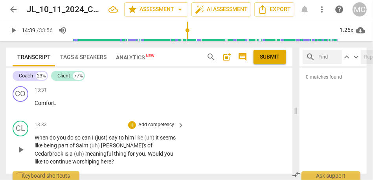
click at [44, 158] on span "like" at bounding box center [39, 161] width 9 height 6
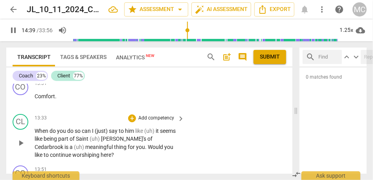
scroll to position [2094, 0]
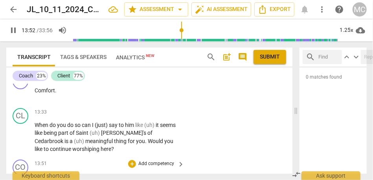
click at [152, 160] on p "Add competency" at bounding box center [155, 163] width 37 height 7
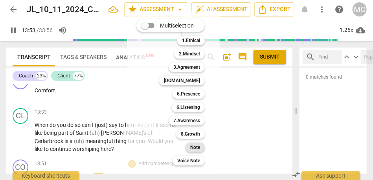
click at [196, 146] on b "Note" at bounding box center [195, 147] width 10 height 9
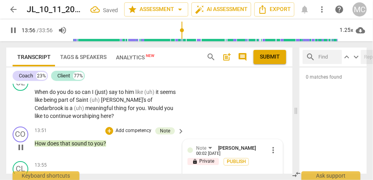
scroll to position [2127, 0]
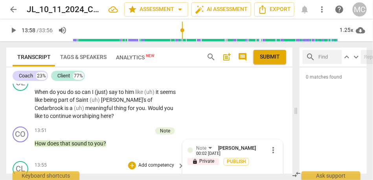
click at [53, 175] on span "sounds" at bounding box center [56, 178] width 19 height 6
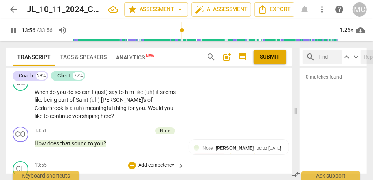
click at [97, 175] on span "and" at bounding box center [102, 178] width 11 height 6
type input "837"
click at [91, 175] on span "Yeah," at bounding box center [89, 178] width 13 height 6
click at [109, 175] on span "obviously" at bounding box center [119, 178] width 24 height 6
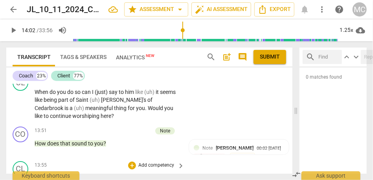
click at [146, 175] on span "he's" at bounding box center [146, 178] width 10 height 6
click at [79, 175] on span "better" at bounding box center [73, 178] width 14 height 6
click at [110, 175] on span "and he..." at bounding box center [107, 178] width 20 height 6
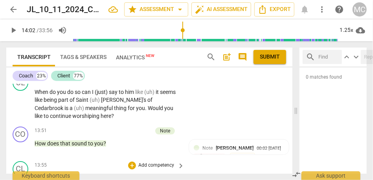
click at [83, 174] on p "That sounds better . Yeah, and he... obviously, he's free to say no ." at bounding box center [108, 182] width 146 height 16
click at [86, 175] on span "Yeah," at bounding box center [89, 178] width 13 height 6
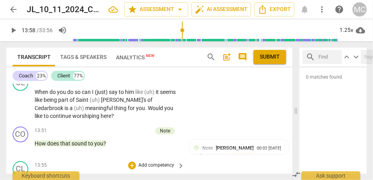
click at [86, 175] on span "Yeah," at bounding box center [89, 178] width 13 height 6
click at [117, 175] on span "and he..." at bounding box center [107, 178] width 20 height 6
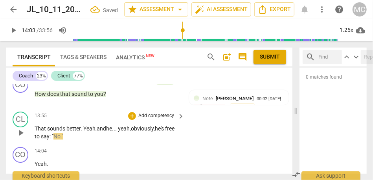
scroll to position [2176, 0]
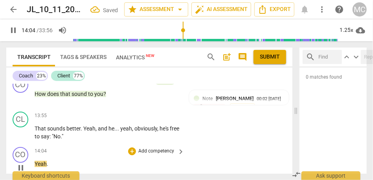
click at [35, 161] on span "Yeah" at bounding box center [41, 164] width 12 height 6
type input "845"
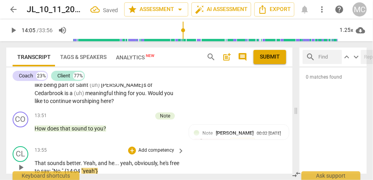
click at [64, 168] on span """ at bounding box center [63, 171] width 3 height 6
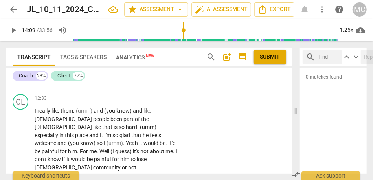
scroll to position [1912, 0]
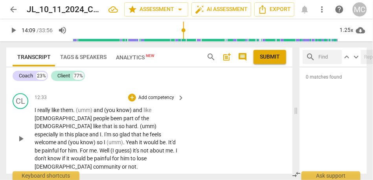
click at [141, 155] on span "lose" at bounding box center [142, 158] width 10 height 6
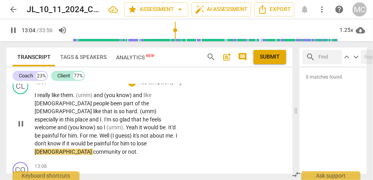
scroll to position [1931, 0]
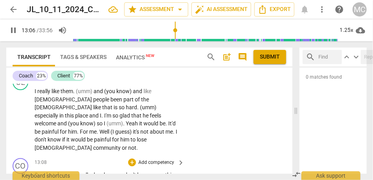
click at [42, 172] on span "what" at bounding box center [49, 175] width 14 height 6
type input "788"
click at [179, 171] on div "So, what do you usually do when you don't know something and you're making some…" at bounding box center [110, 183] width 150 height 24
click at [178, 172] on span "something" at bounding box center [166, 175] width 26 height 6
type input "799"
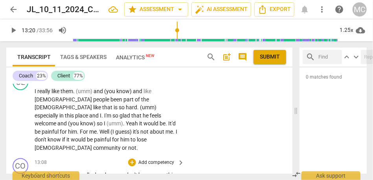
click at [45, 180] on span "and" at bounding box center [40, 183] width 11 height 6
click at [124, 180] on span "You" at bounding box center [119, 183] width 11 height 6
click at [115, 180] on span "some..." at bounding box center [106, 183] width 18 height 6
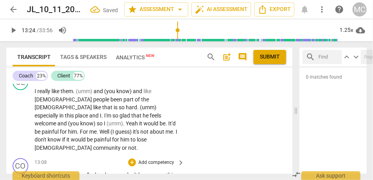
click at [115, 180] on span "some..." at bounding box center [106, 183] width 18 height 6
click at [125, 180] on span "you" at bounding box center [119, 183] width 9 height 6
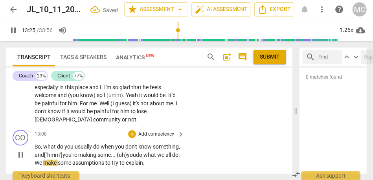
scroll to position [1961, 0]
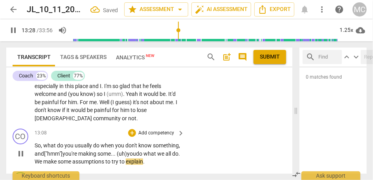
click at [58, 141] on p "So , what do you usually do when you don't know something, and ["hmm"] you're m…" at bounding box center [108, 153] width 146 height 24
click at [126, 158] on span "explain" at bounding box center [134, 161] width 17 height 6
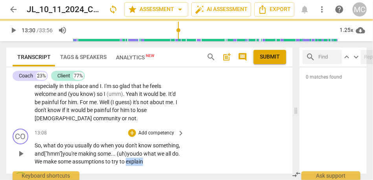
click at [126, 158] on span "explain" at bounding box center [134, 161] width 17 height 6
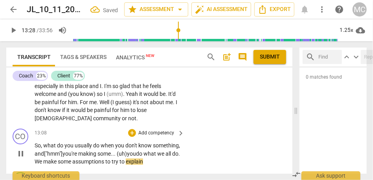
click at [52, 141] on p "So , what do you usually do when you don't know something, and ["hmm"] you're m…" at bounding box center [108, 153] width 146 height 24
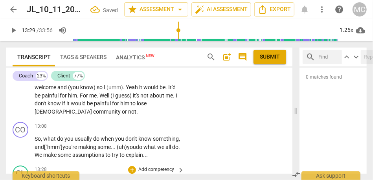
type input "810"
click at [38, 179] on span "But" at bounding box center [40, 182] width 10 height 6
click at [44, 179] on span "but" at bounding box center [39, 182] width 9 height 6
click at [40, 179] on span "but..." at bounding box center [41, 182] width 13 height 6
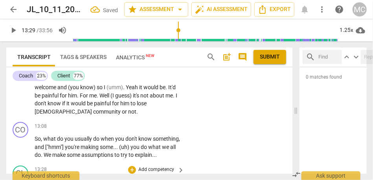
click at [38, 179] on span "but..." at bounding box center [41, 182] width 13 height 6
click at [37, 179] on span "but..." at bounding box center [41, 182] width 13 height 6
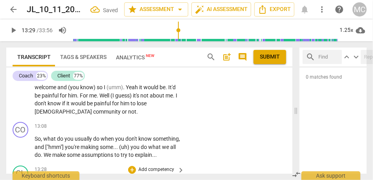
click at [37, 179] on span "but..." at bounding box center [41, 182] width 13 height 6
click at [48, 179] on span "yeah" at bounding box center [54, 182] width 13 height 6
click at [94, 179] on span "I" at bounding box center [94, 182] width 3 height 6
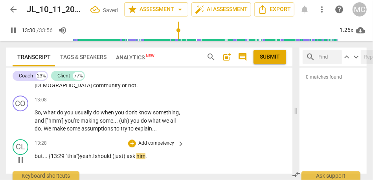
scroll to position [1997, 0]
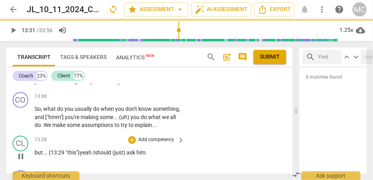
click at [145, 149] on span "him" at bounding box center [140, 152] width 9 height 6
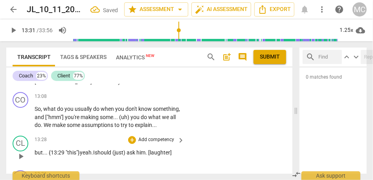
click at [126, 149] on span "(just)" at bounding box center [119, 152] width 14 height 6
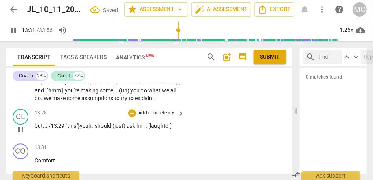
scroll to position [2026, 0]
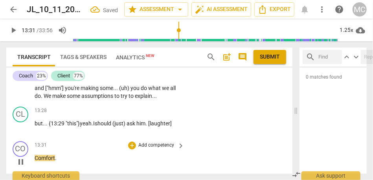
type input "812"
click at [34, 157] on div "play_arrow pause" at bounding box center [25, 162] width 20 height 10
click at [37, 155] on span "Comfort" at bounding box center [45, 158] width 20 height 6
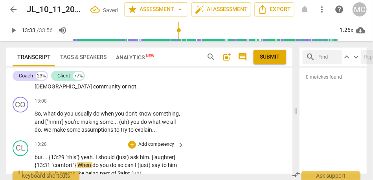
click at [80, 162] on span "When" at bounding box center [84, 165] width 15 height 6
type input "814"
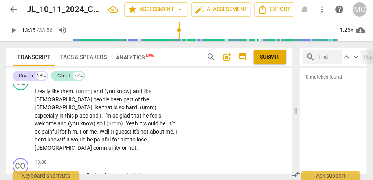
scroll to position [1931, 0]
click at [156, 159] on p "Add competency" at bounding box center [155, 162] width 37 height 7
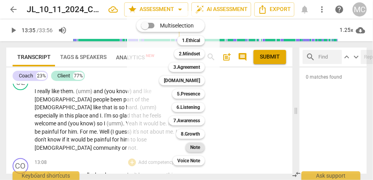
click at [197, 145] on b "Note" at bounding box center [195, 147] width 10 height 9
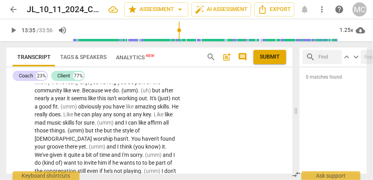
scroll to position [1772, 0]
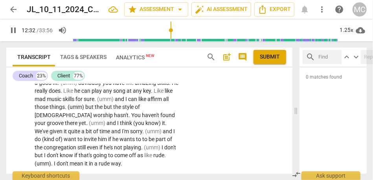
click at [139, 119] on p "Yeah my initial thoughts are (umm) . (umm) to say well (I guess) (umm) . I don'…" at bounding box center [108, 6] width 146 height 322
click at [84, 160] on span "mean" at bounding box center [77, 163] width 15 height 6
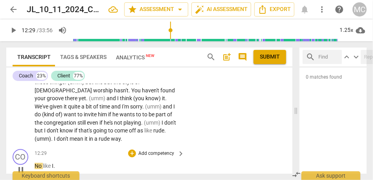
click at [36, 163] on span "No" at bounding box center [39, 166] width 8 height 6
type input "750"
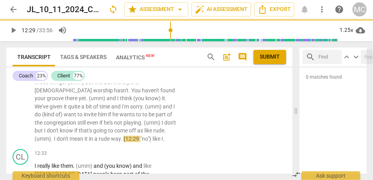
scroll to position [1796, 0]
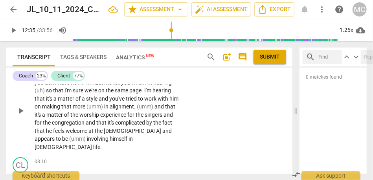
scroll to position [1110, 0]
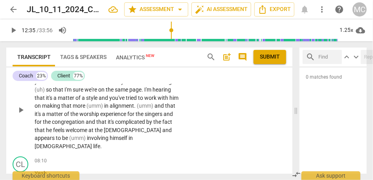
click at [93, 143] on span "[DEMOGRAPHIC_DATA]" at bounding box center [64, 146] width 59 height 6
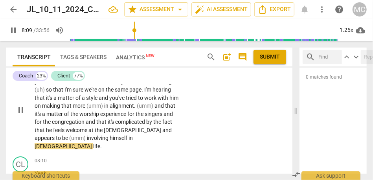
scroll to position [1144, 0]
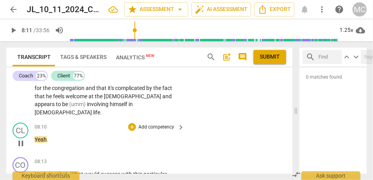
click at [35, 136] on span "Yeah" at bounding box center [41, 139] width 12 height 6
type input "495"
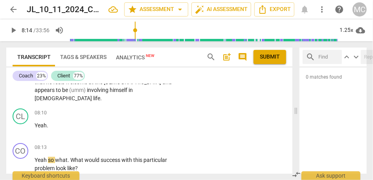
scroll to position [1159, 0]
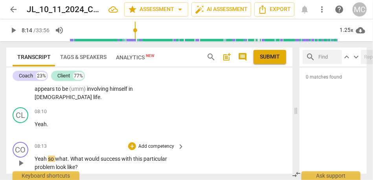
click at [38, 156] on span "Yeah" at bounding box center [41, 159] width 13 height 6
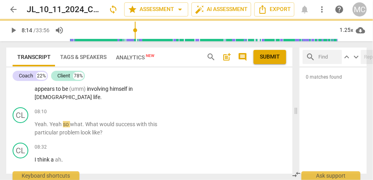
scroll to position [1124, 0]
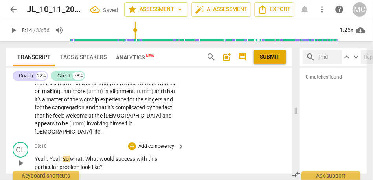
click at [64, 156] on span "so" at bounding box center [66, 159] width 7 height 6
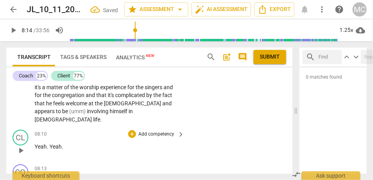
scroll to position [1142, 0]
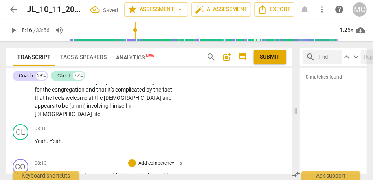
type input "497"
click at [42, 172] on span "what" at bounding box center [48, 175] width 13 height 6
click at [53, 138] on span "Yeah" at bounding box center [55, 141] width 12 height 6
click at [57, 172] on span "." at bounding box center [57, 175] width 3 height 6
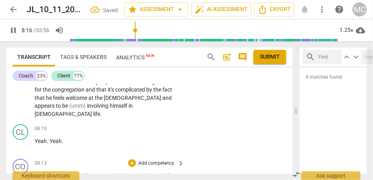
type input "497"
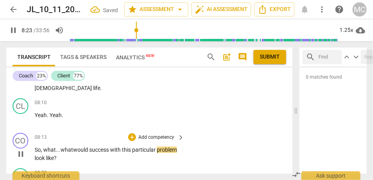
scroll to position [1173, 0]
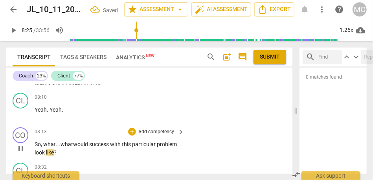
type input "505"
click at [153, 128] on p "Add competency" at bounding box center [155, 131] width 37 height 7
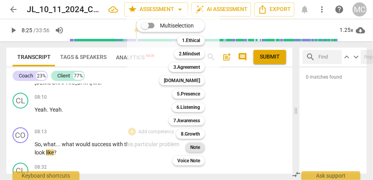
click at [190, 145] on div "Note" at bounding box center [194, 147] width 19 height 9
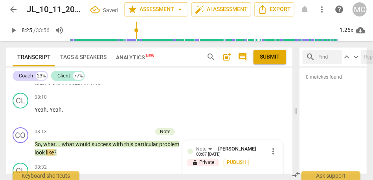
drag, startPoint x: 86, startPoint y: 129, endPoint x: 73, endPoint y: 129, distance: 13.4
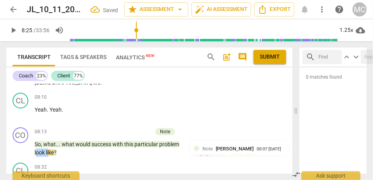
drag, startPoint x: 71, startPoint y: 130, endPoint x: 62, endPoint y: 130, distance: 9.9
click at [59, 140] on p "So , what . . . what would success with this particular problem look like ?" at bounding box center [108, 148] width 146 height 16
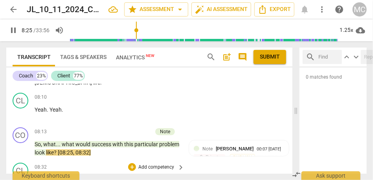
click at [115, 176] on p "I think a ah ." at bounding box center [108, 180] width 146 height 8
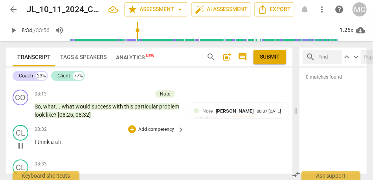
click at [40, 139] on span "think" at bounding box center [43, 142] width 13 height 6
click at [50, 139] on span "think" at bounding box center [43, 142] width 13 height 6
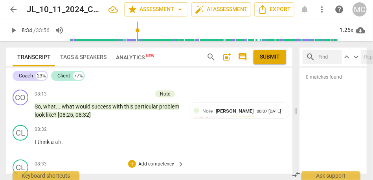
type input "515"
click at [37, 173] on span "Way" at bounding box center [40, 176] width 10 height 6
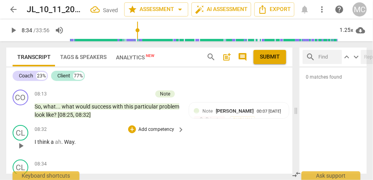
click at [66, 139] on span "Way" at bounding box center [69, 142] width 10 height 6
click at [36, 139] on span "I" at bounding box center [36, 142] width 3 height 6
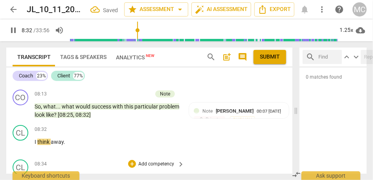
click at [37, 173] on span "." at bounding box center [37, 176] width 3 height 6
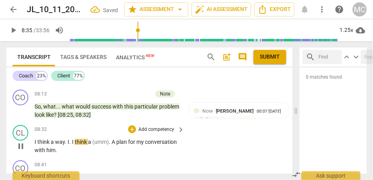
click at [68, 139] on span "I" at bounding box center [69, 142] width 2 height 6
type input "515"
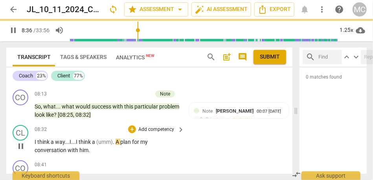
click at [48, 139] on span "think" at bounding box center [43, 142] width 13 height 6
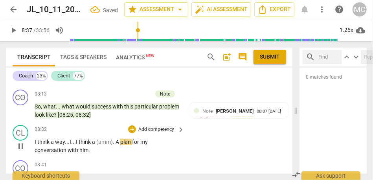
click at [99, 139] on span "(umm)" at bounding box center [104, 142] width 16 height 6
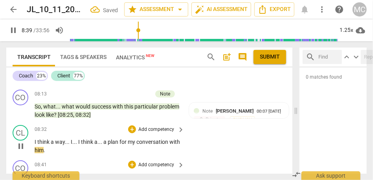
click at [35, 174] on span "OK" at bounding box center [38, 177] width 7 height 6
type input "523"
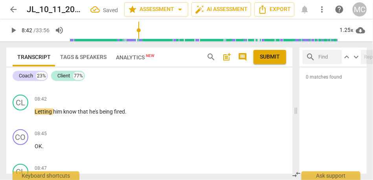
type input "523"
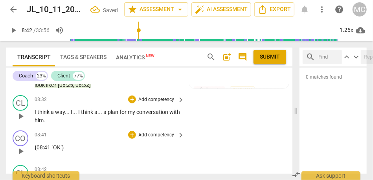
scroll to position [1206, 0]
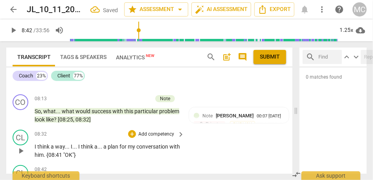
click at [59, 152] on span "{08:41" at bounding box center [54, 155] width 17 height 6
click at [35, 179] on span "Letting" at bounding box center [44, 182] width 18 height 6
type input "525"
click at [152, 152] on span "being" at bounding box center [146, 155] width 15 height 6
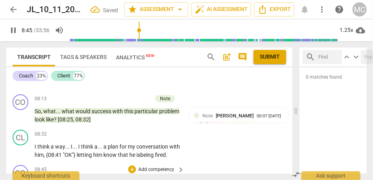
scroll to position [1237, 0]
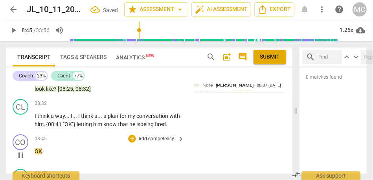
click at [38, 148] on span "OK" at bounding box center [38, 151] width 7 height 6
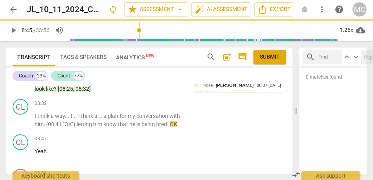
scroll to position [1202, 0]
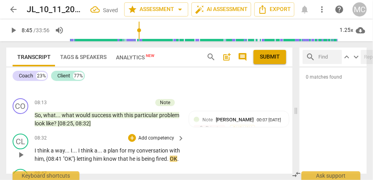
click at [156, 156] on span "fired" at bounding box center [161, 159] width 11 height 6
click at [170, 156] on span "OK" at bounding box center [173, 159] width 7 height 6
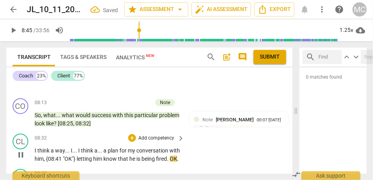
type input "525"
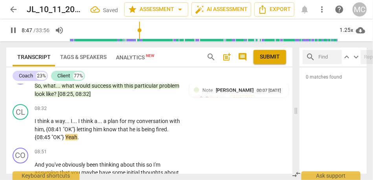
scroll to position [1231, 0]
click at [35, 162] on span "And" at bounding box center [40, 165] width 11 height 6
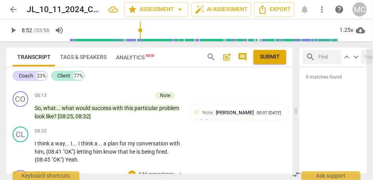
scroll to position [1209, 0]
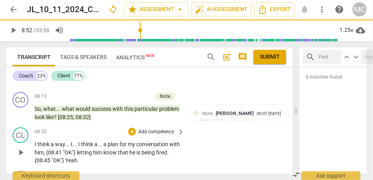
click at [153, 128] on p "Add competency" at bounding box center [155, 131] width 37 height 7
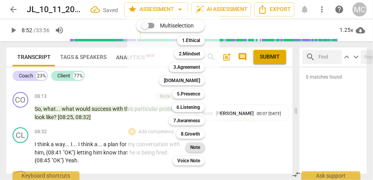
click at [191, 147] on b "Note" at bounding box center [195, 147] width 10 height 9
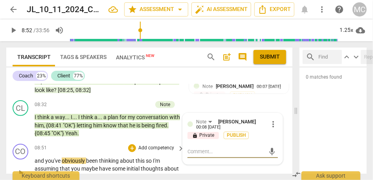
scroll to position [1235, 0]
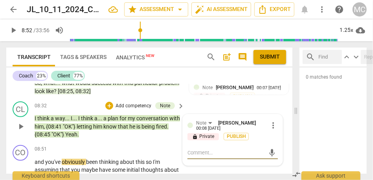
click at [77, 131] on span "Yeah" at bounding box center [71, 134] width 12 height 6
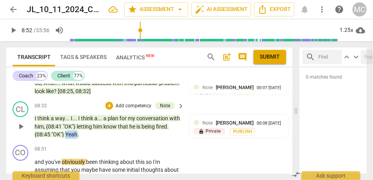
click at [77, 131] on span "Yeah" at bounding box center [71, 134] width 12 height 6
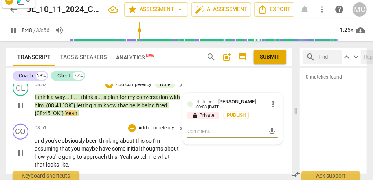
scroll to position [1260, 0]
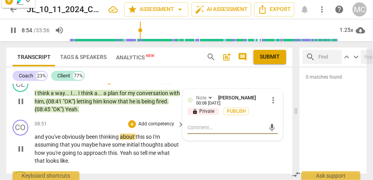
click at [147, 134] on span "so" at bounding box center [149, 137] width 7 height 6
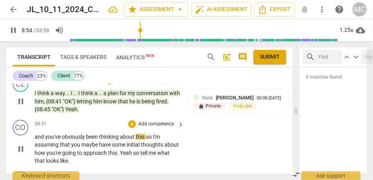
type input "535"
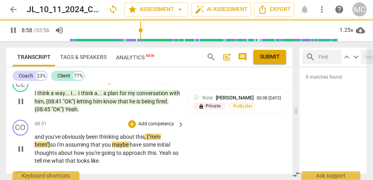
click at [116, 141] on span "maybe" at bounding box center [121, 144] width 18 height 6
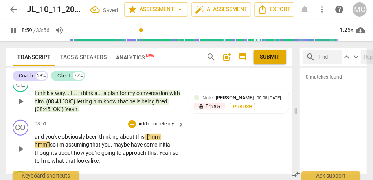
click at [131, 141] on span "maybe" at bounding box center [122, 144] width 18 height 6
click at [158, 150] on span "." at bounding box center [157, 153] width 3 height 6
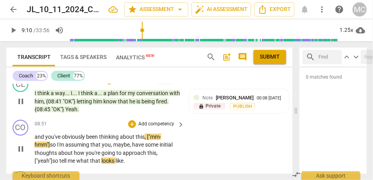
click at [140, 150] on span "approach" at bounding box center [135, 153] width 25 height 6
click at [72, 158] on span "me" at bounding box center [72, 161] width 9 height 6
click at [76, 158] on span "me" at bounding box center [72, 161] width 9 height 6
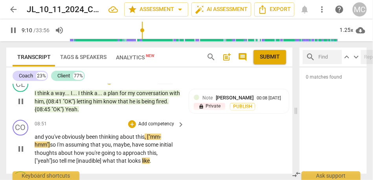
click at [205, 124] on div "CO play_arrow pause 08:51 + Add competency keyboard_arrow_right and you've obvi…" at bounding box center [149, 142] width 286 height 51
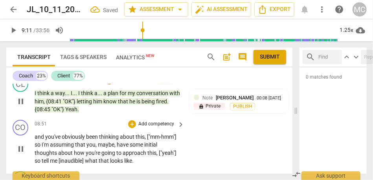
click at [152, 121] on p "Add competency" at bounding box center [155, 124] width 37 height 7
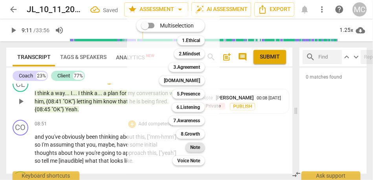
click at [192, 145] on b "Note" at bounding box center [195, 147] width 10 height 9
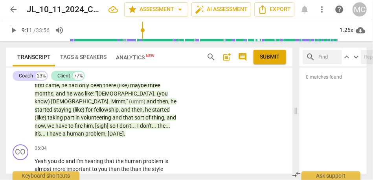
scroll to position [773, 0]
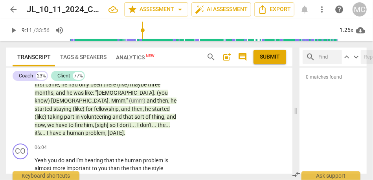
click at [113, 130] on span "[DATE]" at bounding box center [116, 133] width 16 height 6
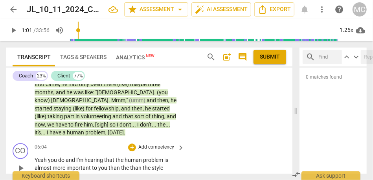
scroll to position [771, 0]
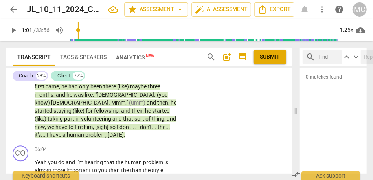
click at [115, 132] on span "[DATE]" at bounding box center [116, 135] width 16 height 6
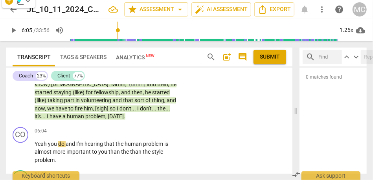
scroll to position [794, 0]
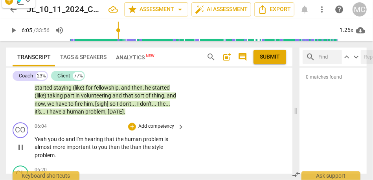
click at [49, 136] on span "you" at bounding box center [53, 139] width 10 height 6
type input "366"
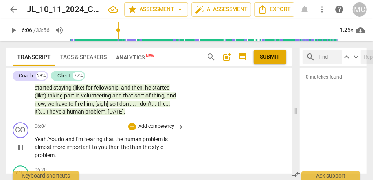
click at [68, 136] on span "and" at bounding box center [70, 139] width 11 height 6
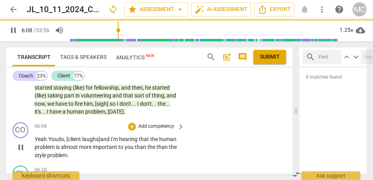
click at [77, 136] on span "do, [client laughs]" at bounding box center [79, 139] width 42 height 6
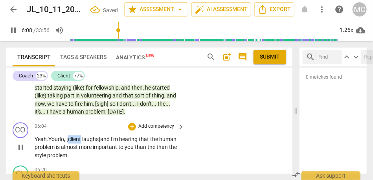
click at [77, 136] on span "do, [client laughs]" at bounding box center [79, 139] width 42 height 6
click at [104, 136] on span "and" at bounding box center [105, 139] width 11 height 6
click at [89, 136] on span "do, [client laughs]" at bounding box center [79, 139] width 42 height 6
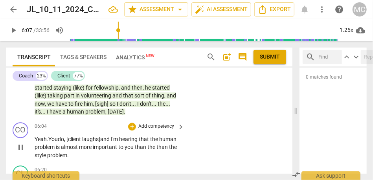
click at [100, 136] on span "do, [client laughs]" at bounding box center [79, 139] width 42 height 6
click at [39, 152] on span "than" at bounding box center [41, 155] width 13 height 6
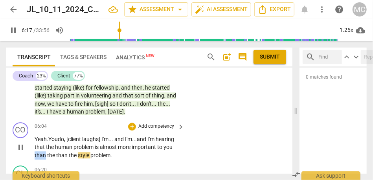
click at [39, 152] on span "than" at bounding box center [41, 155] width 13 height 6
click at [55, 152] on span "the" at bounding box center [51, 155] width 9 height 6
click at [144, 123] on p "Add competency" at bounding box center [155, 126] width 37 height 7
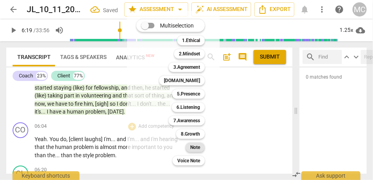
click at [191, 145] on b "Note" at bounding box center [195, 147] width 10 height 9
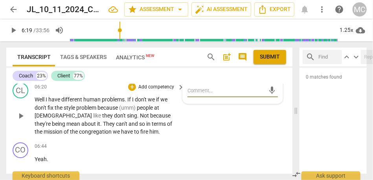
scroll to position [870, 0]
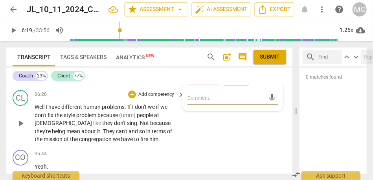
click at [148, 111] on p "Well I have different human problems . If I don't we if we don't fix the style …" at bounding box center [108, 123] width 146 height 40
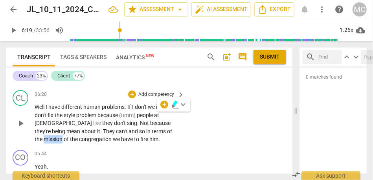
click at [64, 136] on span "mission" at bounding box center [54, 139] width 20 height 6
click at [113, 136] on span "we" at bounding box center [117, 139] width 8 height 6
type input "402"
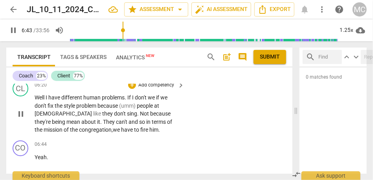
scroll to position [882, 0]
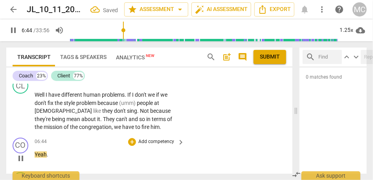
click at [36, 151] on span "Yeah" at bounding box center [41, 154] width 12 height 6
type input "406"
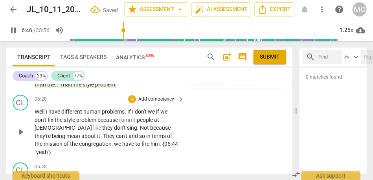
scroll to position [875, 0]
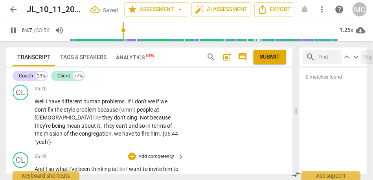
click at [36, 166] on span "And" at bounding box center [40, 169] width 11 height 6
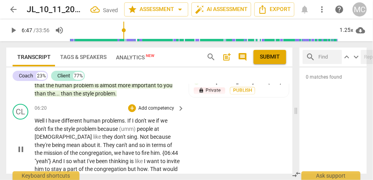
type input "408"
click at [52, 158] on span ""yeah"}" at bounding box center [44, 161] width 18 height 6
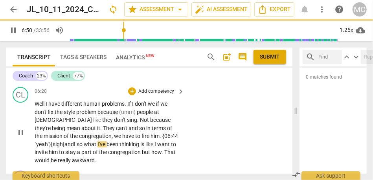
scroll to position [876, 0]
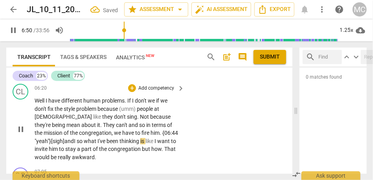
click at [164, 146] on span "That" at bounding box center [169, 149] width 11 height 6
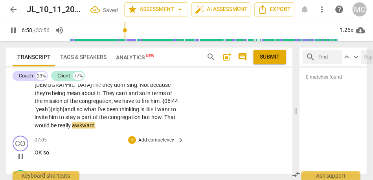
scroll to position [907, 0]
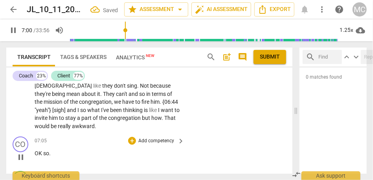
click at [36, 150] on span "OK" at bounding box center [39, 153] width 9 height 6
click at [35, 150] on span "OK" at bounding box center [39, 153] width 9 height 6
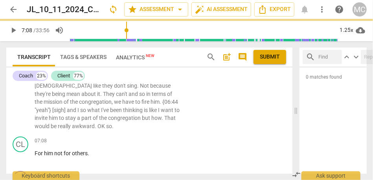
scroll to position [872, 0]
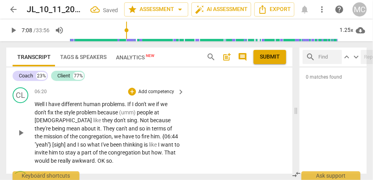
click at [58, 158] on span "really" at bounding box center [65, 161] width 14 height 6
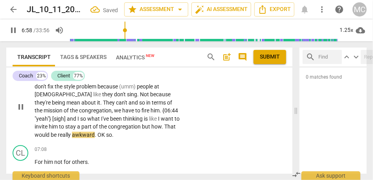
scroll to position [895, 0]
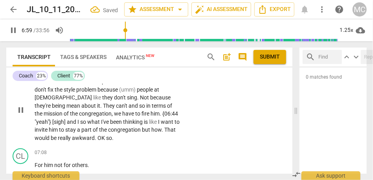
click at [97, 135] on span "OK" at bounding box center [101, 138] width 9 height 6
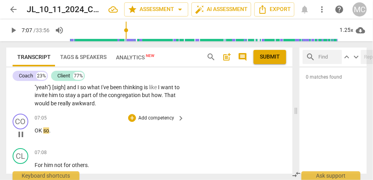
drag, startPoint x: 43, startPoint y: 117, endPoint x: 48, endPoint y: 117, distance: 4.7
click at [43, 127] on span "so" at bounding box center [46, 130] width 6 height 6
type input "428"
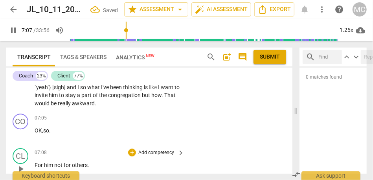
type input "428"
click at [35, 162] on span "For" at bounding box center [39, 165] width 9 height 6
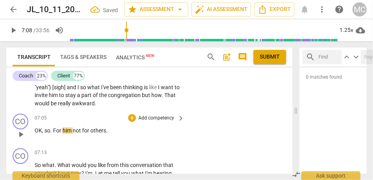
click at [54, 127] on span "For" at bounding box center [57, 130] width 9 height 6
click at [74, 127] on span "not" at bounding box center [76, 130] width 9 height 6
click at [122, 126] on p "OK , so [" for him, not for others ." at bounding box center [108, 130] width 146 height 8
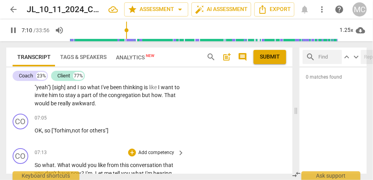
click at [37, 162] on span "So" at bounding box center [38, 165] width 7 height 6
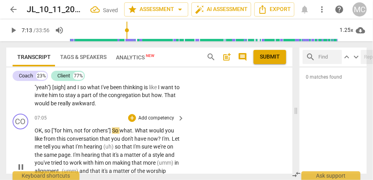
click at [115, 127] on span "So" at bounding box center [115, 130] width 7 height 6
type input "434"
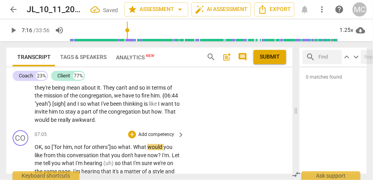
click at [117, 144] on span "o" at bounding box center [116, 147] width 4 height 6
click at [114, 144] on span "others"] s" at bounding box center [103, 147] width 22 height 6
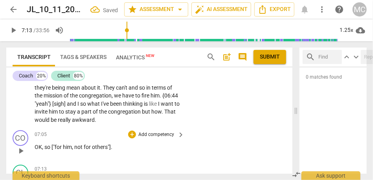
click at [37, 144] on span "OK" at bounding box center [38, 147] width 7 height 6
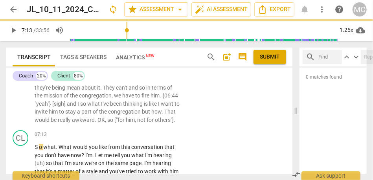
scroll to position [879, 0]
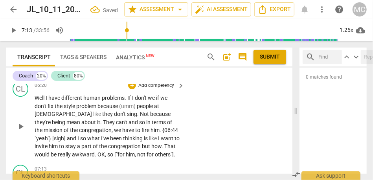
click at [60, 134] on p "Well I have different human problems . If I don't we if we don't fix the style …" at bounding box center [108, 126] width 146 height 64
click at [72, 151] on span "awkward" at bounding box center [83, 154] width 23 height 6
click at [97, 151] on span "OK" at bounding box center [100, 154] width 7 height 6
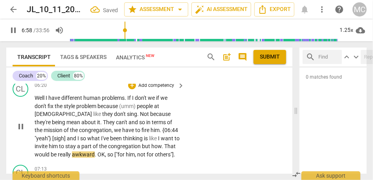
type input "419"
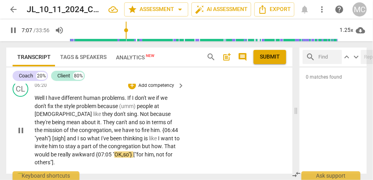
click at [133, 151] on span "["for" at bounding box center [138, 154] width 11 height 6
click at [175, 140] on p "Well I have different human problems . If I don't we if we don't fix the style …" at bounding box center [108, 130] width 146 height 73
click at [199, 122] on div "CL play_arrow pause 06:20 + Add competency keyboard_arrow_right Well I have dif…" at bounding box center [149, 124] width 286 height 92
click at [72, 151] on span "awkward" at bounding box center [84, 154] width 24 height 6
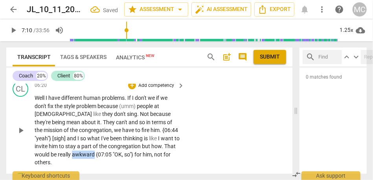
click at [72, 151] on span "awkward" at bounding box center [84, 154] width 24 height 6
type input "418"
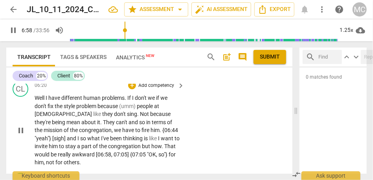
click at [178, 126] on p "Well I have different human problems . If I don't we if we don't fix the style …" at bounding box center [108, 130] width 146 height 73
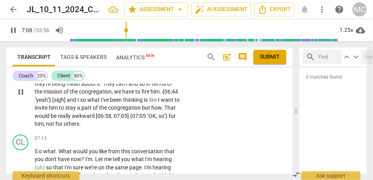
scroll to position [918, 0]
click at [38, 148] on span "S" at bounding box center [37, 151] width 4 height 6
type input "432"
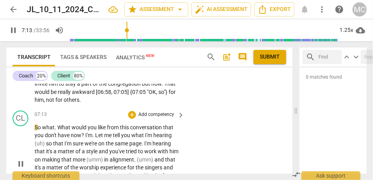
scroll to position [941, 0]
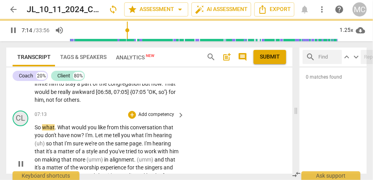
click at [22, 110] on div "CL" at bounding box center [21, 118] width 16 height 16
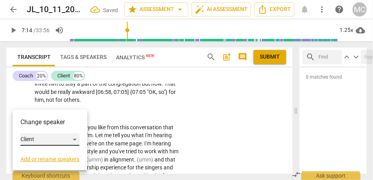
click at [39, 139] on div "Client" at bounding box center [49, 139] width 59 height 13
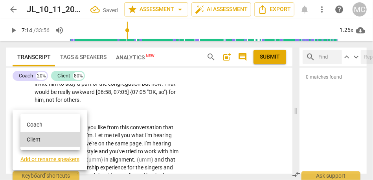
click at [52, 126] on li "Coach" at bounding box center [50, 124] width 60 height 15
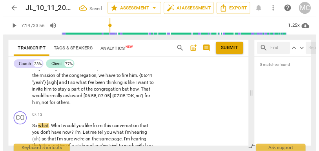
scroll to position [920, 0]
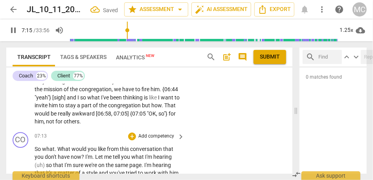
click at [57, 146] on span "What" at bounding box center [64, 149] width 14 height 6
type input "436"
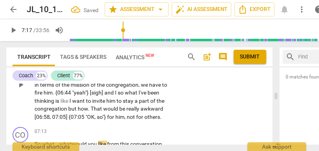
scroll to position [982, 0]
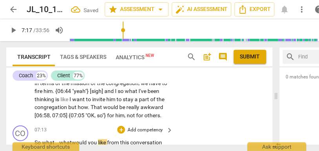
click at [75, 139] on span "would" at bounding box center [80, 142] width 16 height 6
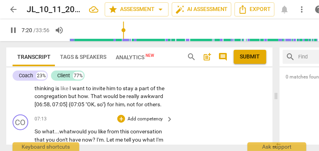
scroll to position [996, 0]
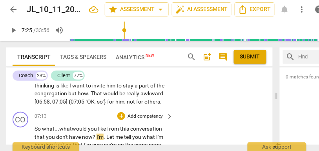
click at [106, 134] on span "Let" at bounding box center [110, 137] width 9 height 6
click at [63, 142] on span "(uh)" at bounding box center [67, 145] width 11 height 6
click at [50, 142] on span "hearing" at bounding box center [52, 145] width 18 height 6
click at [61, 142] on span "hearing" at bounding box center [52, 145] width 18 height 6
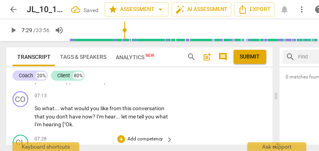
scroll to position [1017, 0]
click at [35, 148] on span "(uh)" at bounding box center [40, 151] width 11 height 6
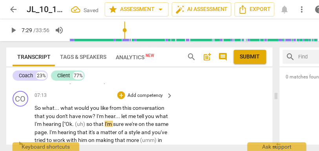
click at [50, 121] on span "hearing" at bounding box center [53, 124] width 20 height 6
click at [52, 121] on span "hearing" at bounding box center [53, 124] width 20 height 6
type input "449"
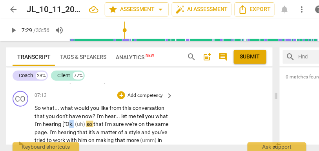
drag, startPoint x: 70, startPoint y: 101, endPoint x: 74, endPoint y: 101, distance: 3.9
click at [74, 104] on p "So what . . . what would you like from this conversation that you don't have no…" at bounding box center [102, 144] width 135 height 81
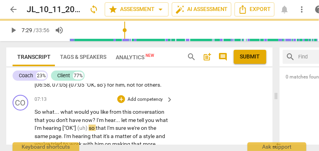
scroll to position [1011, 0]
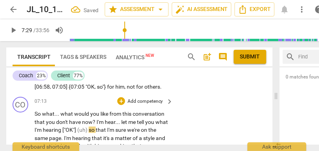
click at [53, 127] on span "hearing" at bounding box center [53, 130] width 20 height 6
click at [68, 127] on span "["OK"]" at bounding box center [69, 130] width 14 height 6
click at [51, 127] on span "hearing" at bounding box center [53, 130] width 20 height 6
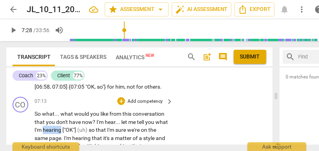
click at [51, 127] on span "hearing" at bounding box center [53, 130] width 20 height 6
click at [90, 127] on span "so" at bounding box center [92, 130] width 7 height 6
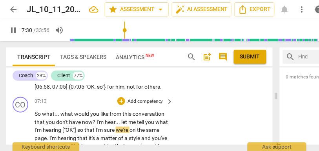
click at [84, 127] on span "so" at bounding box center [80, 130] width 7 height 6
click at [49, 135] on span "I'm" at bounding box center [53, 138] width 8 height 6
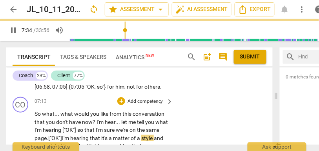
scroll to position [1022, 0]
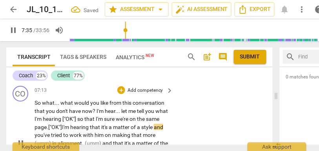
click at [159, 124] on span "and" at bounding box center [158, 127] width 9 height 6
click at [147, 124] on span "style," at bounding box center [147, 127] width 13 height 6
click at [168, 104] on p "So what . . . what would you like from this conversation that you don't have no…" at bounding box center [102, 143] width 135 height 89
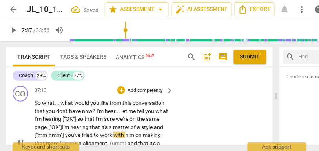
click at [99, 132] on span "to" at bounding box center [97, 135] width 6 height 6
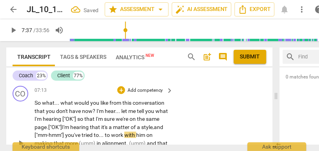
click at [199, 120] on div "CO play_arrow pause 07:13 + Add competency keyboard_arrow_right So what . . . w…" at bounding box center [139, 137] width 267 height 108
click at [136, 124] on span "of" at bounding box center [136, 127] width 6 height 6
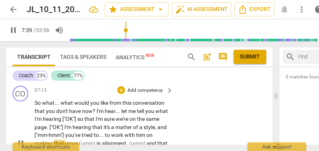
click at [132, 108] on p "So what . . . what would you like from this conversation that you don't have no…" at bounding box center [102, 143] width 135 height 89
click at [136, 132] on span "with" at bounding box center [131, 135] width 12 height 6
click at [154, 113] on p "So what . . . what would you like from this conversation that you don't have no…" at bounding box center [102, 143] width 135 height 89
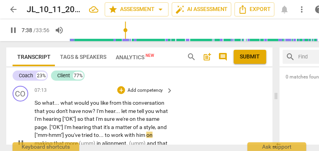
type input "458"
paste p
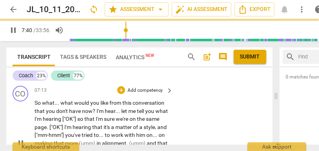
click at [80, 140] on span "(umm)" at bounding box center [88, 143] width 18 height 6
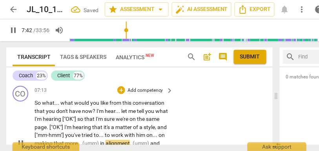
click at [68, 140] on span "more..." at bounding box center [73, 143] width 17 height 6
click at [134, 140] on span "(umm)" at bounding box center [142, 143] width 18 height 6
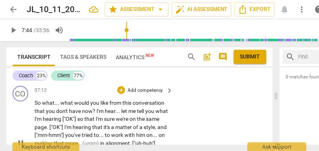
click at [115, 140] on span "alignment, ["uh-huh"]" at bounding box center [131, 143] width 50 height 6
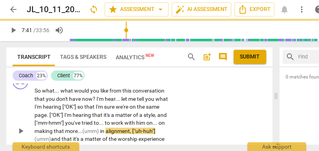
scroll to position [1042, 0]
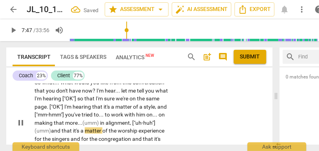
click at [101, 128] on span "matter" at bounding box center [94, 131] width 18 height 6
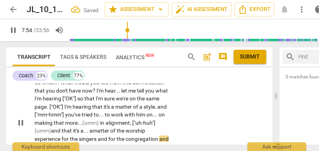
click at [159, 136] on span "and" at bounding box center [163, 139] width 9 height 6
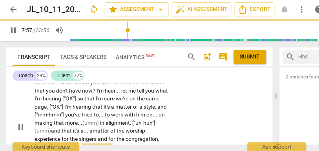
click at [59, 144] on span "and" at bounding box center [57, 147] width 11 height 6
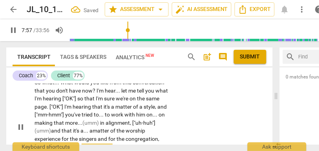
click at [74, 144] on span "that" at bounding box center [68, 147] width 11 height 6
click at [103, 144] on span "complicated" at bounding box center [100, 147] width 31 height 6
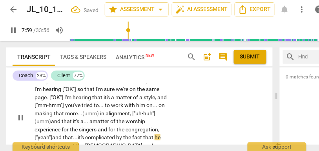
scroll to position [1053, 0]
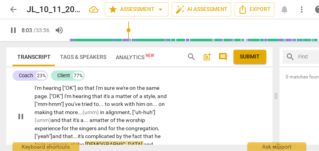
click at [60, 141] on span "welcome" at bounding box center [58, 144] width 23 height 6
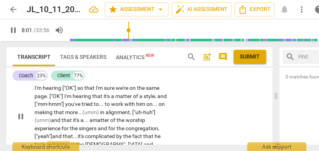
click at [76, 141] on span "at" at bounding box center [73, 144] width 6 height 6
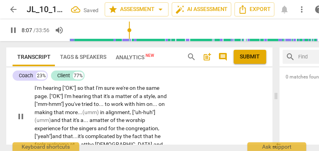
click at [69, 149] on span "be" at bounding box center [65, 152] width 7 height 6
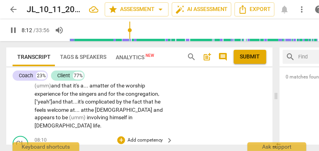
scroll to position [1086, 0]
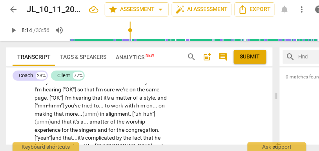
type input "494"
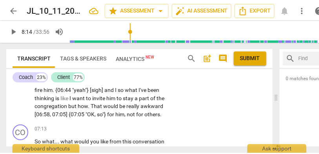
scroll to position [983, 0]
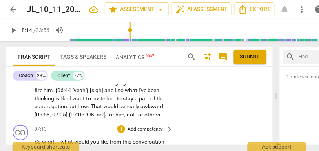
click at [148, 126] on p "Add competency" at bounding box center [145, 129] width 37 height 7
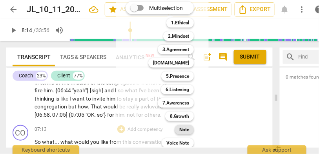
click at [178, 128] on div "Note" at bounding box center [184, 129] width 19 height 9
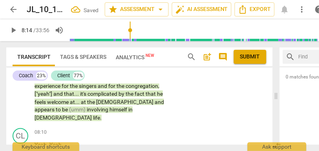
scroll to position [1100, 0]
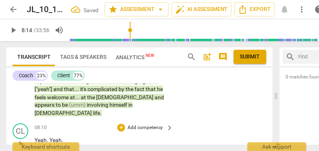
click at [136, 125] on p "Add competency" at bounding box center [145, 128] width 37 height 7
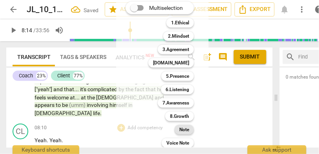
click at [186, 130] on b "Note" at bounding box center [185, 129] width 10 height 9
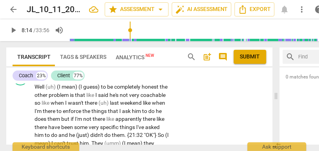
scroll to position [2821, 0]
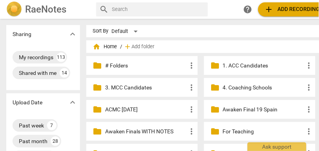
click at [145, 6] on input "text" at bounding box center [158, 9] width 93 height 13
type input "crystal"
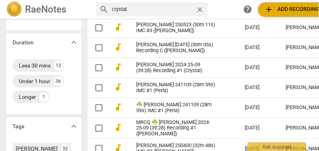
scroll to position [213, 0]
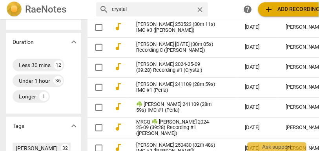
click at [168, 90] on link "Crystal Johnson 241109 (28m 59s) IMC #1 (Perla)" at bounding box center [176, 88] width 81 height 12
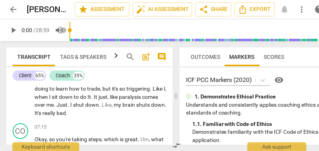
scroll to position [1152, 0]
click at [15, 12] on span "arrow_back" at bounding box center [13, 9] width 9 height 9
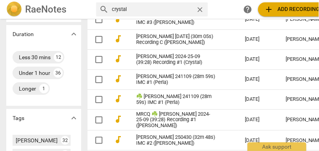
scroll to position [223, 0]
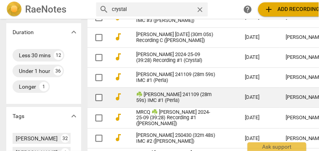
click at [143, 98] on link "☘️ Crystal Johnson 241109 (28m 59s) IMC #1 (Perla)" at bounding box center [176, 98] width 81 height 12
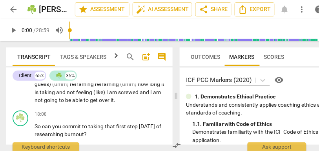
scroll to position [2888, 0]
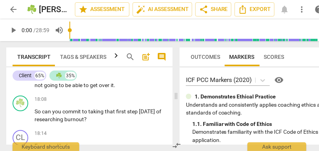
click at [14, 10] on span "arrow_back" at bounding box center [13, 9] width 9 height 9
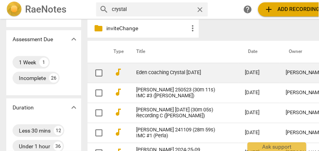
scroll to position [148, 0]
